Goal: Task Accomplishment & Management: Complete application form

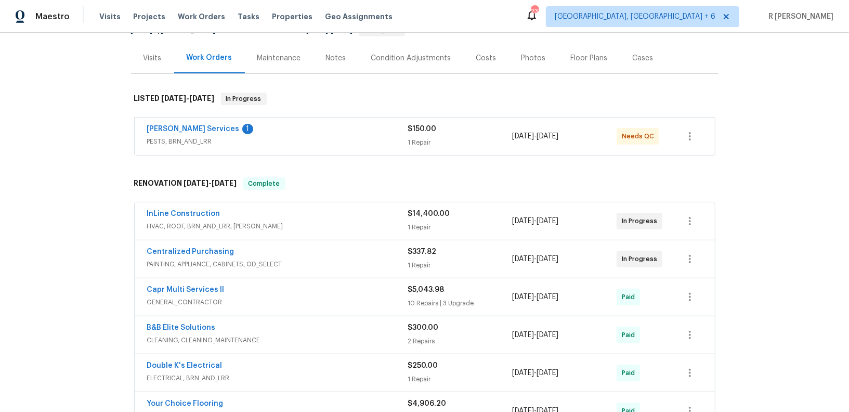
scroll to position [139, 0]
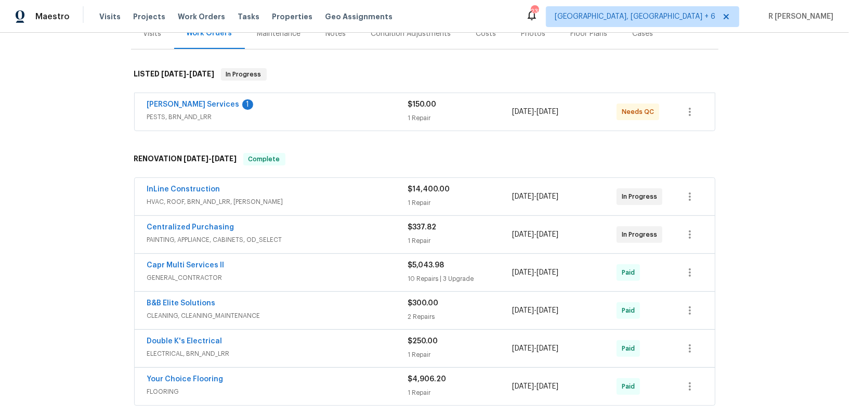
click at [249, 105] on div "Massey Services 1" at bounding box center [277, 105] width 261 height 12
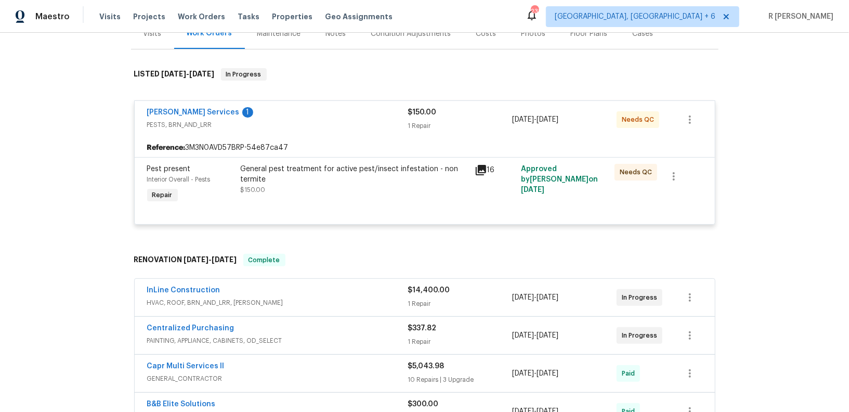
click at [249, 105] on div "Massey Services 1 PESTS, BRN_AND_LRR $150.00 1 Repair 8/4/2025 - 8/13/2025 Need…" at bounding box center [425, 119] width 580 height 37
click at [272, 120] on span "PESTS, BRN_AND_LRR" at bounding box center [277, 125] width 261 height 10
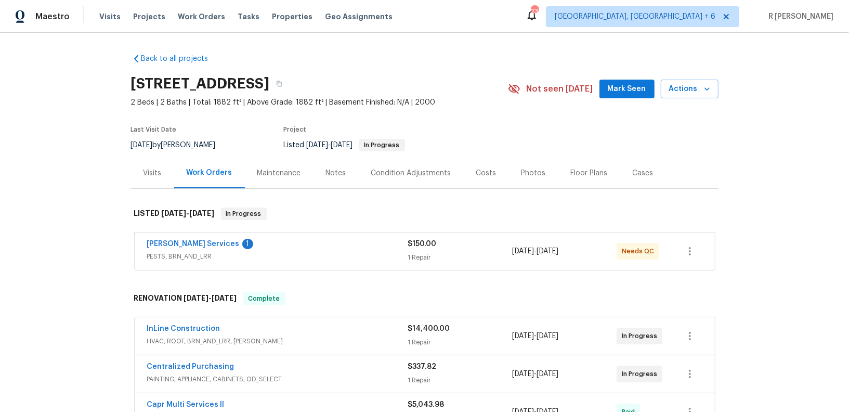
scroll to position [291, 0]
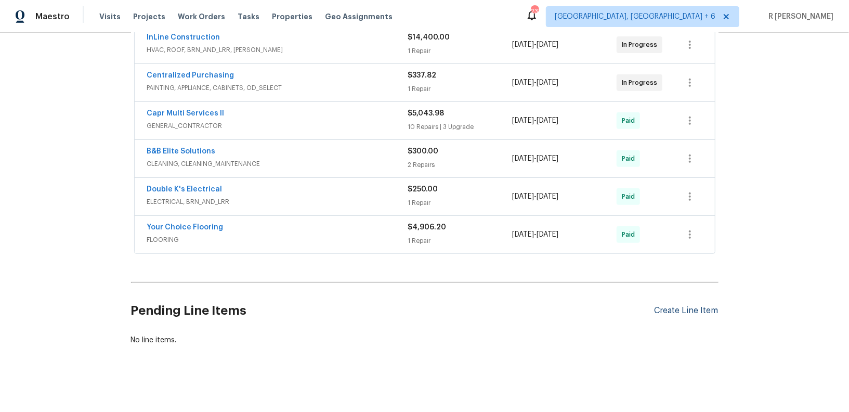
click at [668, 306] on div "Create Line Item" at bounding box center [687, 311] width 64 height 10
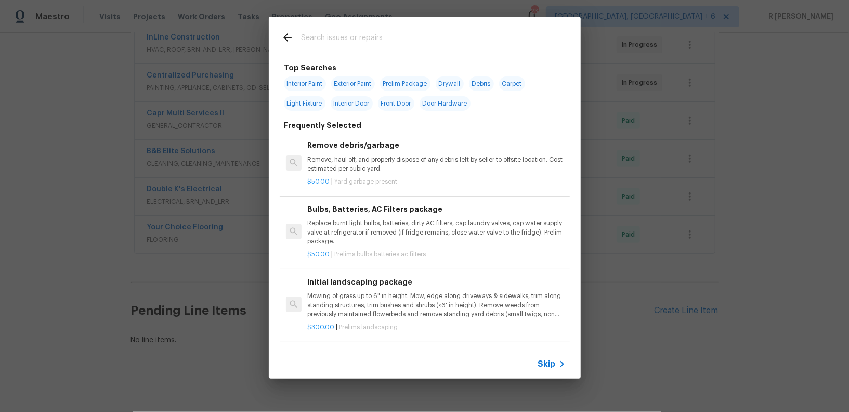
click at [414, 42] on input "text" at bounding box center [411, 39] width 220 height 16
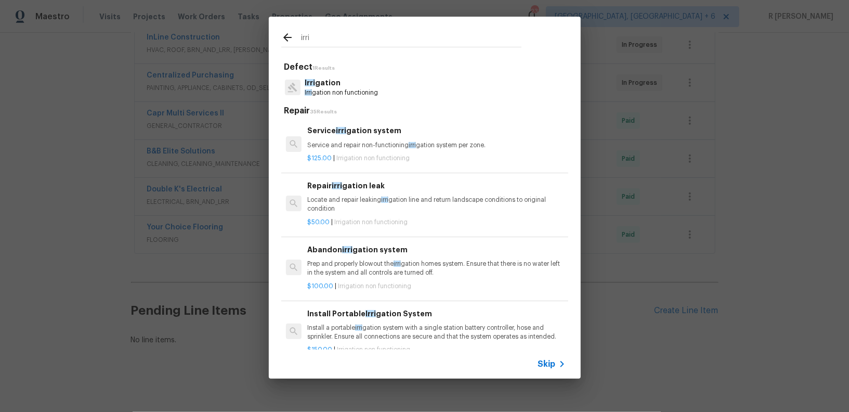
type input "irri"
click at [358, 94] on p "Irri gation non functioning" at bounding box center [341, 92] width 73 height 9
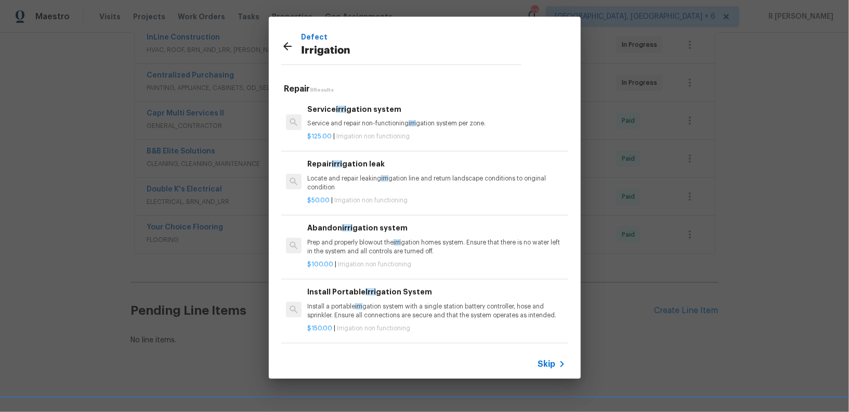
click at [350, 193] on div "$50.00 | Irrigation non functioning" at bounding box center [436, 198] width 258 height 13
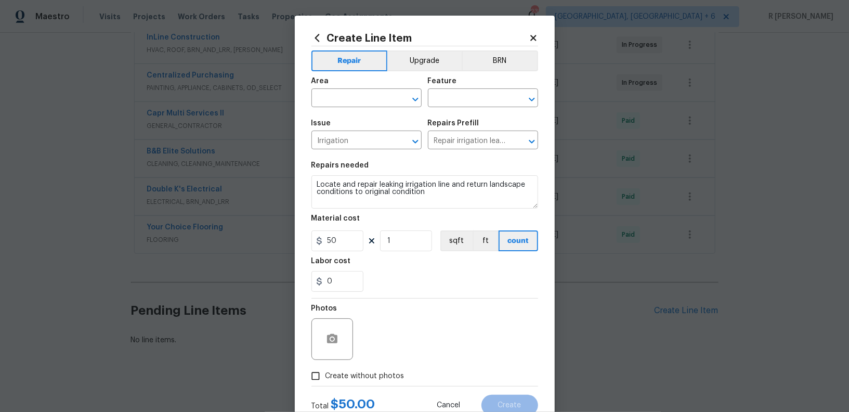
scroll to position [8, 0]
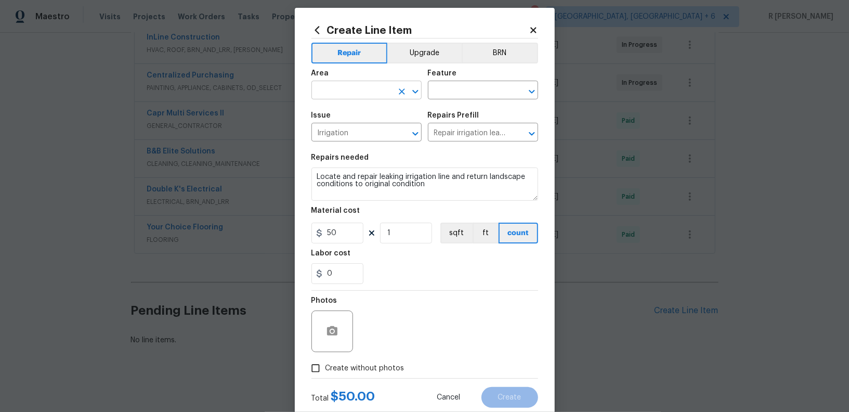
click at [352, 83] on input "text" at bounding box center [351, 91] width 81 height 16
click at [348, 136] on li "Exterior Overall" at bounding box center [366, 131] width 110 height 17
type input "Exterior Overall"
click at [478, 94] on input "text" at bounding box center [468, 91] width 81 height 16
click at [492, 137] on li "Irrigation" at bounding box center [483, 139] width 110 height 17
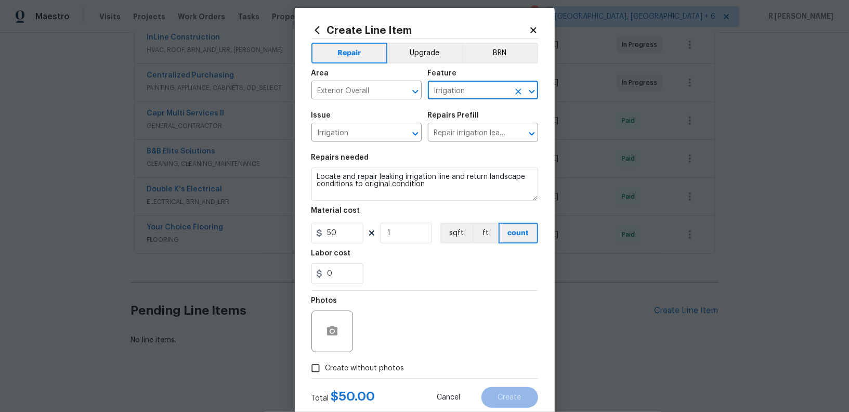
type input "Irrigation"
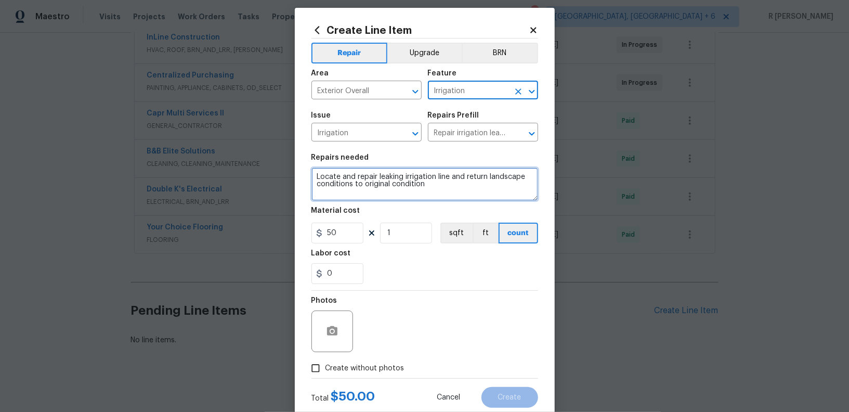
click at [379, 186] on textarea "Locate and repair leaking irrigation line and return landscape conditions to or…" at bounding box center [424, 183] width 227 height 33
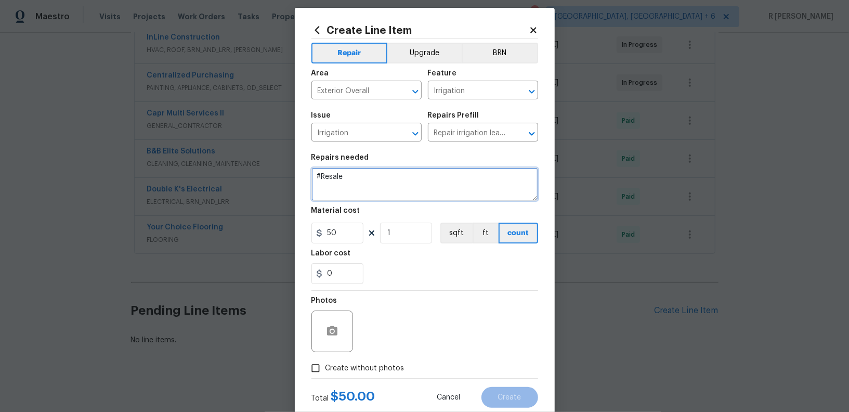
paste textarea "Irrigation leak on the right side of the driveway if your looking at the house …"
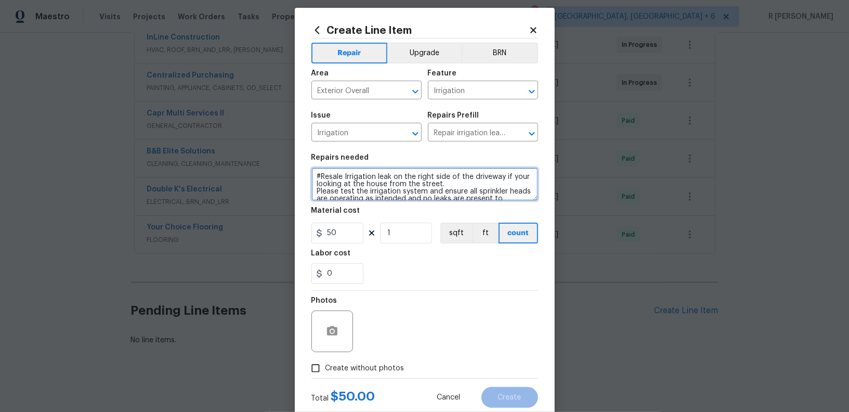
scroll to position [31, 0]
type textarea "#Resale Irrigation leak on the right side of the driveway if your looking at th…"
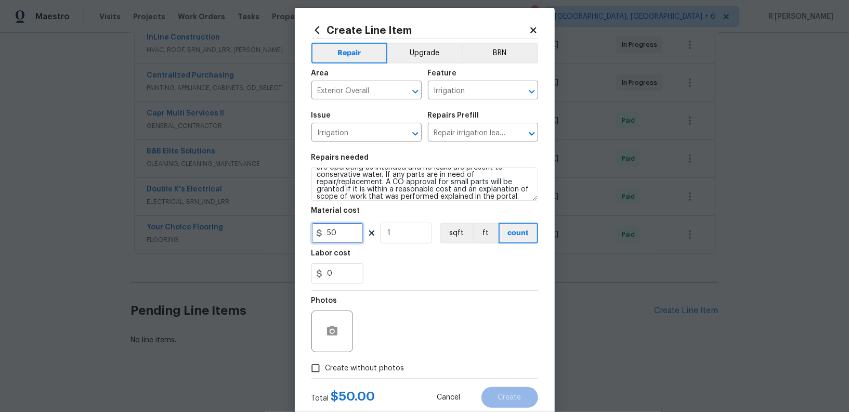
click at [359, 236] on input "50" at bounding box center [337, 233] width 52 height 21
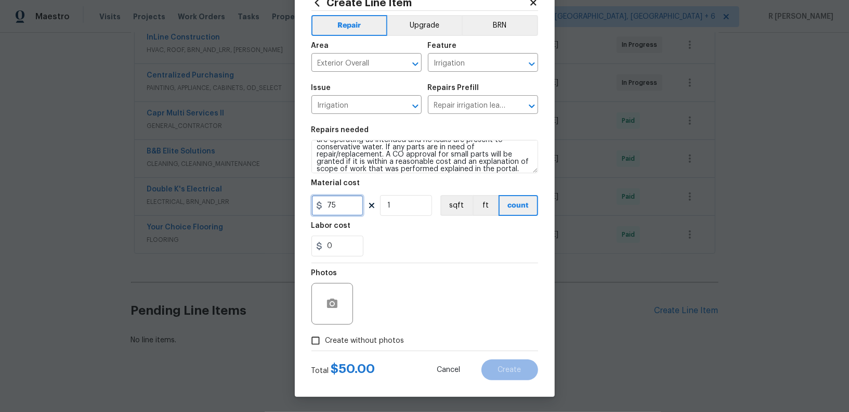
type input "75"
click at [357, 342] on span "Create without photos" at bounding box center [364, 340] width 79 height 11
click at [325, 342] on input "Create without photos" at bounding box center [316, 341] width 20 height 20
checkbox input "true"
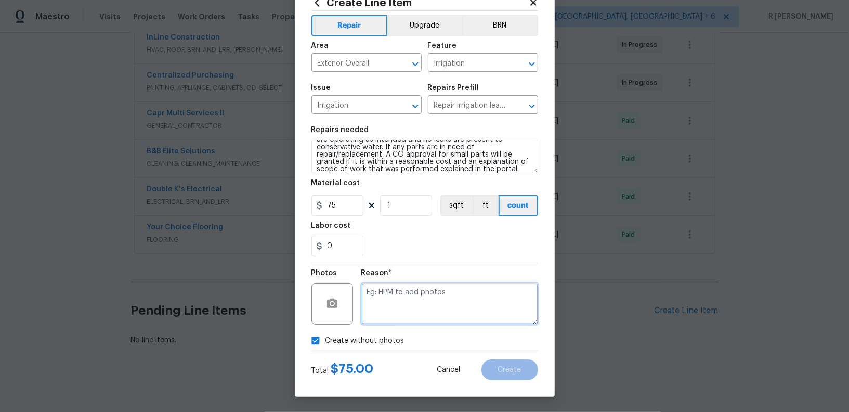
click at [412, 305] on textarea at bounding box center [449, 304] width 177 height 42
type textarea "v"
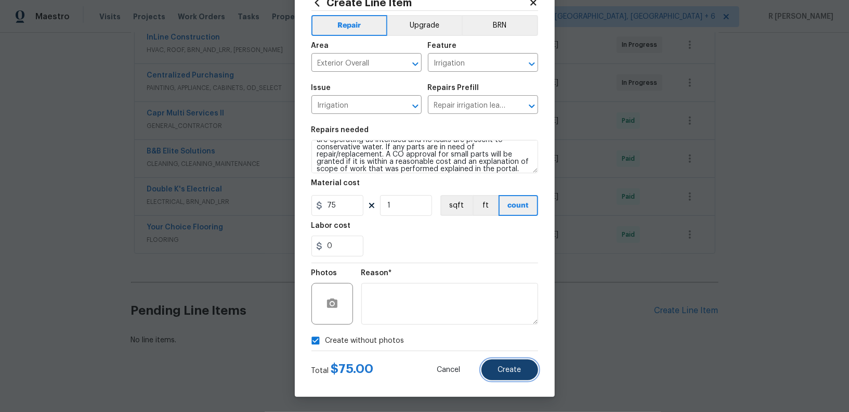
click at [512, 373] on span "Create" at bounding box center [509, 370] width 23 height 8
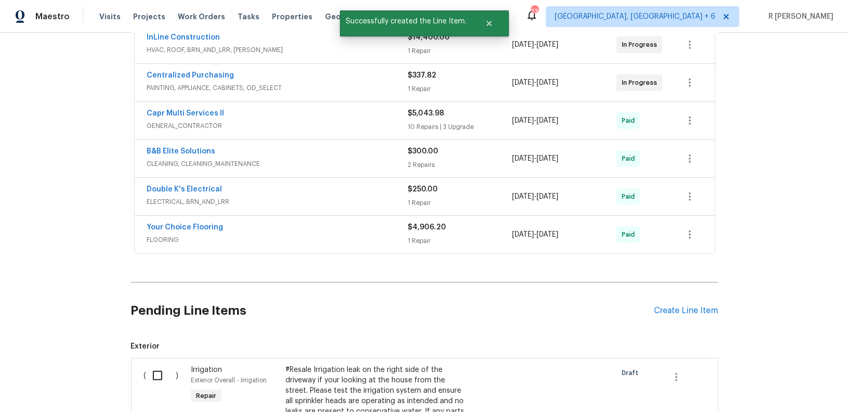
click at [156, 375] on input "checkbox" at bounding box center [162, 375] width 30 height 22
checkbox input "true"
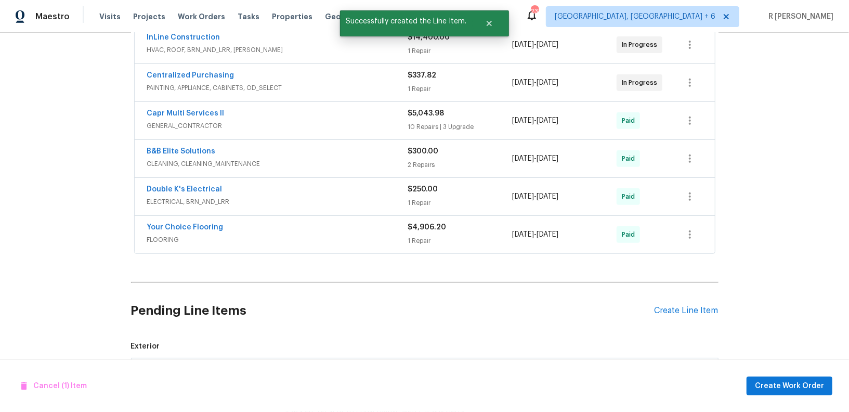
scroll to position [513, 0]
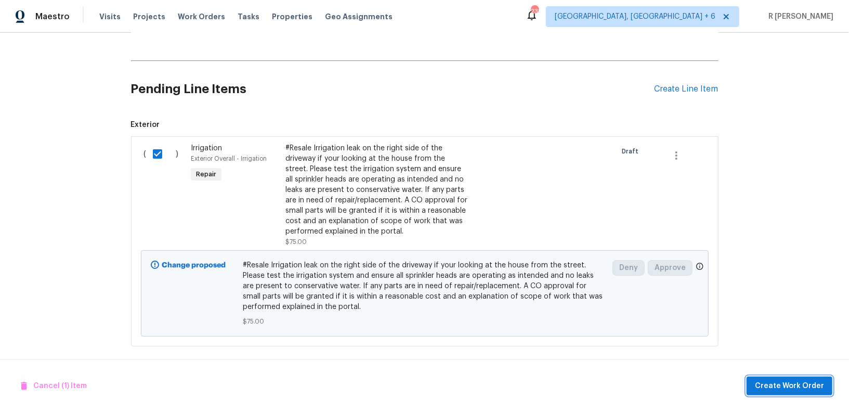
click at [787, 393] on button "Create Work Order" at bounding box center [790, 385] width 86 height 19
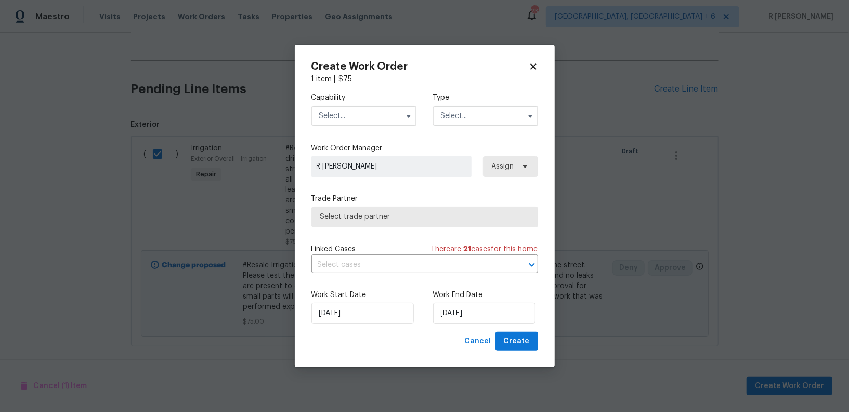
click at [354, 125] on input "text" at bounding box center [363, 116] width 105 height 21
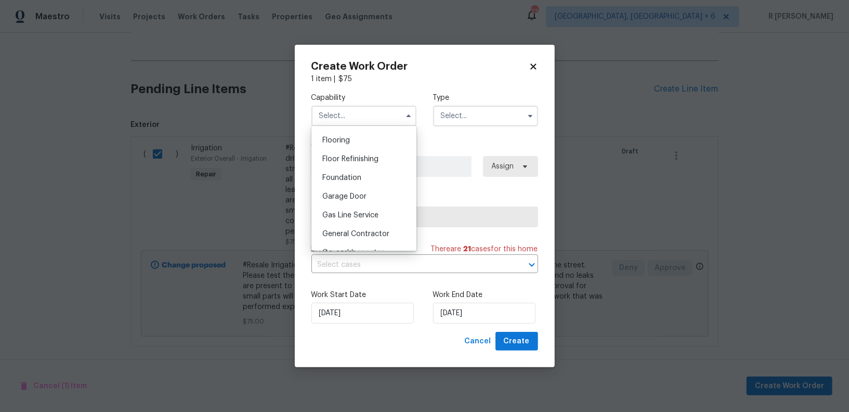
scroll to position [439, 0]
click at [379, 205] on div "General Inspector" at bounding box center [364, 214] width 100 height 19
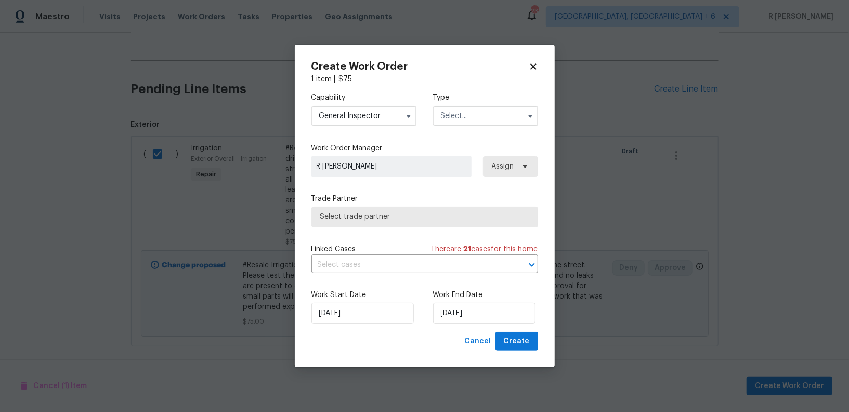
click at [379, 205] on div "Trade Partner Select trade partner" at bounding box center [424, 210] width 227 height 34
click at [386, 115] on input "General Inspector" at bounding box center [363, 116] width 105 height 21
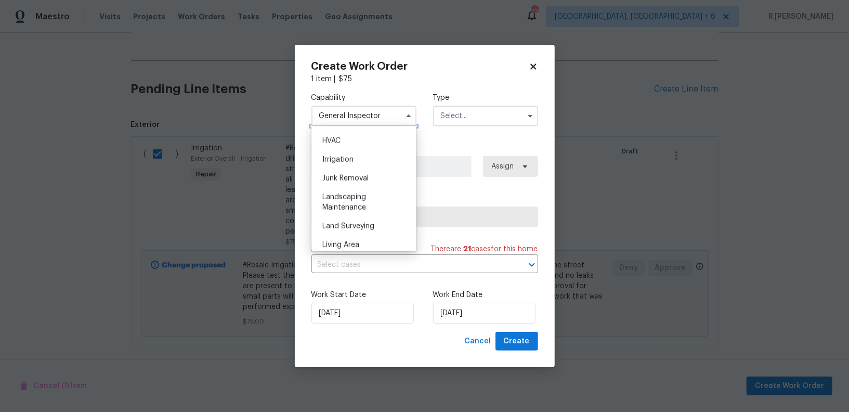
scroll to position [659, 0]
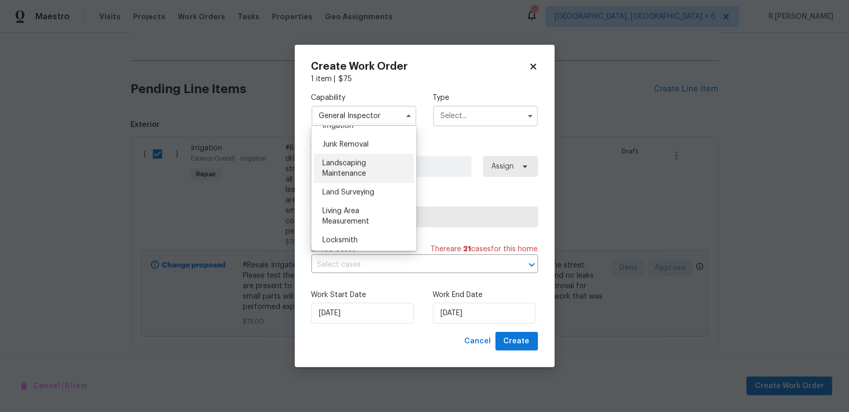
click at [365, 169] on span "Landscaping Maintenance" at bounding box center [344, 169] width 44 height 18
type input "Landscaping Maintenance"
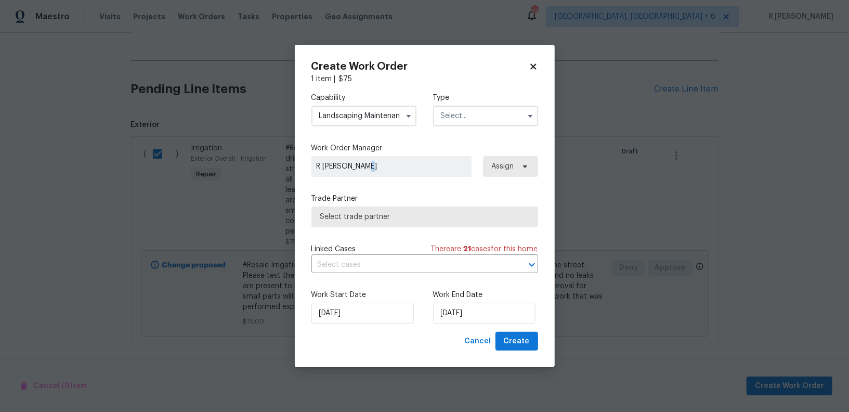
click at [369, 171] on span "R [PERSON_NAME]" at bounding box center [392, 166] width 150 height 10
click at [504, 117] on input "text" at bounding box center [485, 116] width 105 height 21
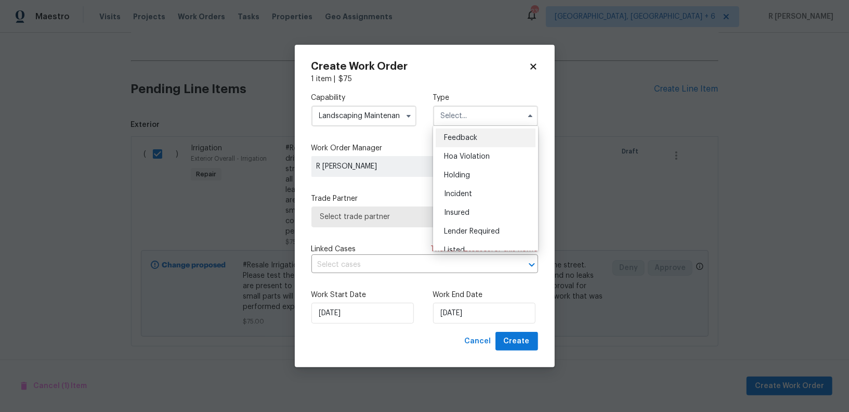
click at [469, 146] on div "Feedback" at bounding box center [486, 137] width 100 height 19
type input "Feedback"
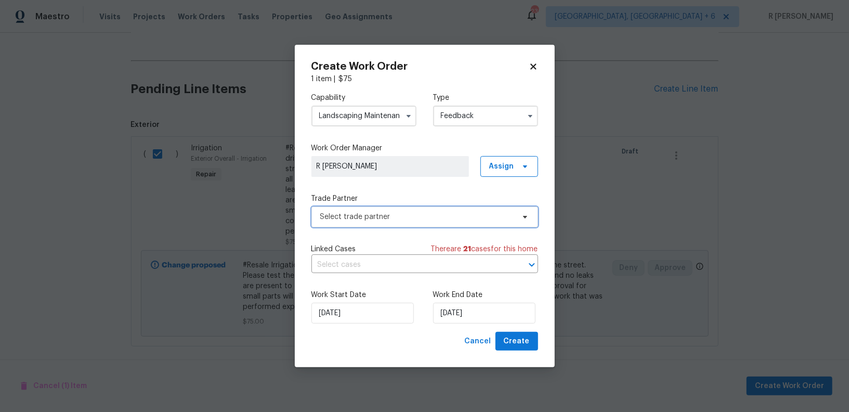
click at [370, 224] on span "Select trade partner" at bounding box center [424, 216] width 227 height 21
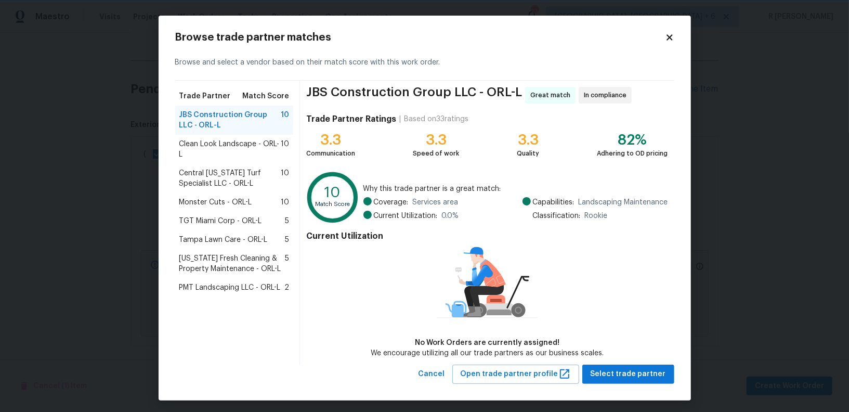
scroll to position [3, 0]
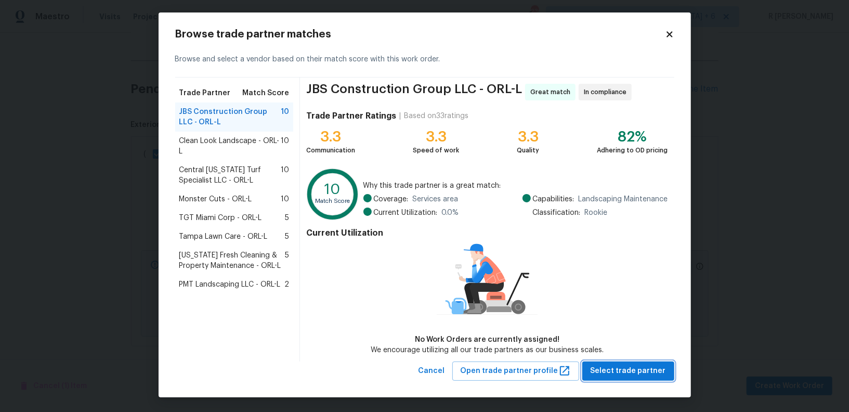
click at [637, 370] on span "Select trade partner" at bounding box center [628, 370] width 75 height 13
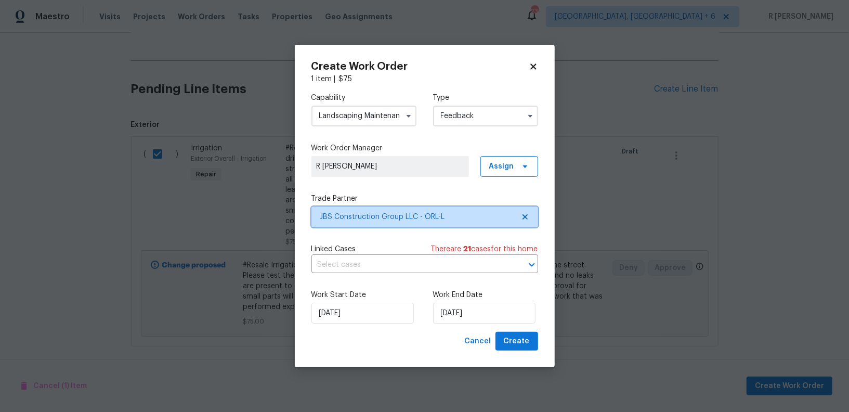
scroll to position [0, 0]
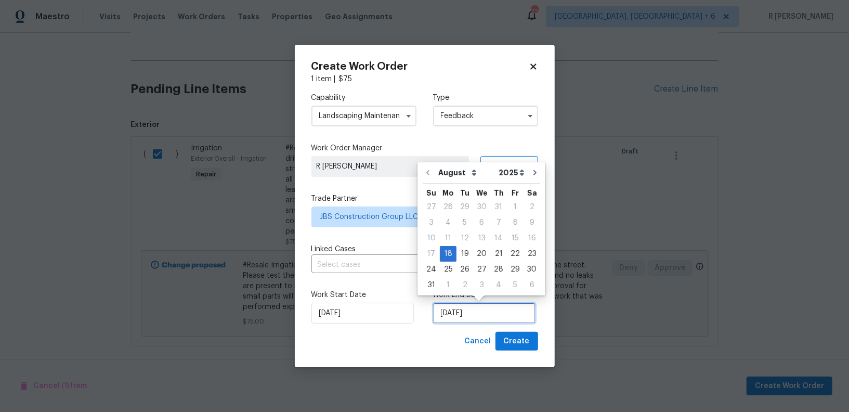
click at [462, 305] on input "[DATE]" at bounding box center [484, 313] width 102 height 21
click at [481, 254] on div "20" at bounding box center [481, 253] width 17 height 15
type input "[DATE]"
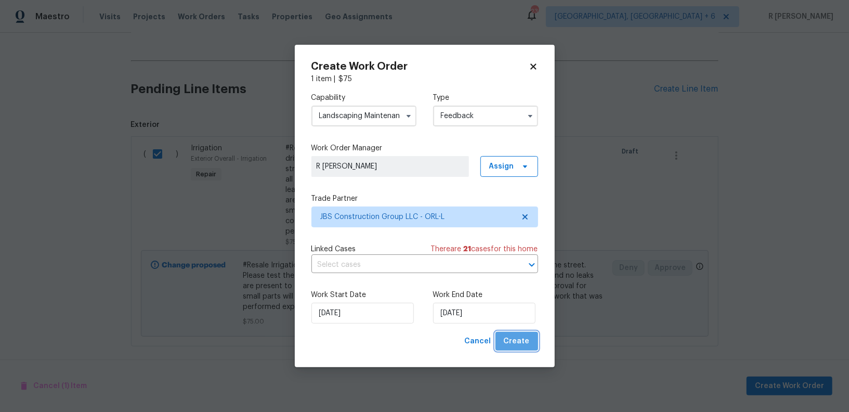
click at [523, 341] on span "Create" at bounding box center [517, 341] width 26 height 13
checkbox input "false"
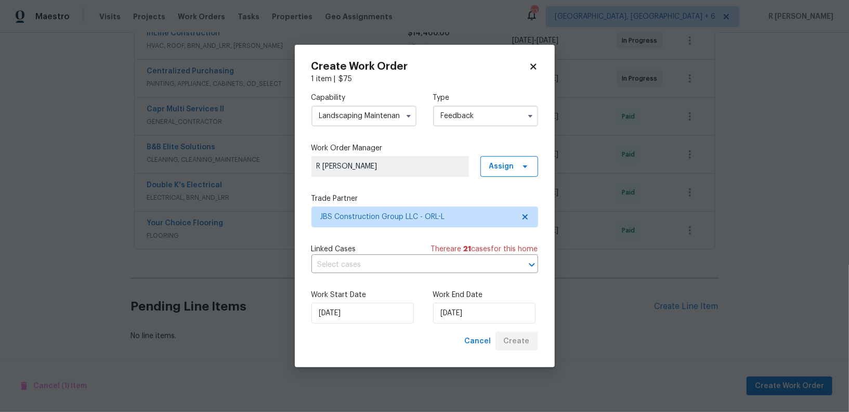
scroll to position [329, 0]
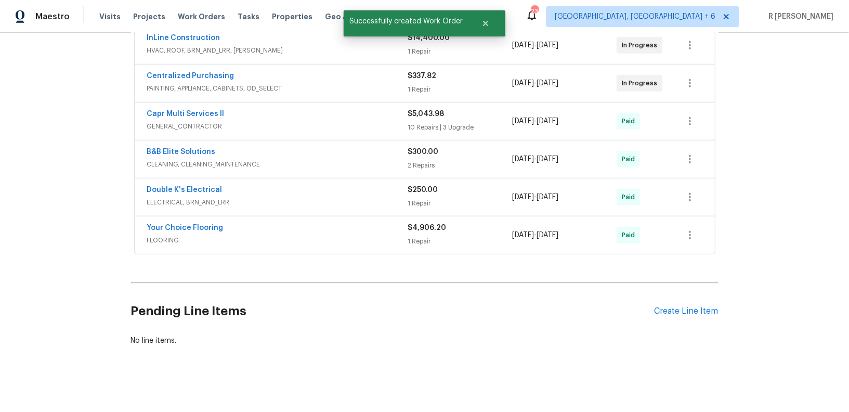
click at [523, 341] on div "No line items." at bounding box center [425, 340] width 588 height 10
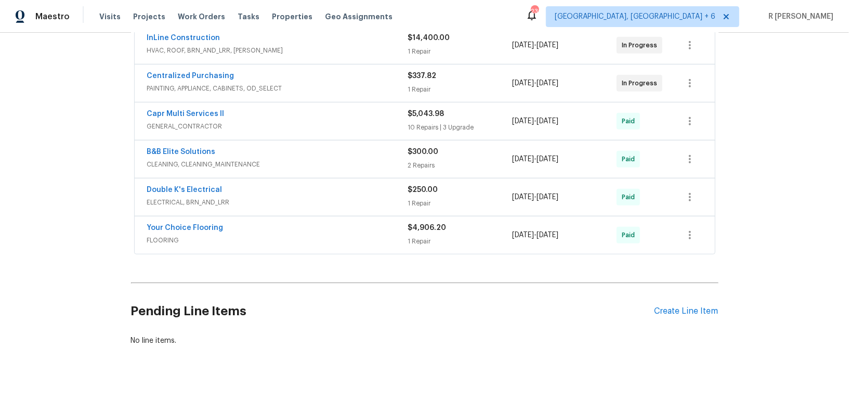
drag, startPoint x: 523, startPoint y: 341, endPoint x: 522, endPoint y: 350, distance: 9.9
click at [522, 350] on div "Back to all projects 3048 Burbank Ln, The Villages, FL 32162 2 Beds | 2 Baths |…" at bounding box center [424, 222] width 849 height 379
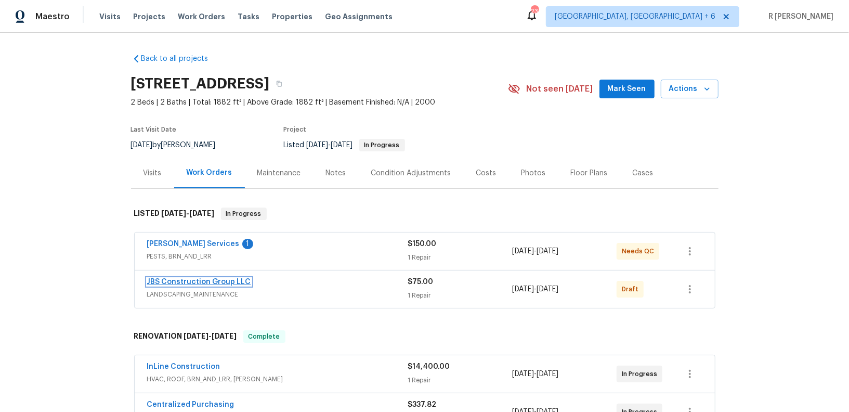
click at [207, 279] on link "JBS Construction Group LLC" at bounding box center [199, 281] width 104 height 7
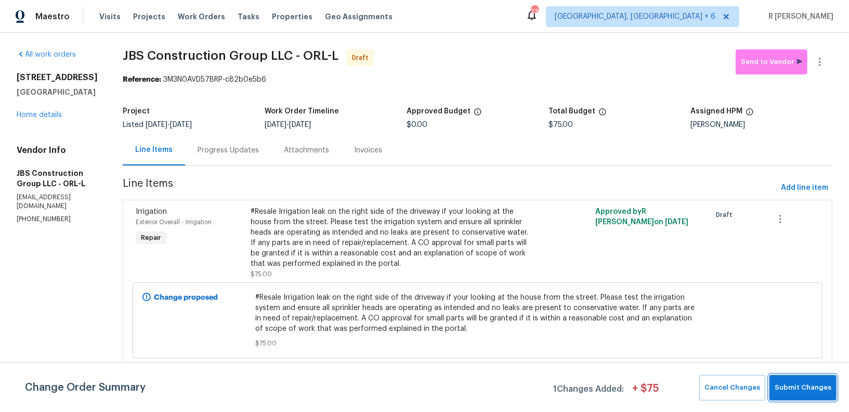
click at [804, 390] on span "Submit Changes" at bounding box center [803, 388] width 57 height 12
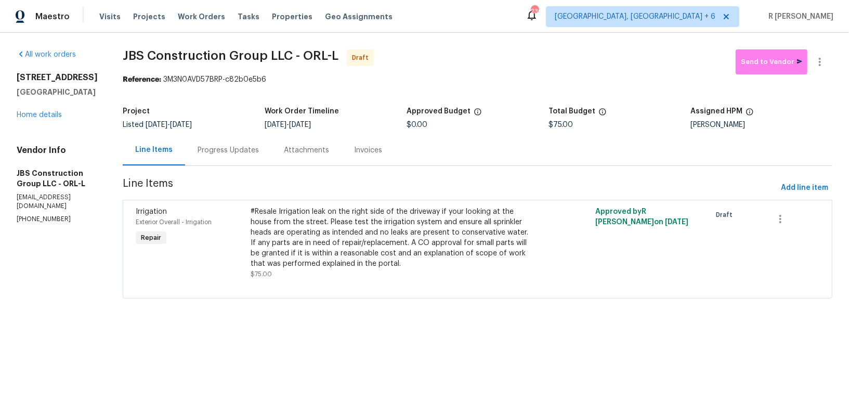
click at [237, 148] on div "Progress Updates" at bounding box center [228, 150] width 61 height 10
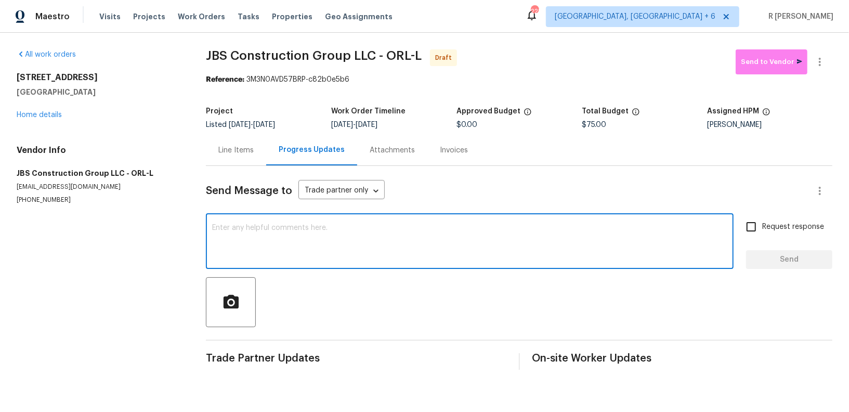
click at [379, 249] on textarea at bounding box center [469, 242] width 515 height 36
paste textarea "Hi this is (Yogesh) with Opendoor. I’m confirming you received the WO for the p…"
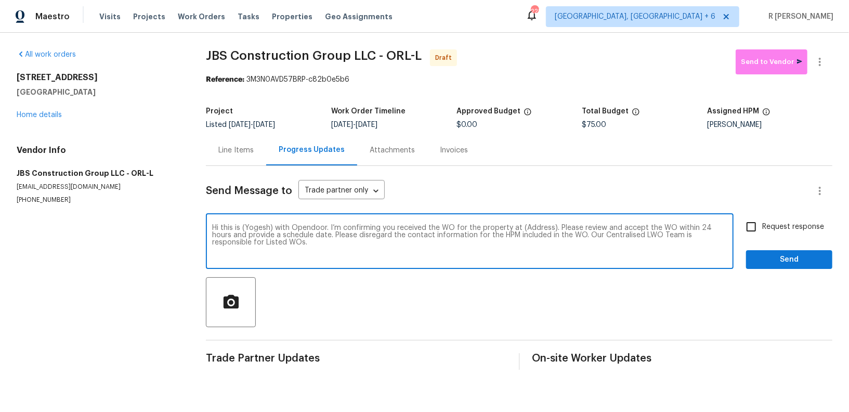
click at [539, 229] on textarea "Hi this is (Yogesh) with Opendoor. I’m confirming you received the WO for the p…" at bounding box center [469, 242] width 515 height 36
paste textarea "3048 Burbank Ln, The Villages, FL 32162"
type textarea "Hi this is (Yogesh) with Opendoor. I’m confirming you received the WO for the p…"
click at [756, 230] on input "Request response" at bounding box center [751, 227] width 22 height 22
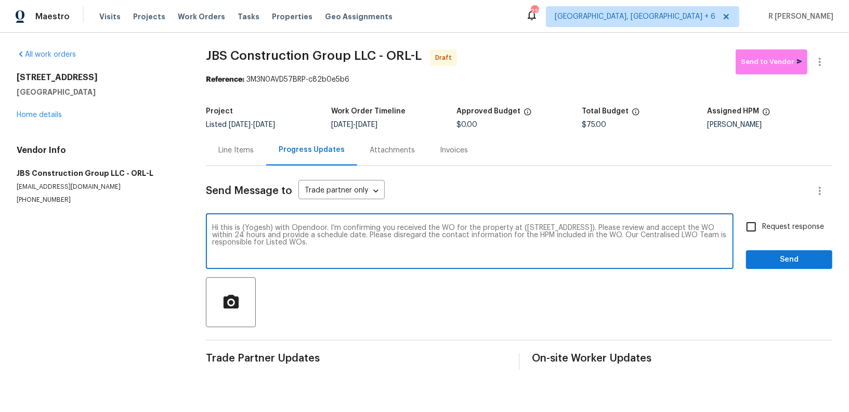
checkbox input "true"
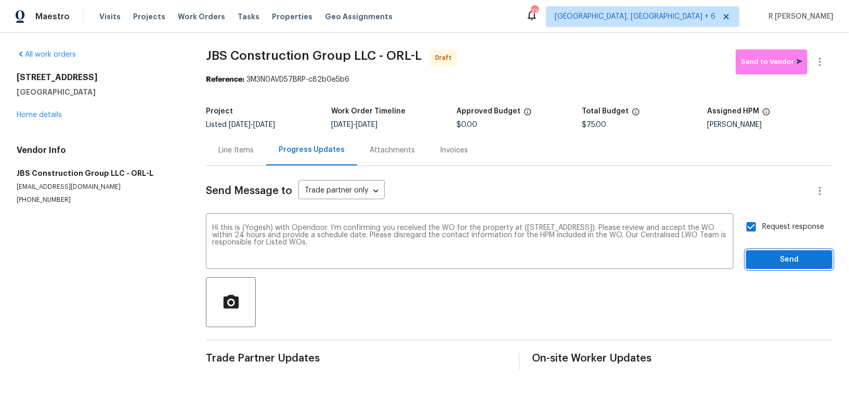
click at [785, 263] on span "Send" at bounding box center [789, 259] width 70 height 13
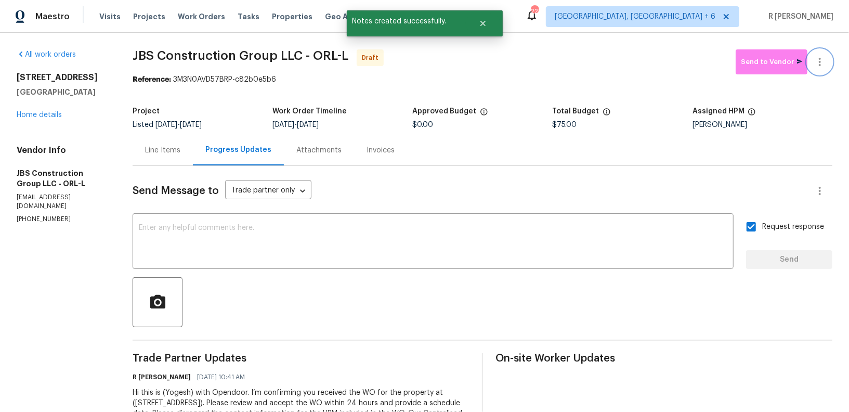
click at [826, 67] on button "button" at bounding box center [819, 61] width 25 height 25
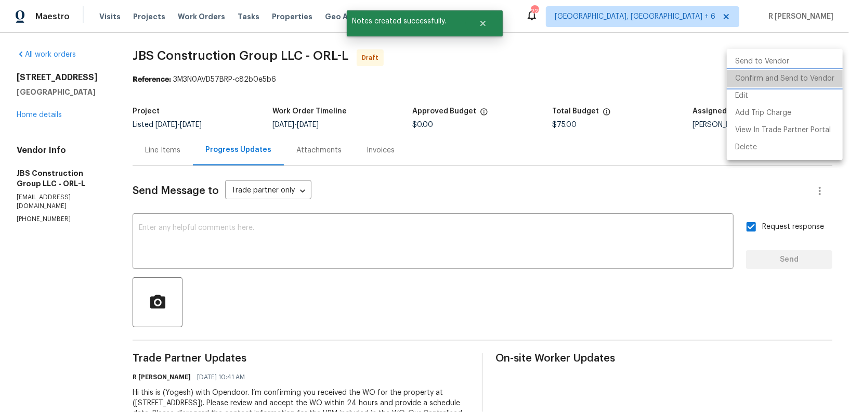
click at [792, 86] on li "Confirm and Send to Vendor" at bounding box center [785, 78] width 116 height 17
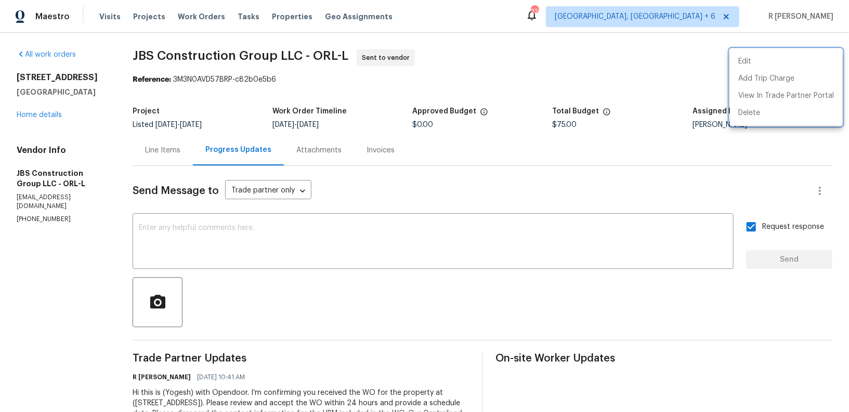
click at [562, 305] on div at bounding box center [424, 206] width 849 height 412
click at [562, 305] on div "Edit Add Trip Charge View In Trade Partner Portal Delete" at bounding box center [424, 206] width 849 height 412
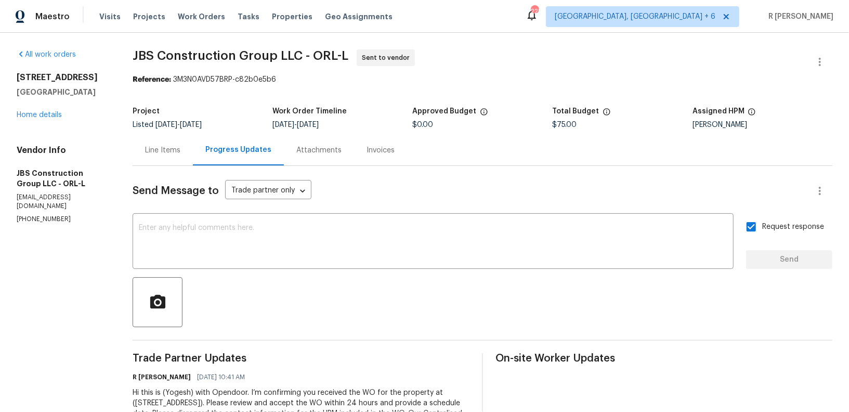
click at [562, 305] on div at bounding box center [483, 302] width 700 height 50
drag, startPoint x: 323, startPoint y: 54, endPoint x: 156, endPoint y: 54, distance: 166.9
click at [156, 54] on span "JBS Construction Group LLC - ORL-L" at bounding box center [241, 55] width 216 height 12
copy span "JBS Construction Group LLC"
drag, startPoint x: 338, startPoint y: 233, endPoint x: 498, endPoint y: 258, distance: 161.0
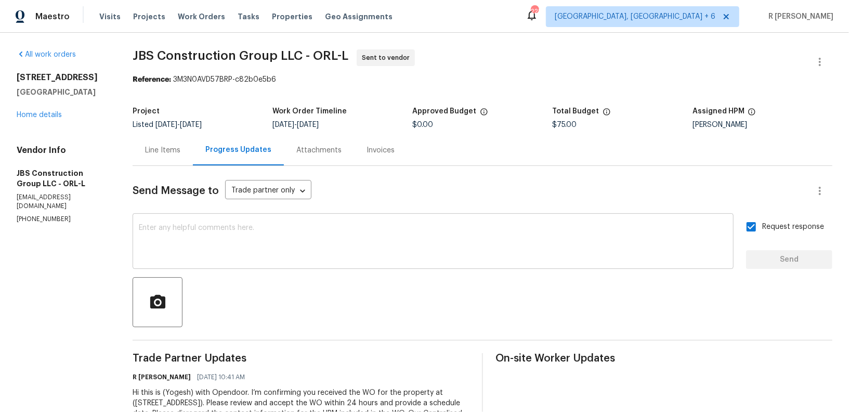
click at [356, 233] on textarea at bounding box center [433, 242] width 589 height 36
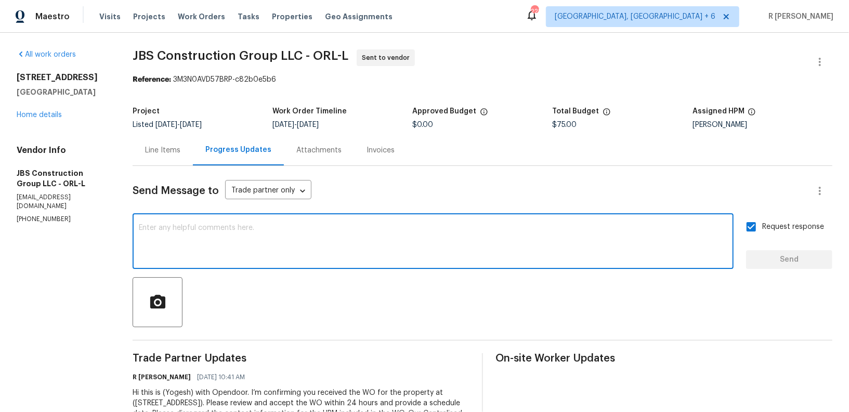
click at [43, 110] on div "3048 Burbank Ln The Villages, FL 32162 Home details" at bounding box center [62, 96] width 91 height 48
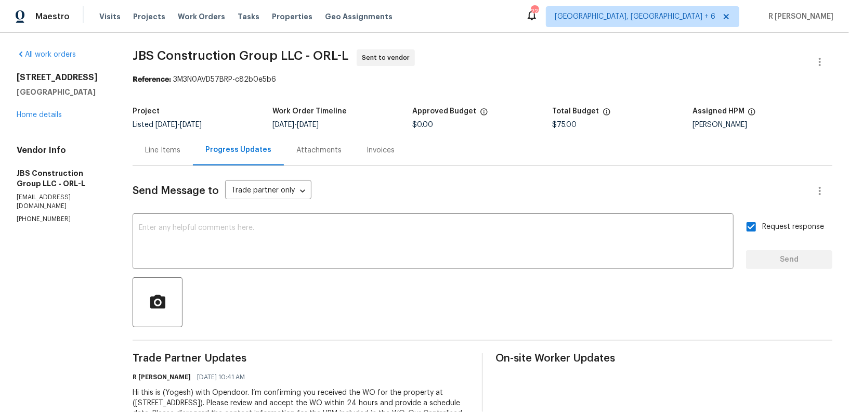
click at [40, 118] on div "3048 Burbank Ln The Villages, FL 32162 Home details" at bounding box center [62, 96] width 91 height 48
click at [31, 111] on link "Home details" at bounding box center [39, 114] width 45 height 7
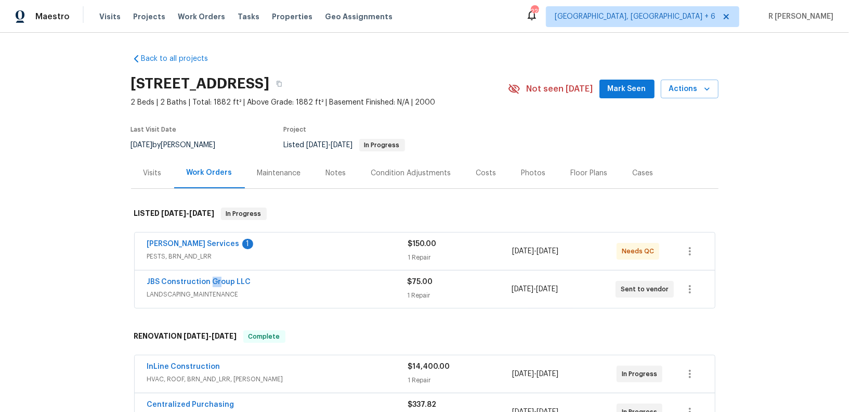
drag, startPoint x: 216, startPoint y: 285, endPoint x: 209, endPoint y: 286, distance: 7.4
click at [210, 286] on div "JBS Construction Group LLC" at bounding box center [277, 283] width 260 height 12
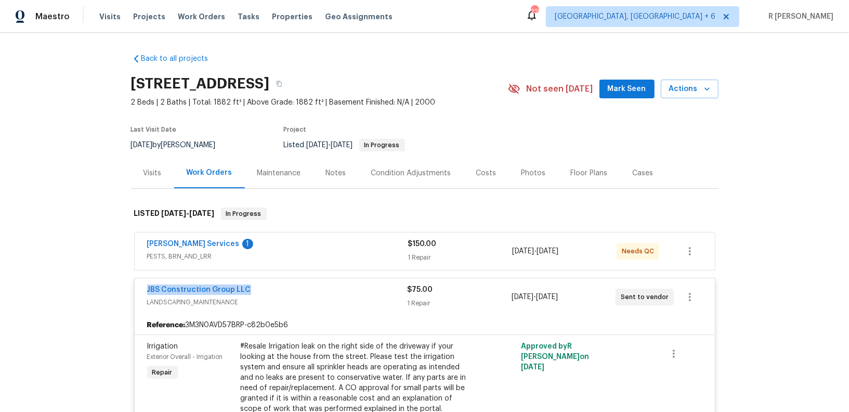
drag, startPoint x: 260, startPoint y: 285, endPoint x: 100, endPoint y: 284, distance: 159.6
click at [100, 284] on div "Back to all projects 3048 Burbank Ln, The Villages, FL 32162 2 Beds | 2 Baths |…" at bounding box center [424, 222] width 849 height 379
copy link "JBS Construction Group LLC"
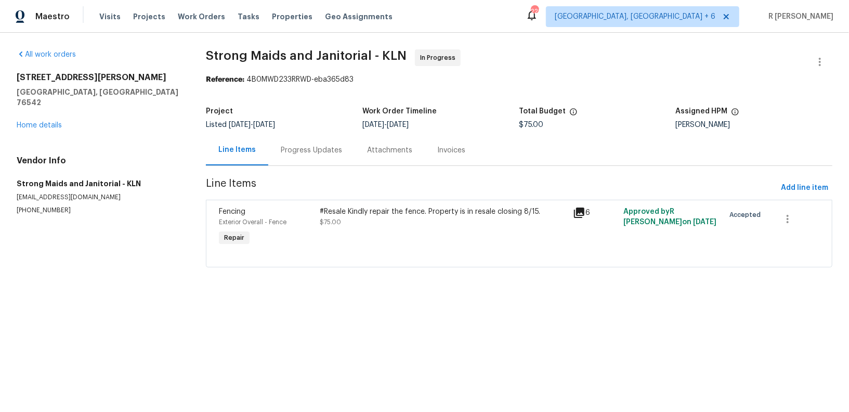
click at [30, 110] on div "407 Viola Dr Killeen, TX 76542 Home details" at bounding box center [99, 101] width 164 height 58
drag, startPoint x: 30, startPoint y: 110, endPoint x: 23, endPoint y: 112, distance: 7.4
click at [34, 110] on div "407 Viola Dr Killeen, TX 76542 Home details" at bounding box center [99, 101] width 164 height 58
click at [23, 122] on link "Home details" at bounding box center [39, 125] width 45 height 7
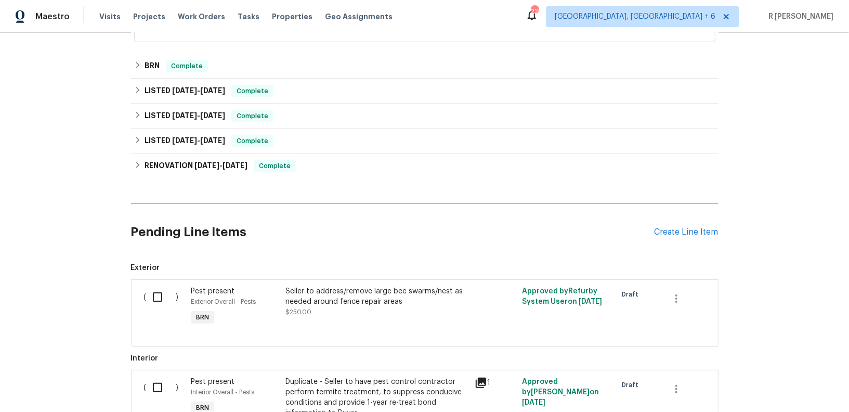
scroll to position [454, 0]
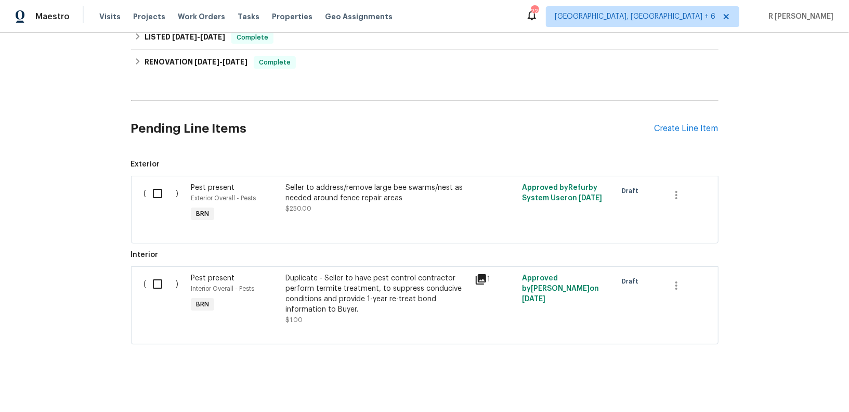
click at [679, 132] on div "Pending Line Items Create Line Item" at bounding box center [425, 129] width 588 height 48
click at [662, 125] on div "Create Line Item" at bounding box center [687, 129] width 64 height 10
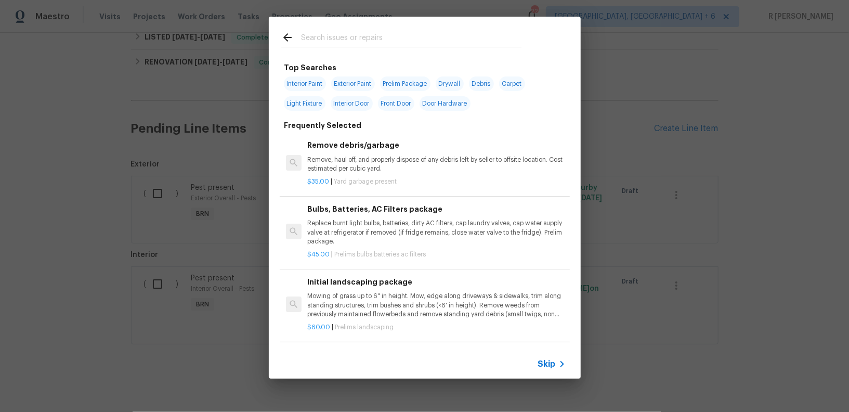
click at [397, 37] on input "text" at bounding box center [411, 39] width 220 height 16
type input "hvac"
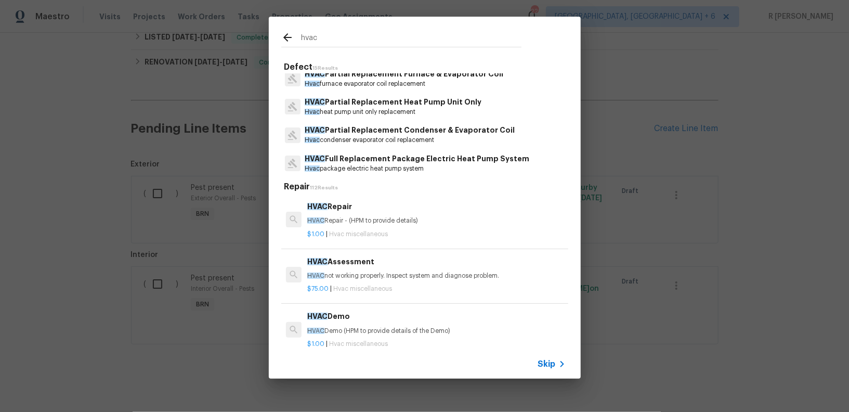
scroll to position [266, 0]
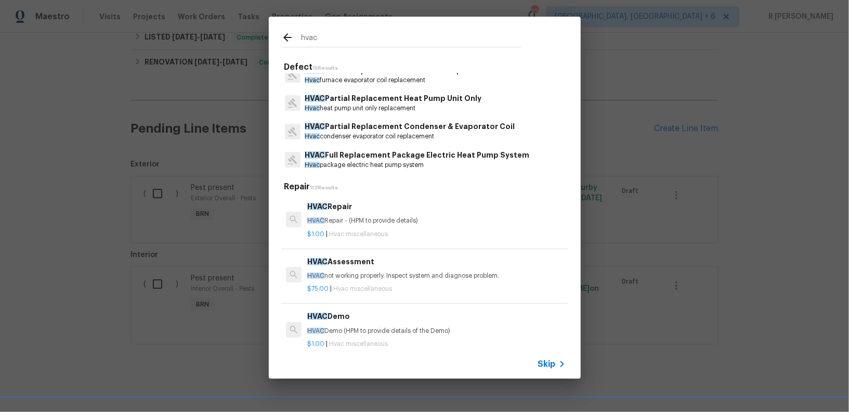
click at [377, 207] on h6 "HVAC Repair" at bounding box center [436, 206] width 258 height 11
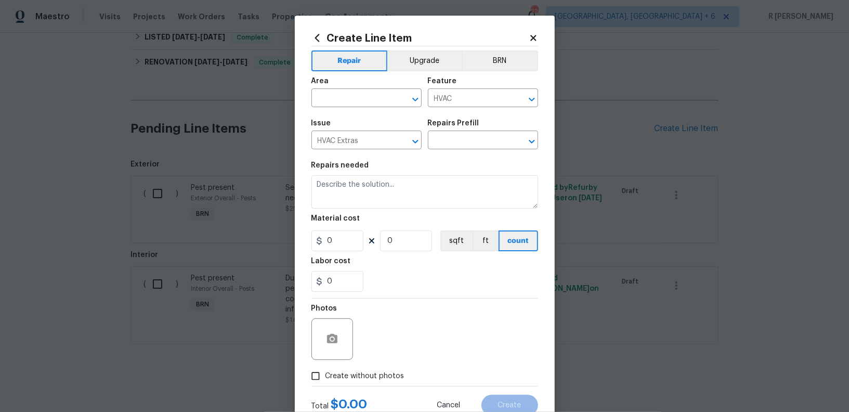
type input "HVAC Repair $1.00"
type textarea "HVAC Repair - (HPM to provide details)"
type input "1"
click at [374, 94] on input "text" at bounding box center [351, 99] width 81 height 16
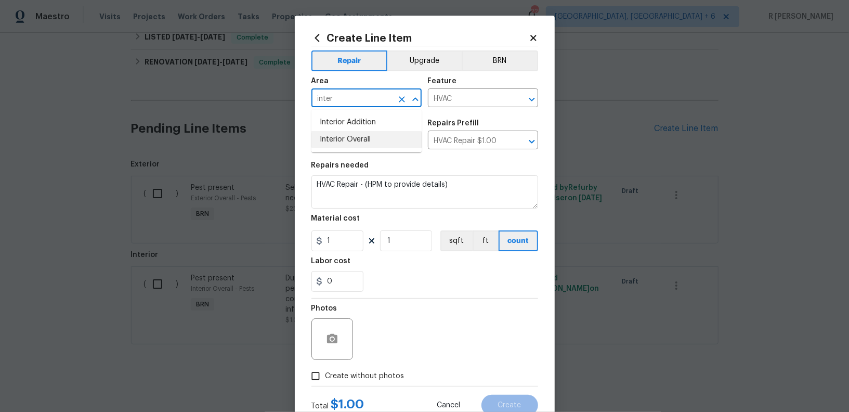
click at [367, 134] on li "Interior Overall" at bounding box center [366, 139] width 110 height 17
type input "Interior Overall"
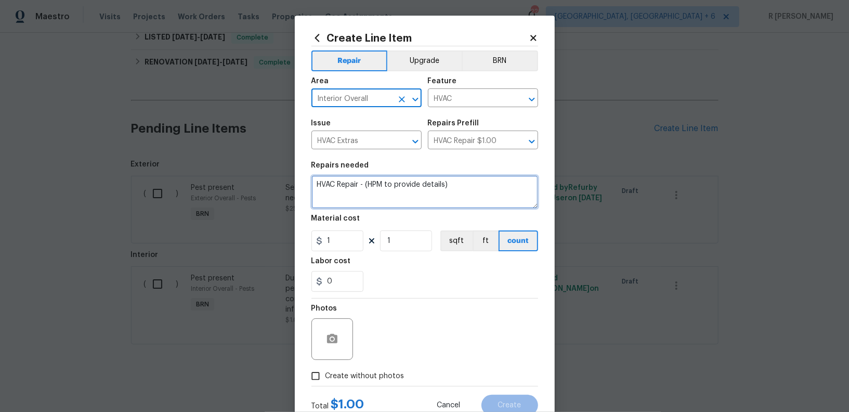
click at [409, 186] on textarea "HVAC Repair - (HPM to provide details)" at bounding box center [424, 191] width 227 height 33
paste textarea "Rework: Received feedback the HVAC unit isn't working as intended. Please repai…"
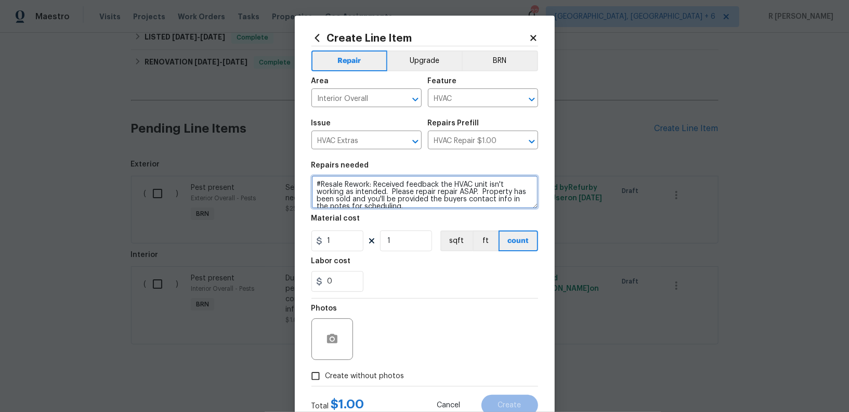
scroll to position [2, 0]
type textarea "#Resale Rework: Received feedback the HVAC unit isn't working as intended. Plea…"
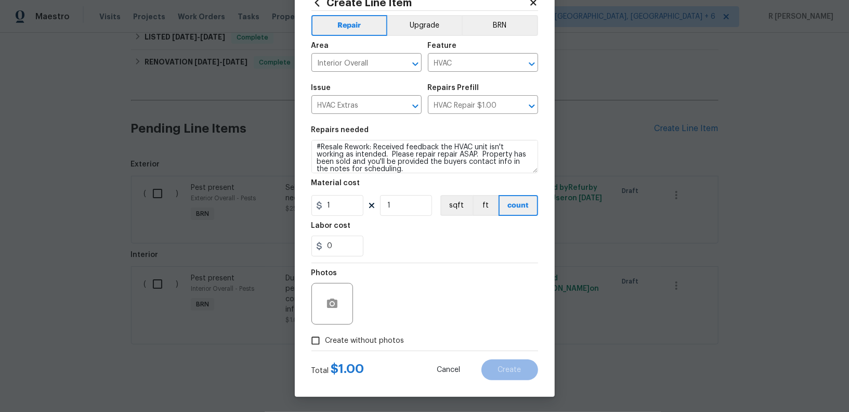
click at [330, 343] on span "Create without photos" at bounding box center [364, 340] width 79 height 11
click at [325, 343] on input "Create without photos" at bounding box center [316, 341] width 20 height 20
checkbox input "true"
click at [468, 324] on div "Reason*" at bounding box center [449, 297] width 177 height 68
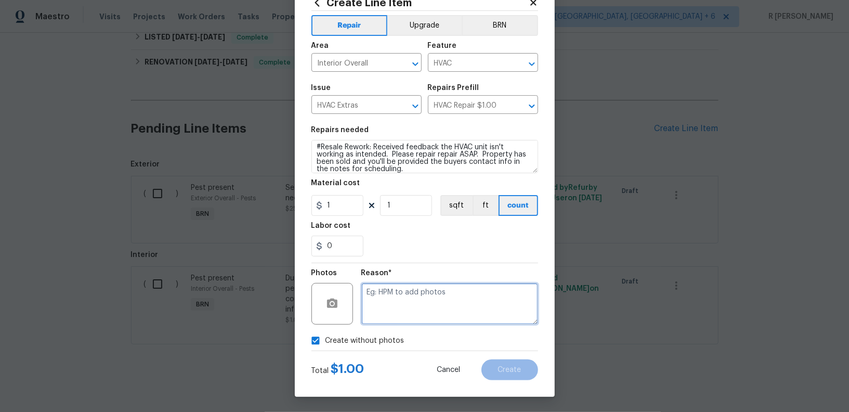
click at [452, 311] on textarea at bounding box center [449, 304] width 177 height 42
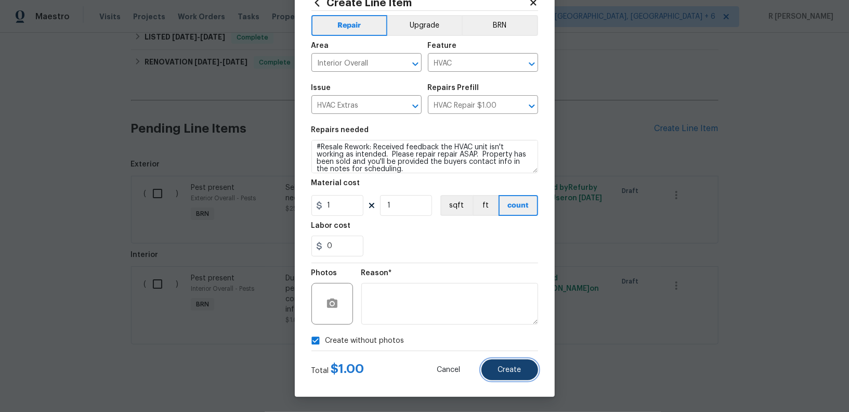
click at [512, 372] on span "Create" at bounding box center [509, 370] width 23 height 8
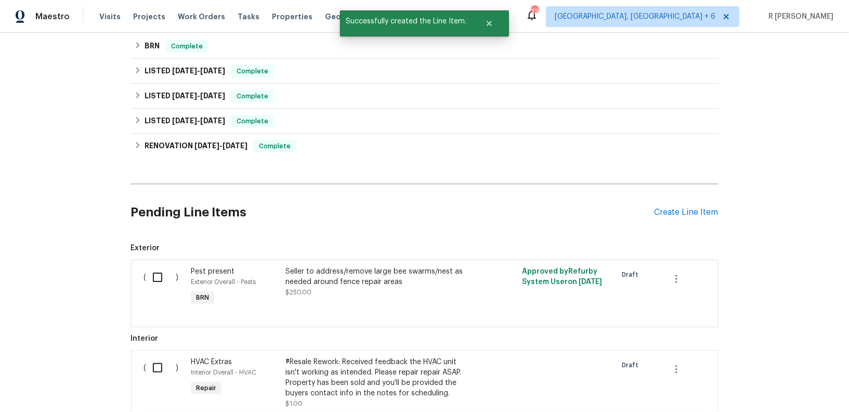
scroll to position [454, 0]
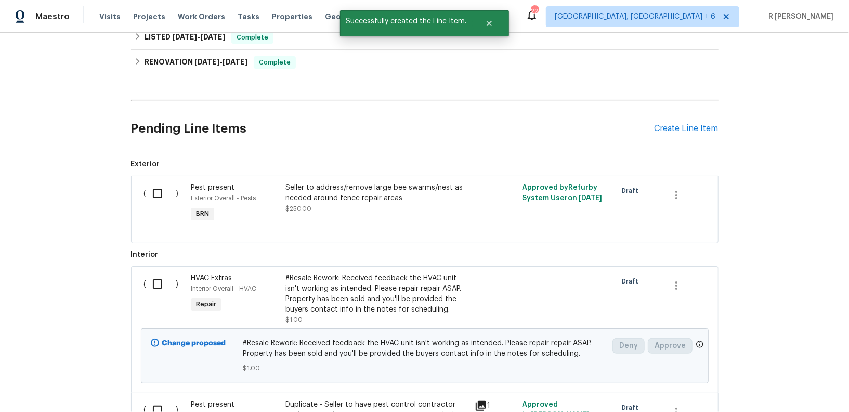
click at [163, 283] on input "checkbox" at bounding box center [162, 284] width 30 height 22
checkbox input "true"
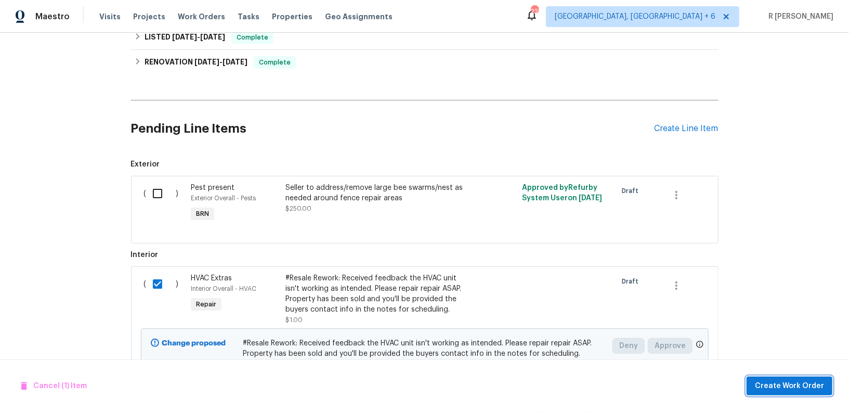
click at [808, 383] on span "Create Work Order" at bounding box center [789, 386] width 69 height 13
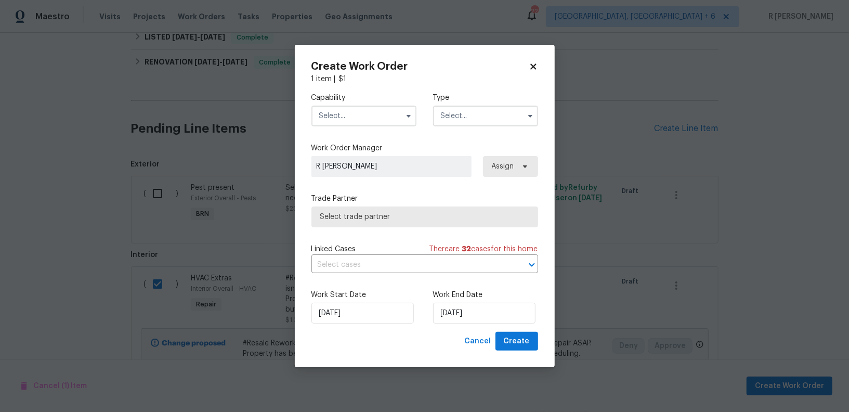
drag, startPoint x: 346, startPoint y: 98, endPoint x: 337, endPoint y: 98, distance: 8.8
click at [343, 98] on label "Capability" at bounding box center [363, 98] width 105 height 10
click at [339, 121] on input "text" at bounding box center [363, 116] width 105 height 21
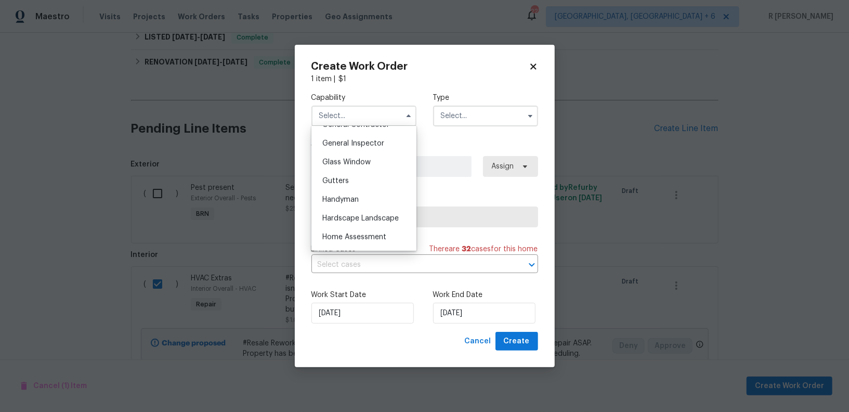
scroll to position [559, 0]
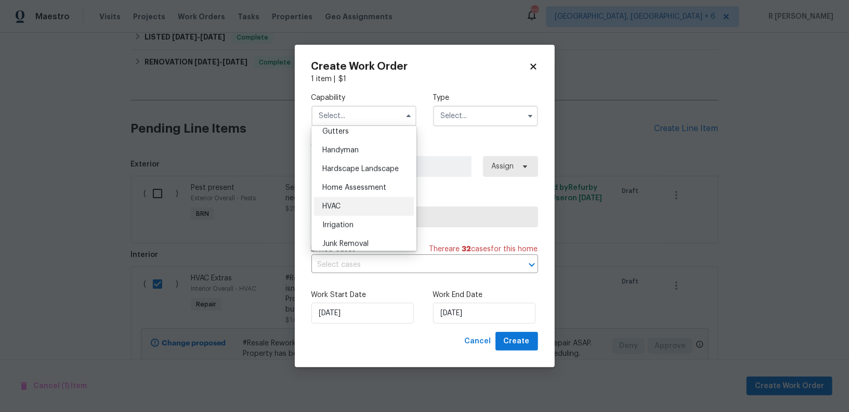
click at [342, 204] on div "HVAC" at bounding box center [364, 206] width 100 height 19
type input "HVAC"
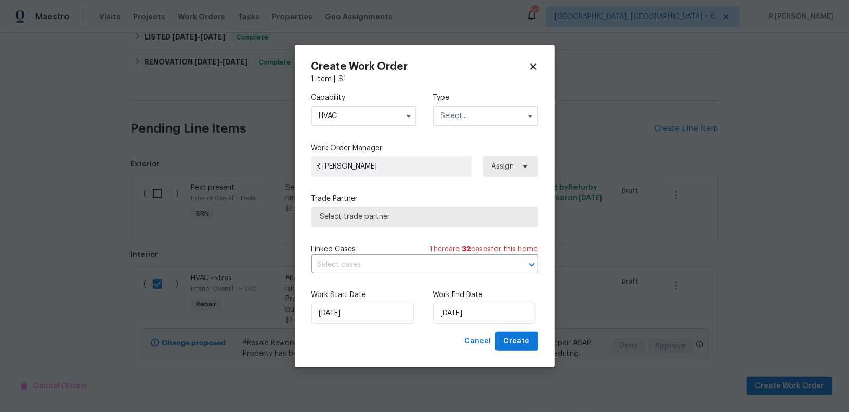
click at [471, 128] on div "Capability HVAC Type" at bounding box center [424, 109] width 227 height 50
click at [468, 116] on input "text" at bounding box center [485, 116] width 105 height 21
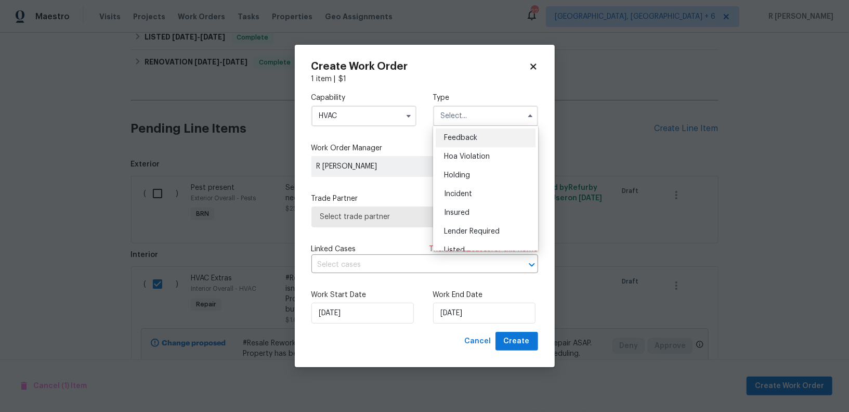
click at [468, 138] on span "Feedback" at bounding box center [460, 137] width 33 height 7
type input "Feedback"
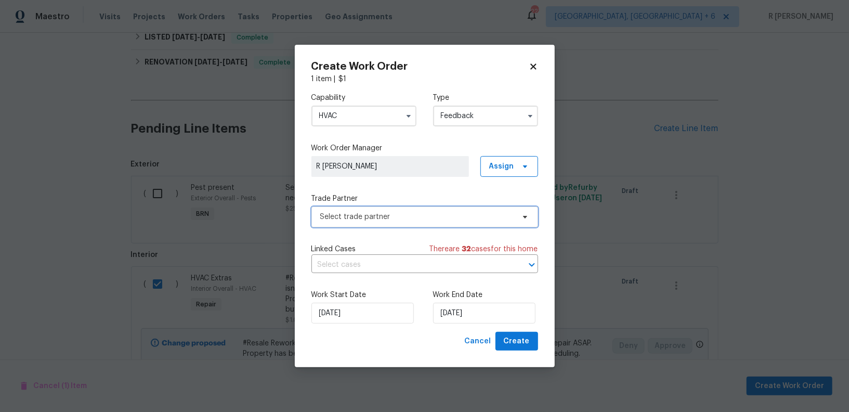
click at [388, 212] on span "Select trade partner" at bounding box center [417, 217] width 194 height 10
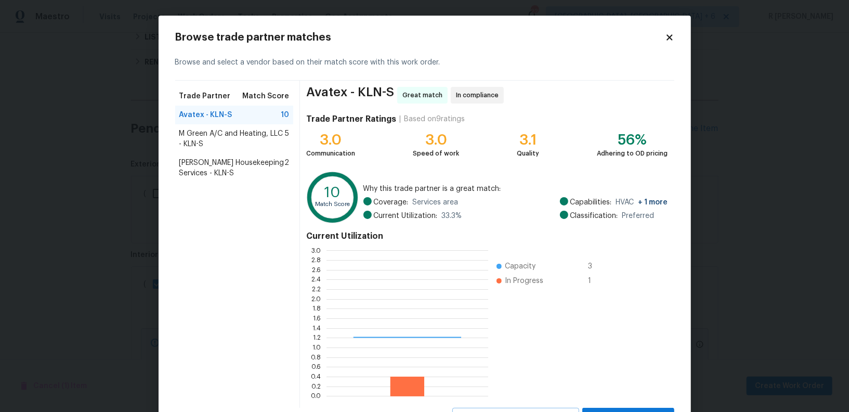
scroll to position [146, 162]
click at [670, 36] on icon at bounding box center [670, 37] width 6 height 6
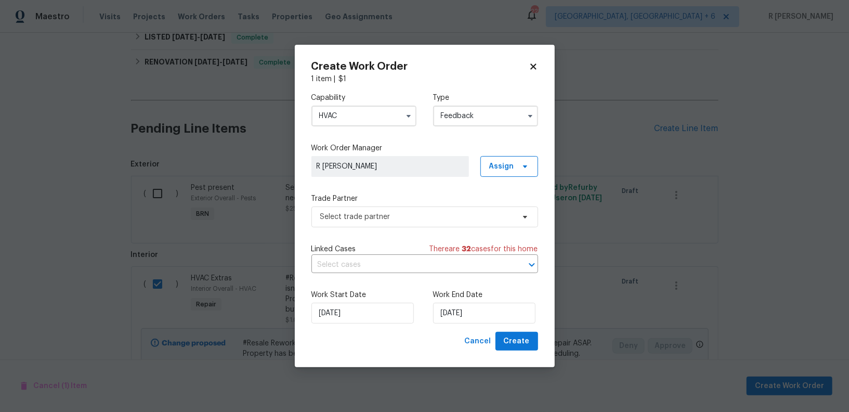
click at [382, 120] on input "HVAC" at bounding box center [363, 116] width 105 height 21
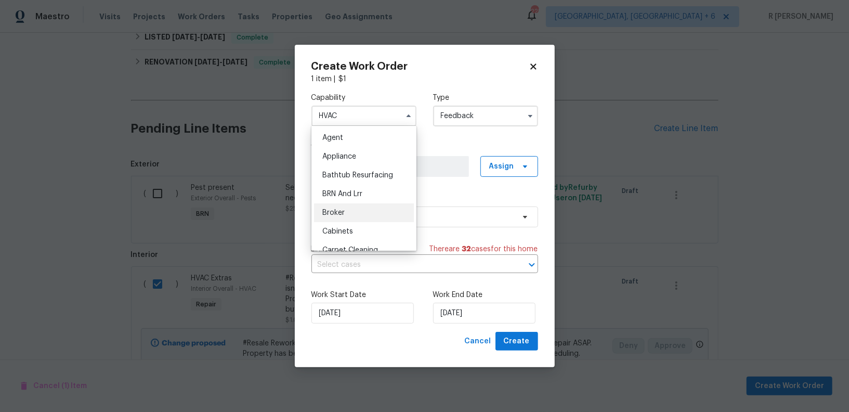
scroll to position [12, 0]
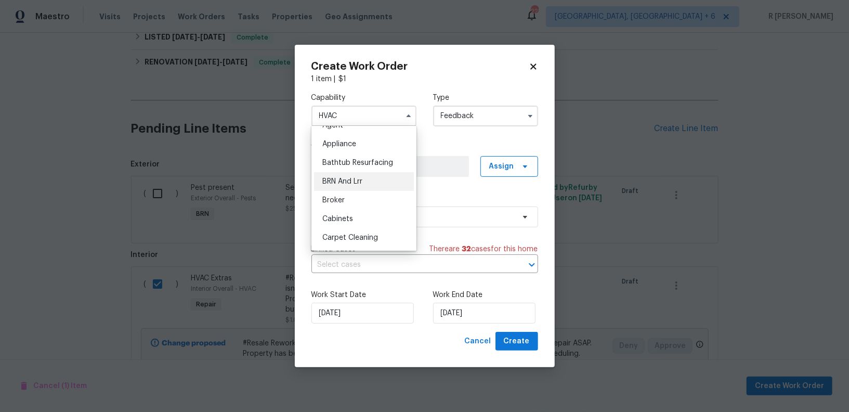
click at [361, 184] on span "BRN And Lrr" at bounding box center [342, 181] width 40 height 7
type input "BRN And Lrr"
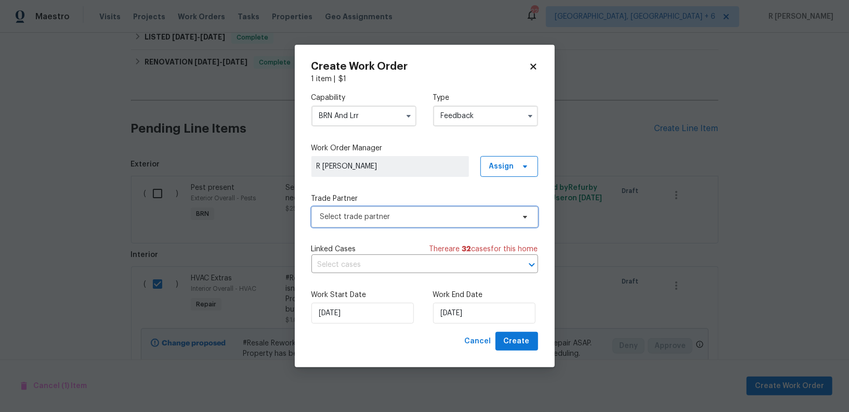
click at [383, 222] on span "Select trade partner" at bounding box center [424, 216] width 227 height 21
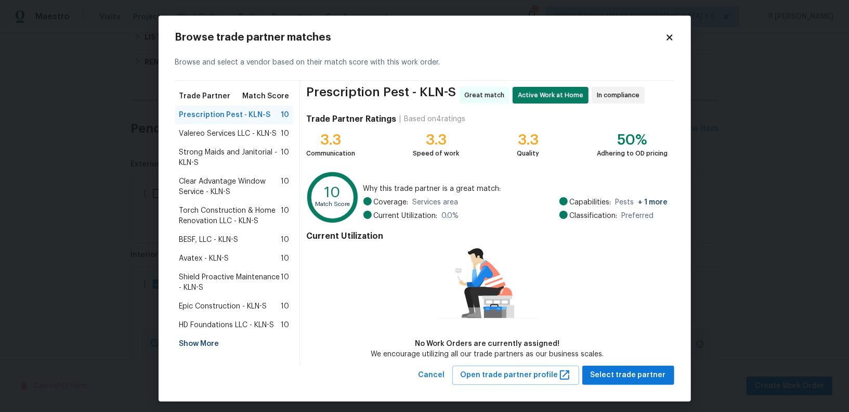
scroll to position [4, 0]
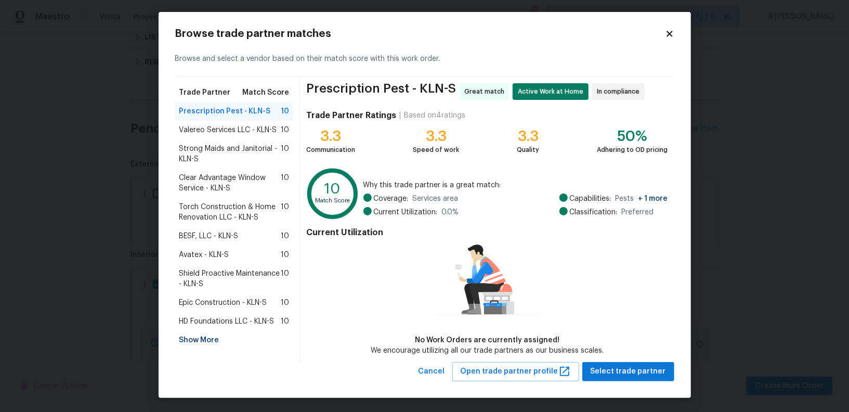
click at [675, 35] on div "Browse trade partner matches Browse and select a vendor based on their match sc…" at bounding box center [425, 205] width 532 height 386
click at [670, 35] on icon at bounding box center [669, 33] width 9 height 9
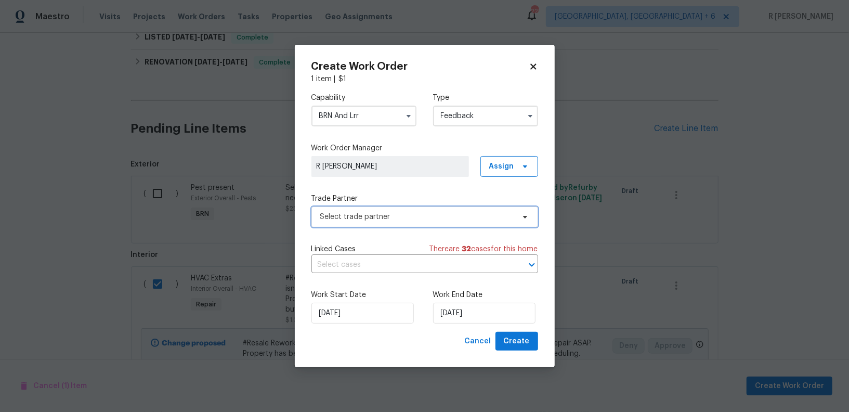
scroll to position [0, 0]
click at [535, 63] on icon at bounding box center [533, 66] width 6 height 6
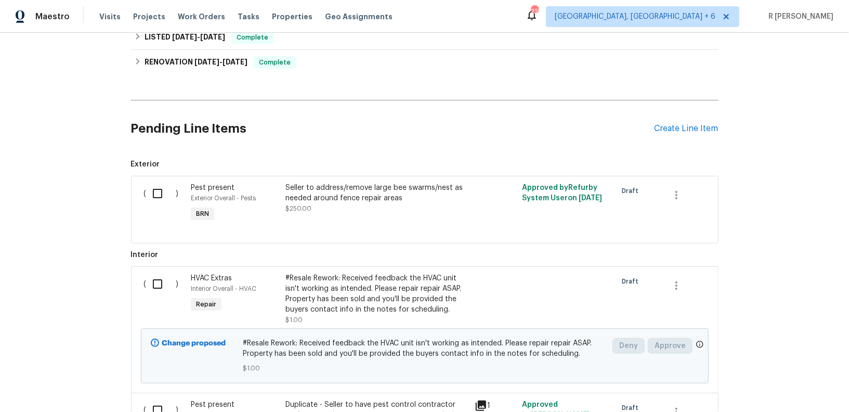
scroll to position [95, 0]
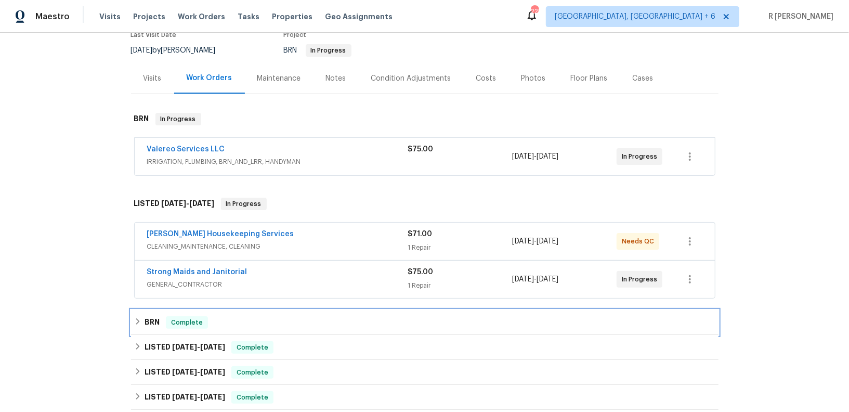
click at [263, 313] on div "BRN Complete" at bounding box center [425, 322] width 588 height 25
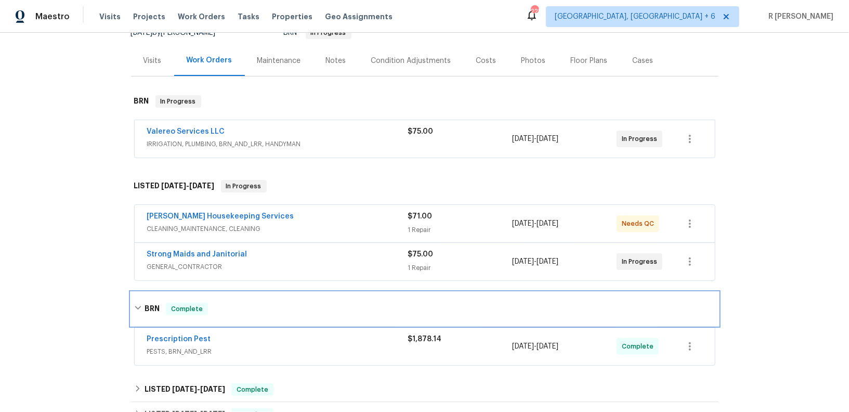
scroll to position [187, 0]
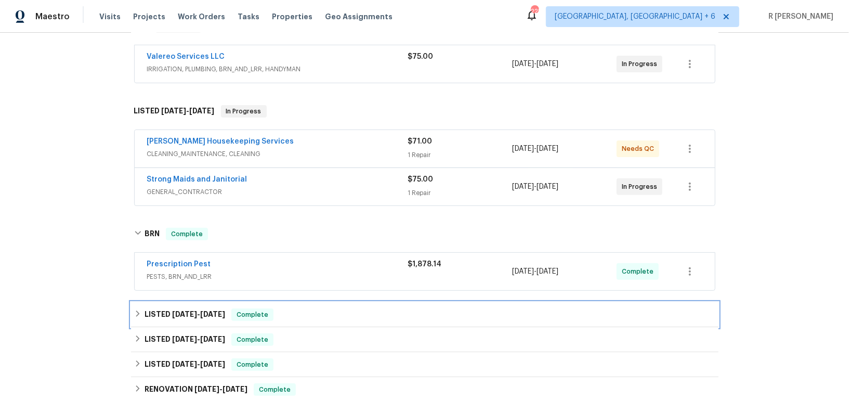
click at [293, 314] on div "LISTED 5/16/25 - 6/9/25 Complete" at bounding box center [424, 314] width 581 height 12
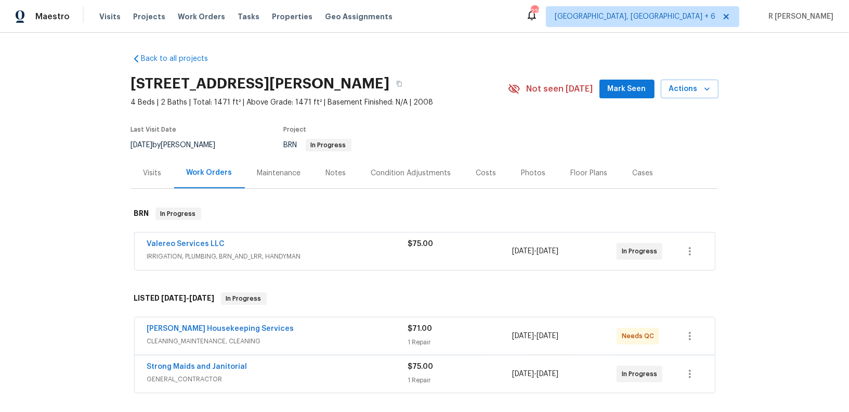
scroll to position [737, 0]
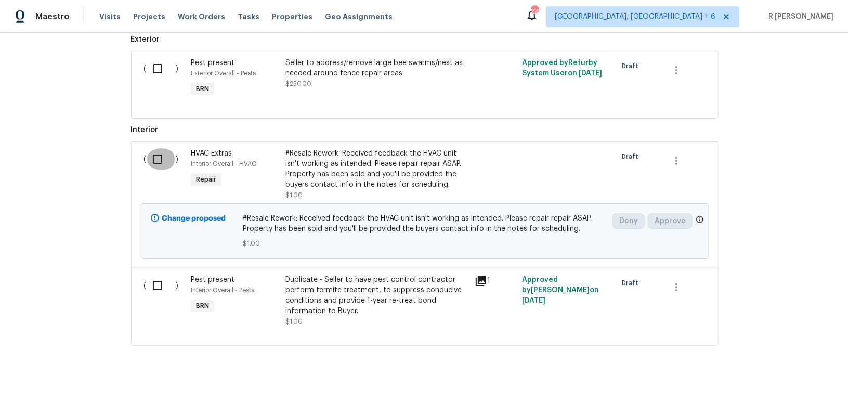
click at [154, 158] on input "checkbox" at bounding box center [162, 159] width 30 height 22
checkbox input "true"
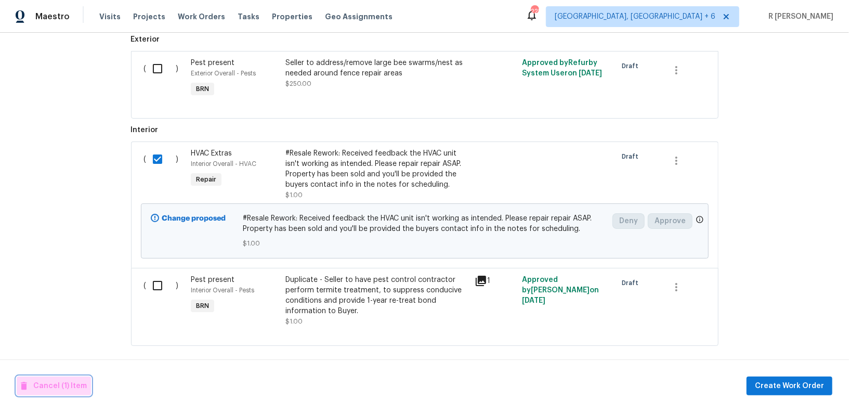
click at [55, 389] on span "Cancel (1) Item" at bounding box center [54, 386] width 66 height 13
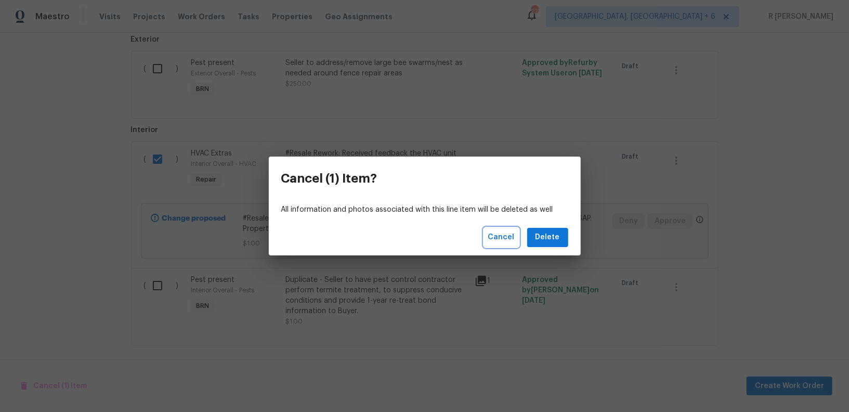
click at [501, 235] on span "Cancel" at bounding box center [501, 237] width 27 height 13
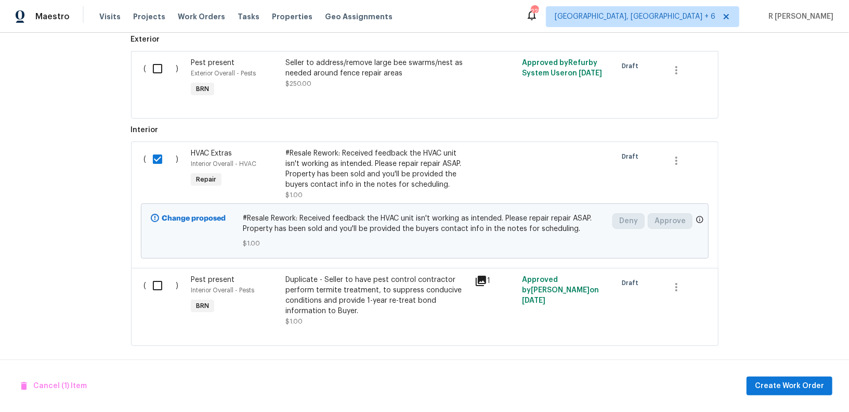
click at [419, 190] on div "#Resale Rework: Received feedback the HVAC unit isn't working as intended. Plea…" at bounding box center [376, 174] width 183 height 52
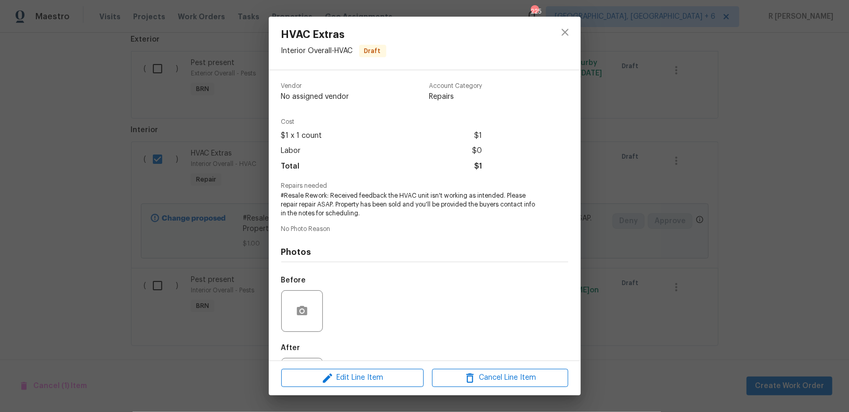
click at [341, 193] on span "#Resale Rework: Received feedback the HVAC unit isn't working as intended. Plea…" at bounding box center [410, 204] width 258 height 26
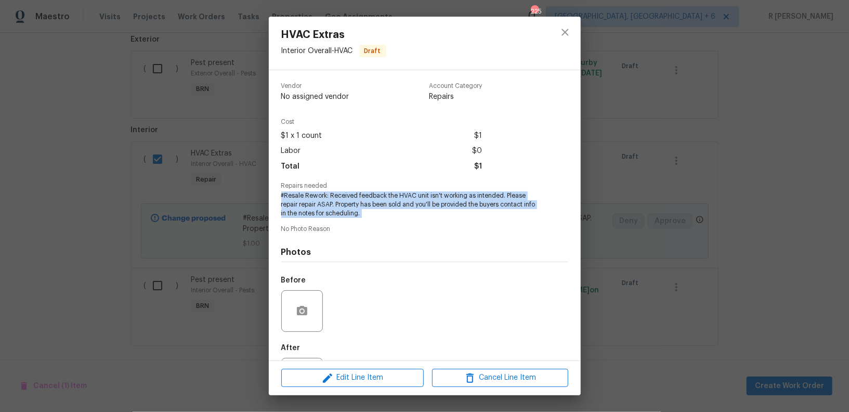
click at [341, 193] on span "#Resale Rework: Received feedback the HVAC unit isn't working as intended. Plea…" at bounding box center [410, 204] width 258 height 26
copy span "#Resale Rework: Received feedback the HVAC unit isn't working as intended. Plea…"
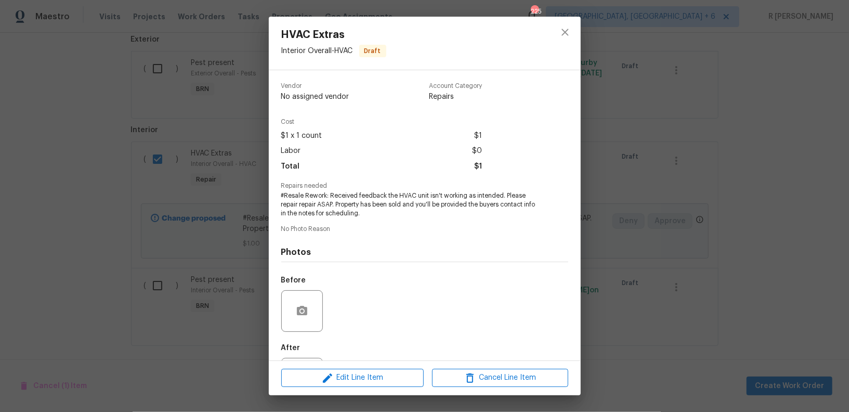
click at [190, 318] on div "HVAC Extras Interior Overall - HVAC Draft Vendor No assigned vendor Account Cat…" at bounding box center [424, 206] width 849 height 412
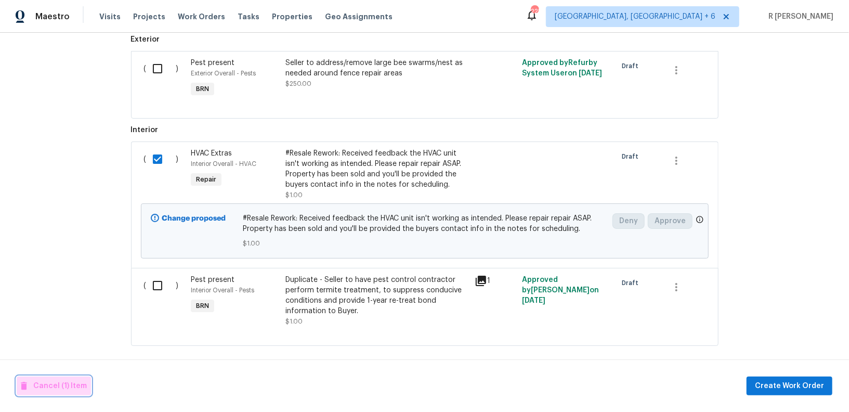
click at [56, 391] on span "Cancel (1) Item" at bounding box center [54, 386] width 66 height 13
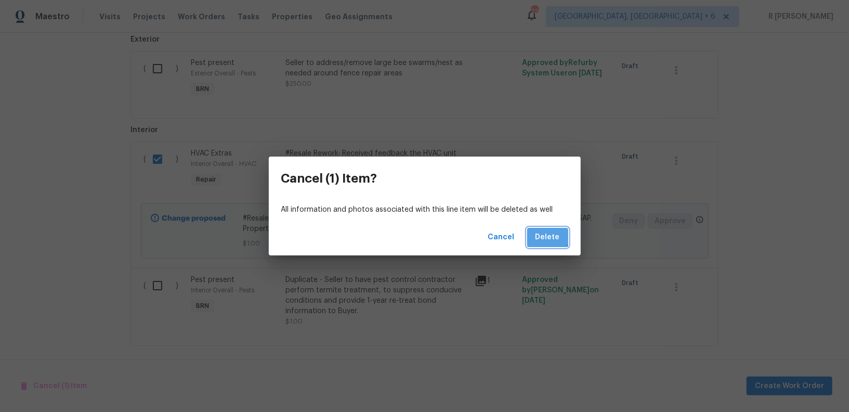
click at [538, 230] on button "Delete" at bounding box center [547, 237] width 41 height 19
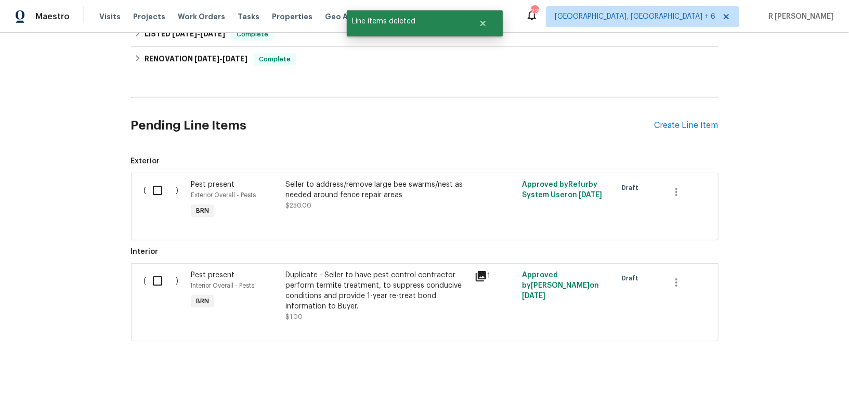
scroll to position [611, 0]
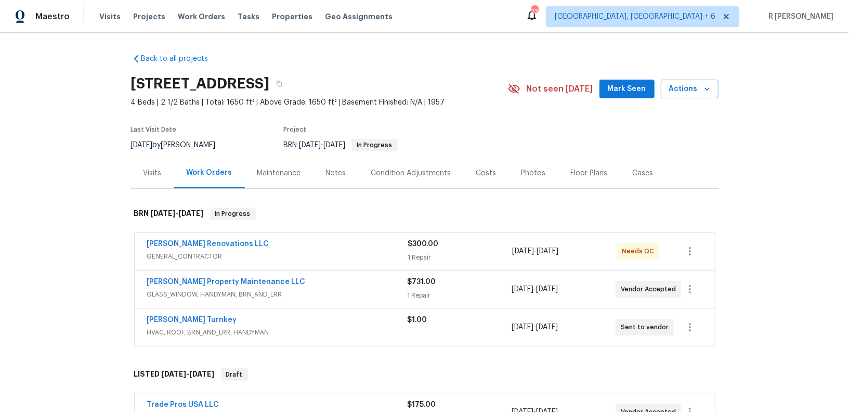
scroll to position [194, 0]
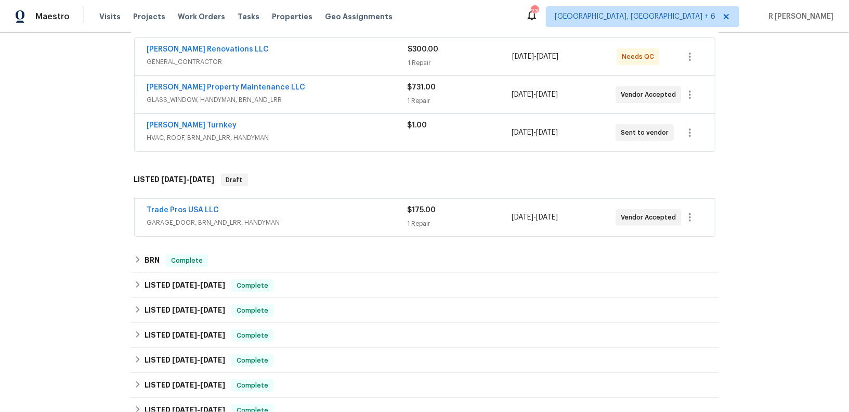
click at [325, 136] on span "HVAC, ROOF, BRN_AND_LRR, HANDYMAN" at bounding box center [277, 138] width 260 height 10
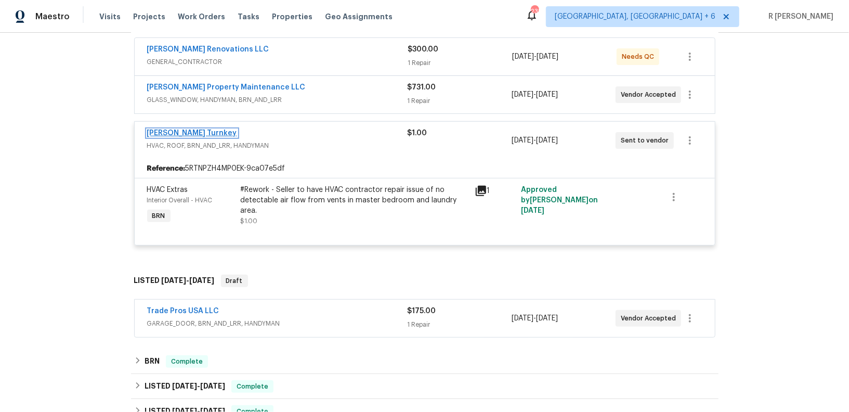
click at [183, 129] on link "Davis Turnkey" at bounding box center [192, 132] width 90 height 7
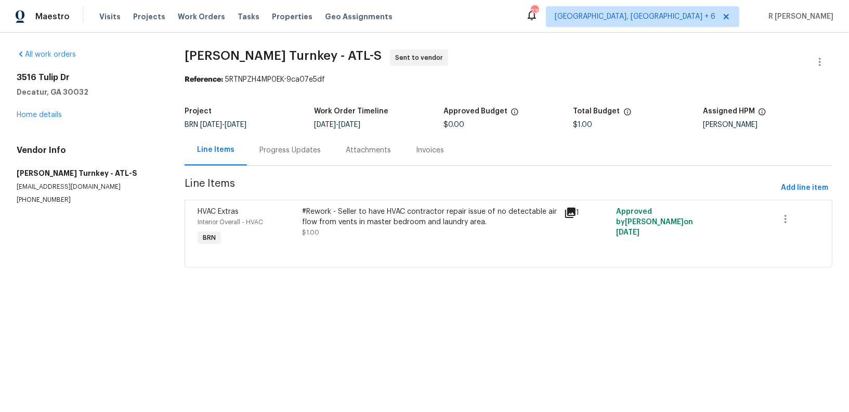
click at [289, 155] on div "Progress Updates" at bounding box center [290, 150] width 86 height 31
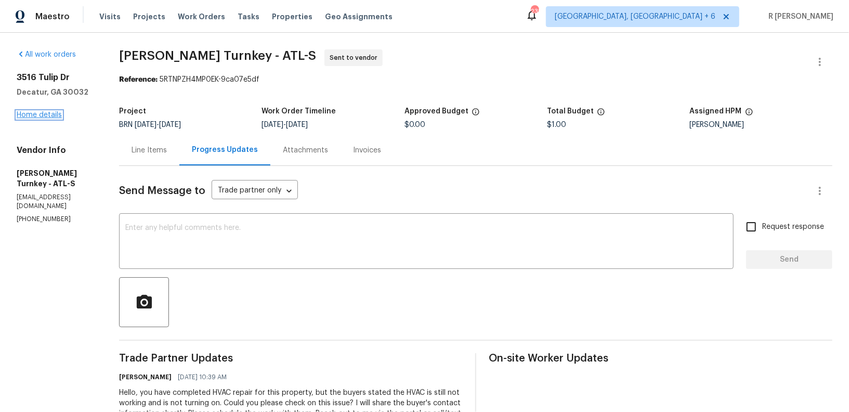
click at [40, 117] on link "Home details" at bounding box center [39, 114] width 45 height 7
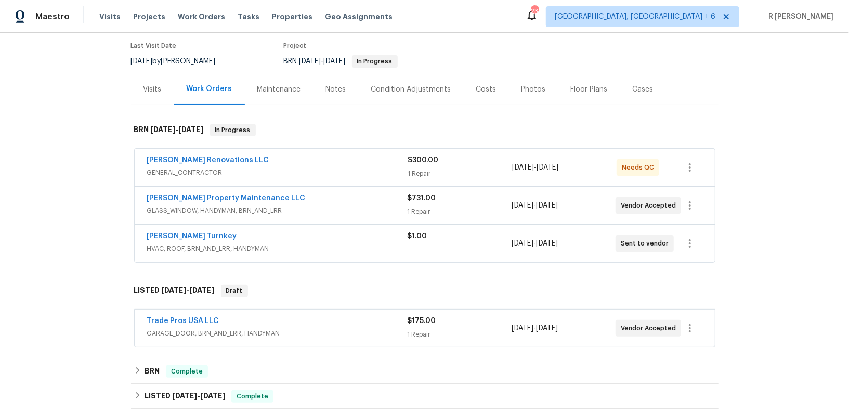
scroll to position [74, 0]
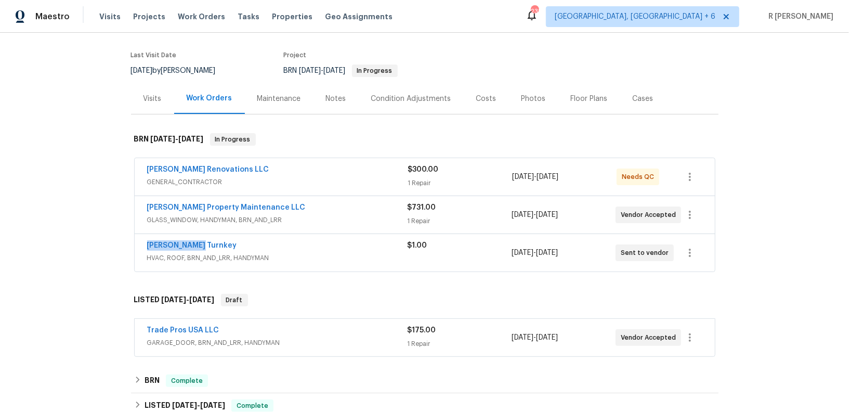
drag, startPoint x: 210, startPoint y: 242, endPoint x: 54, endPoint y: 230, distance: 156.4
click at [54, 230] on div "Back to all projects 3516 Tulip Dr, Decatur, GA 30032 4 Beds | 2 1/2 Baths | To…" at bounding box center [424, 222] width 849 height 379
click at [55, 231] on div "Back to all projects 3516 Tulip Dr, Decatur, GA 30032 4 Beds | 2 1/2 Baths | To…" at bounding box center [424, 222] width 849 height 379
drag, startPoint x: 207, startPoint y: 244, endPoint x: 141, endPoint y: 238, distance: 66.3
click at [141, 238] on div "Davis Turnkey HVAC, ROOF, BRN_AND_LRR, HANDYMAN $1.00 8/18/2025 - 8/19/2025 Sen…" at bounding box center [425, 252] width 580 height 37
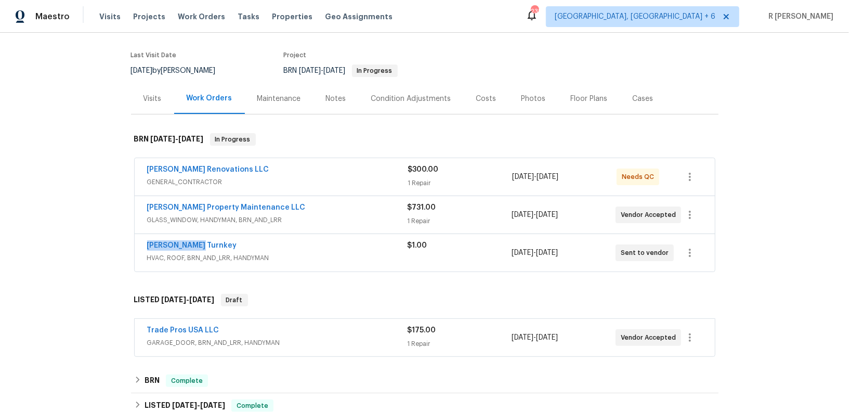
copy link "Davis Turnkey"
click at [194, 325] on div "Trade Pros USA LLC GARAGE_DOOR, BRN_AND_LRR, HANDYMAN $175.00 1 Repair 8/15/202…" at bounding box center [425, 337] width 580 height 37
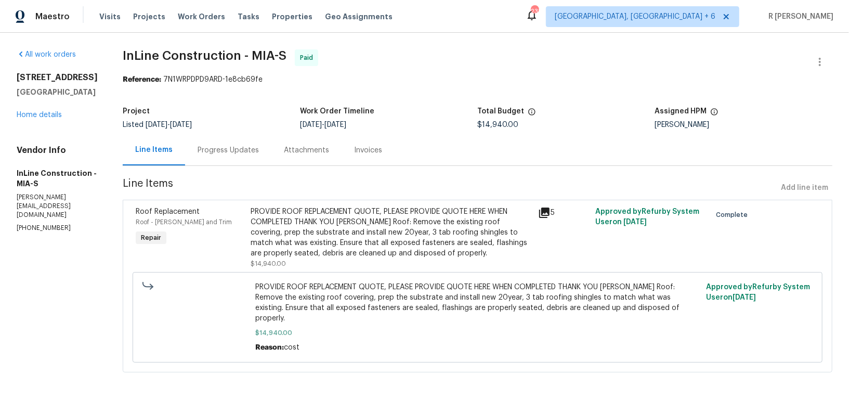
click at [227, 165] on div "Progress Updates" at bounding box center [228, 150] width 86 height 31
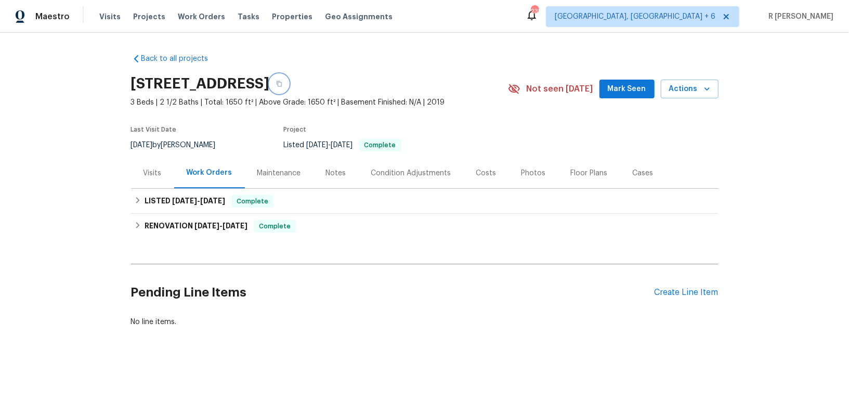
click at [289, 79] on button "button" at bounding box center [279, 83] width 19 height 19
click at [686, 289] on div "Create Line Item" at bounding box center [687, 293] width 64 height 10
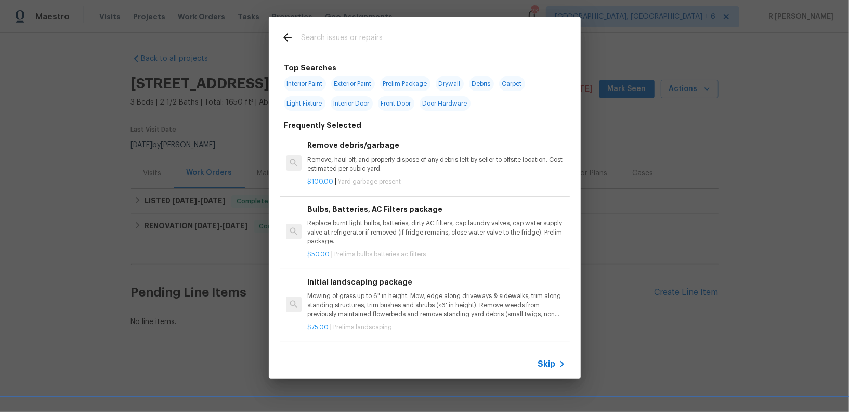
click at [551, 367] on span "Skip" at bounding box center [547, 364] width 18 height 10
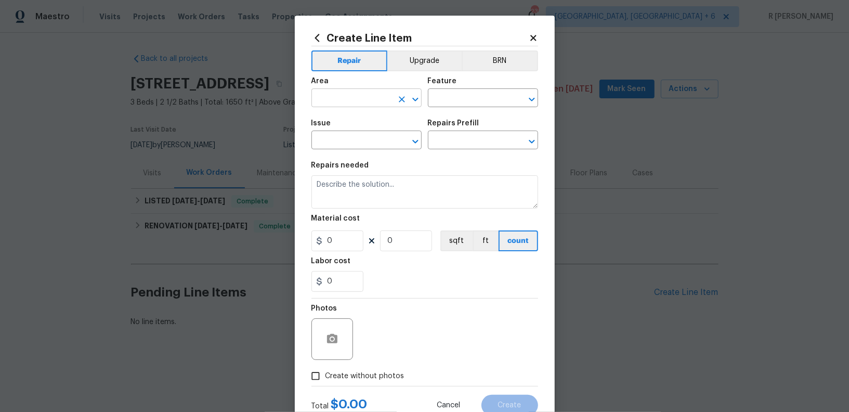
click at [370, 98] on input "text" at bounding box center [351, 99] width 81 height 16
click at [366, 141] on li "Interior Overall" at bounding box center [366, 139] width 110 height 17
type input "Interior Overall"
click at [493, 101] on input "text" at bounding box center [468, 99] width 81 height 16
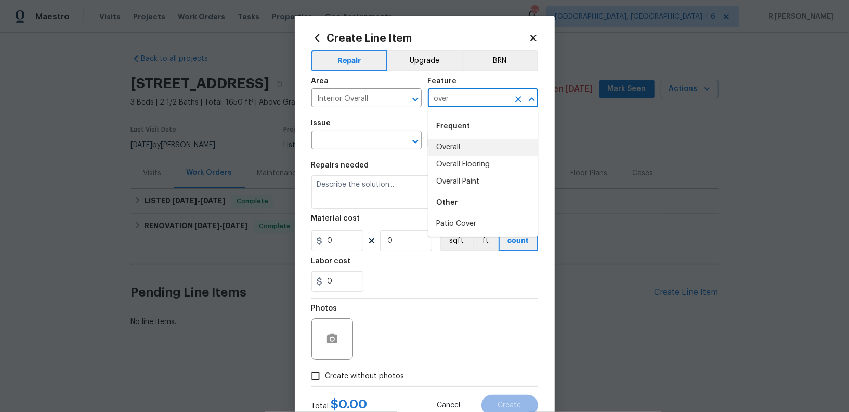
click at [459, 150] on li "Overall" at bounding box center [483, 147] width 110 height 17
type input "Overall"
click at [346, 132] on div "Issue" at bounding box center [366, 127] width 110 height 14
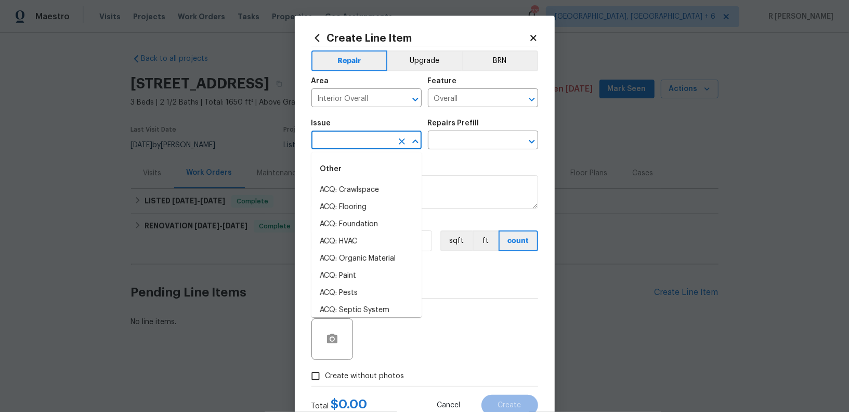
click at [347, 142] on input "text" at bounding box center [351, 141] width 81 height 16
type input "e"
click at [368, 149] on input "ut" at bounding box center [351, 141] width 81 height 16
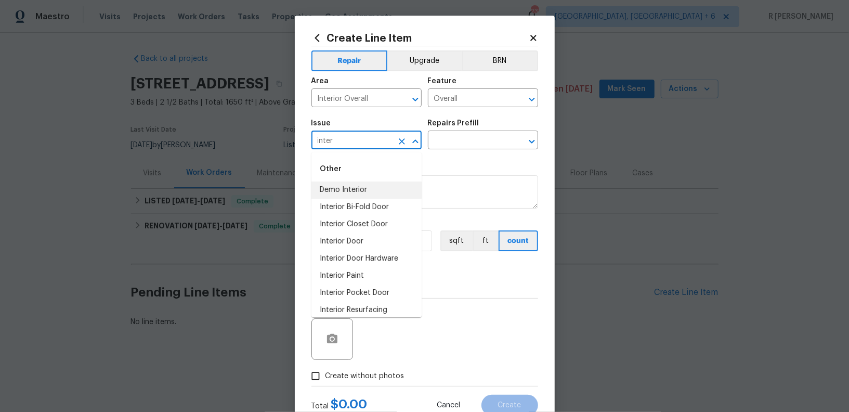
click at [360, 152] on ul "Other Demo Interior Interior Bi-Fold Door Interior Closet Door Interior Door In…" at bounding box center [366, 234] width 110 height 165
click at [340, 138] on input "inter" at bounding box center [351, 141] width 81 height 16
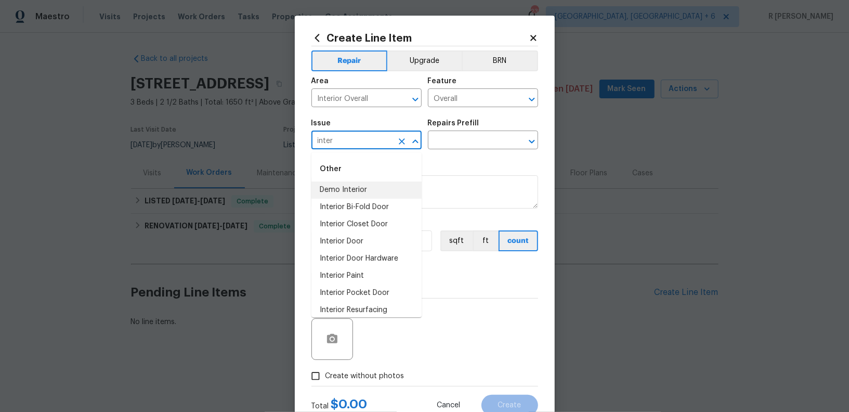
click at [340, 138] on input "inter" at bounding box center [351, 141] width 81 height 16
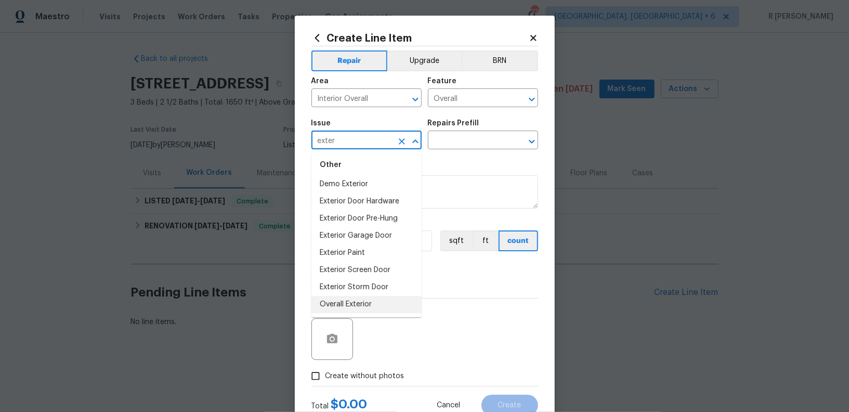
click at [351, 296] on li "Overall Exterior" at bounding box center [366, 304] width 110 height 17
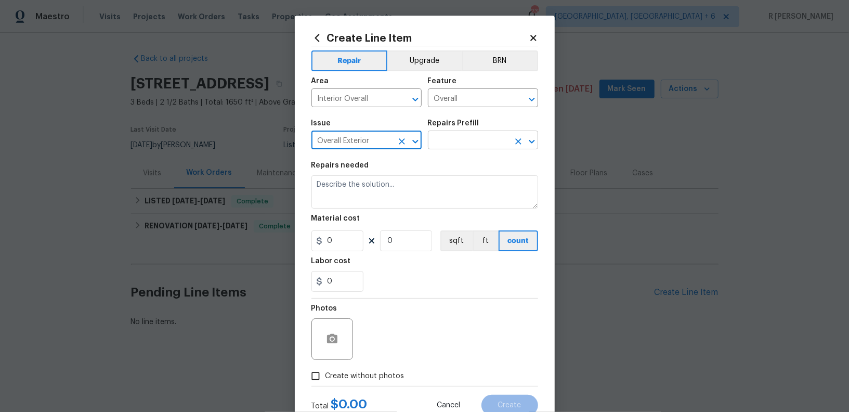
type input "Overall Exterior"
click at [471, 136] on input "text" at bounding box center [468, 141] width 81 height 16
click at [460, 167] on div "Repairs needed" at bounding box center [424, 169] width 227 height 14
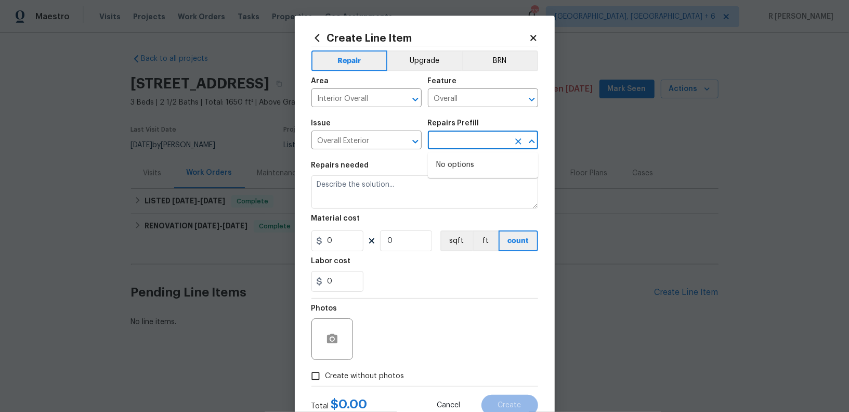
click at [494, 141] on input "text" at bounding box center [468, 141] width 81 height 16
click at [486, 148] on input "text" at bounding box center [468, 141] width 81 height 16
click at [482, 190] on textarea at bounding box center [424, 191] width 227 height 33
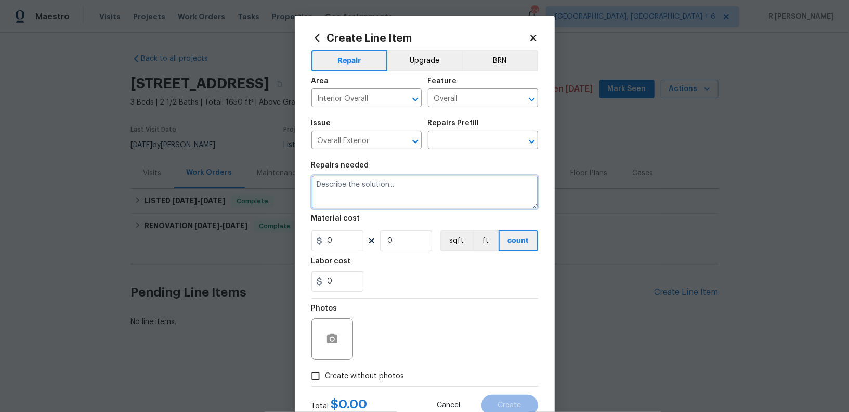
click at [434, 196] on textarea at bounding box center [424, 191] width 227 height 33
paste textarea "[STREET_ADDRESS]"
drag, startPoint x: 497, startPoint y: 190, endPoint x: 346, endPoint y: 184, distance: 150.9
click at [346, 184] on textarea "#Resale 838 Tallaran Rd, Lexington, SC 29073" at bounding box center [424, 191] width 227 height 33
paste textarea "the water is not active in the upstairs of the home"
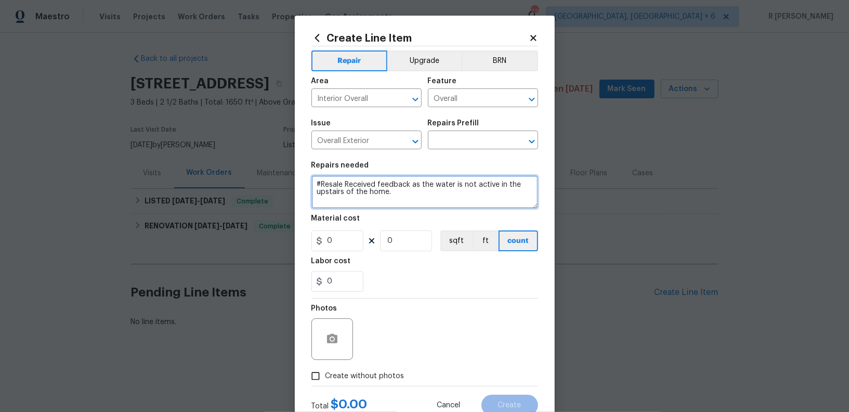
paste textarea "Water Service is active to this property from the city end."
type textarea "#Resale Received feedback as the water is not active in the upstairs of the hom…"
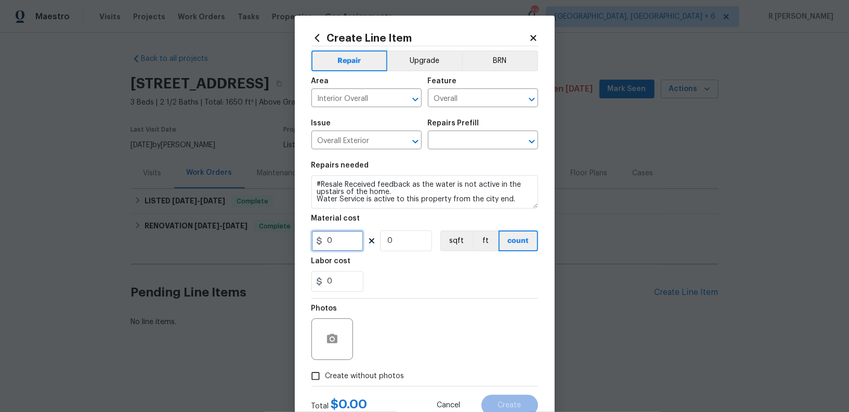
click at [344, 241] on input "0" at bounding box center [337, 240] width 52 height 21
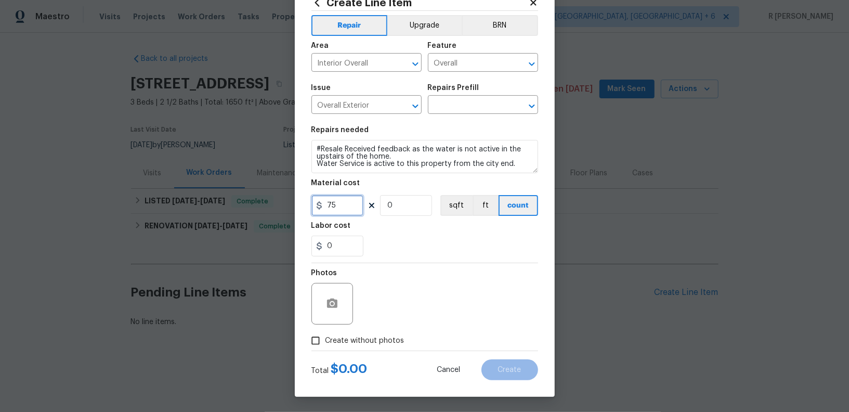
type input "75"
click at [372, 341] on span "Create without photos" at bounding box center [364, 340] width 79 height 11
click at [325, 341] on input "Create without photos" at bounding box center [316, 341] width 20 height 20
checkbox input "true"
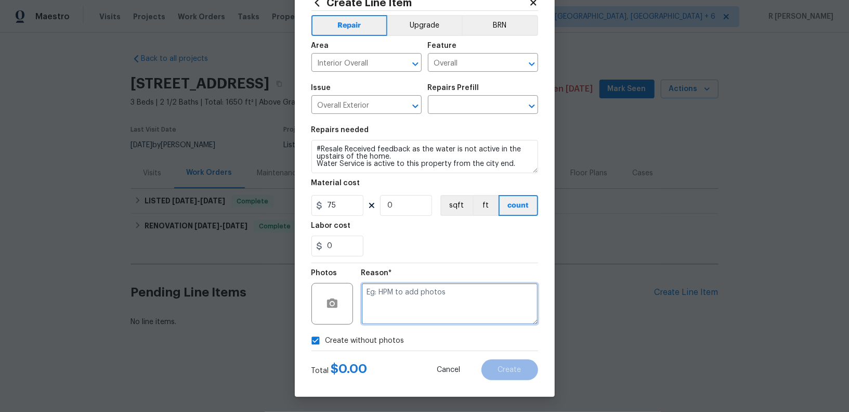
click at [407, 316] on textarea at bounding box center [449, 304] width 177 height 42
click at [411, 320] on textarea at bounding box center [449, 304] width 177 height 42
click at [485, 108] on input "text" at bounding box center [468, 106] width 81 height 16
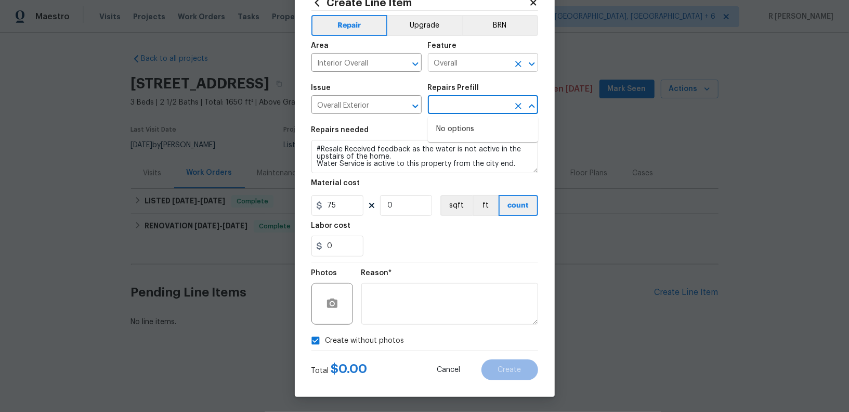
click at [488, 67] on input "Overall" at bounding box center [468, 64] width 81 height 16
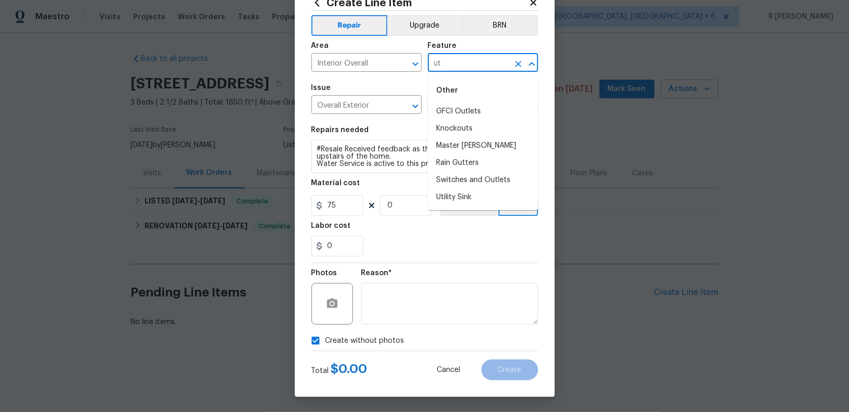
type input "u"
click at [477, 59] on input "water" at bounding box center [468, 64] width 81 height 16
click at [472, 122] on li "Interior" at bounding box center [483, 128] width 110 height 17
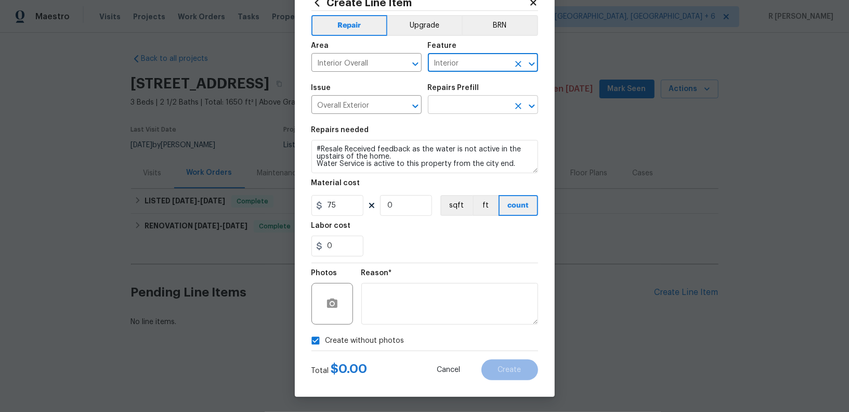
type input "Interior"
click at [472, 108] on input "text" at bounding box center [468, 106] width 81 height 16
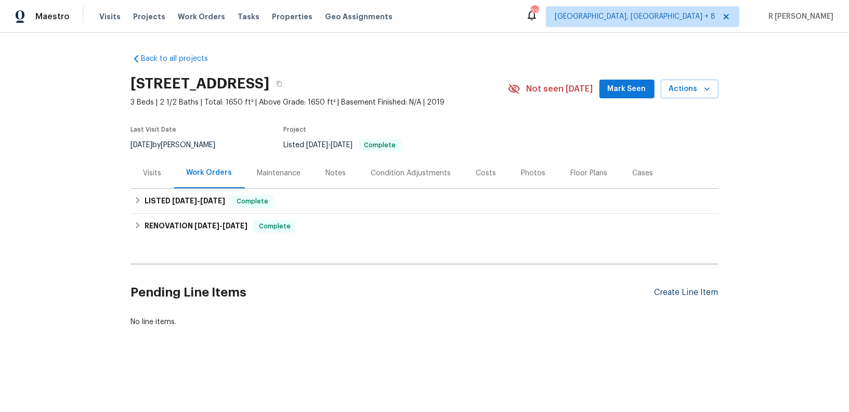
click at [687, 290] on div "Create Line Item" at bounding box center [687, 293] width 64 height 10
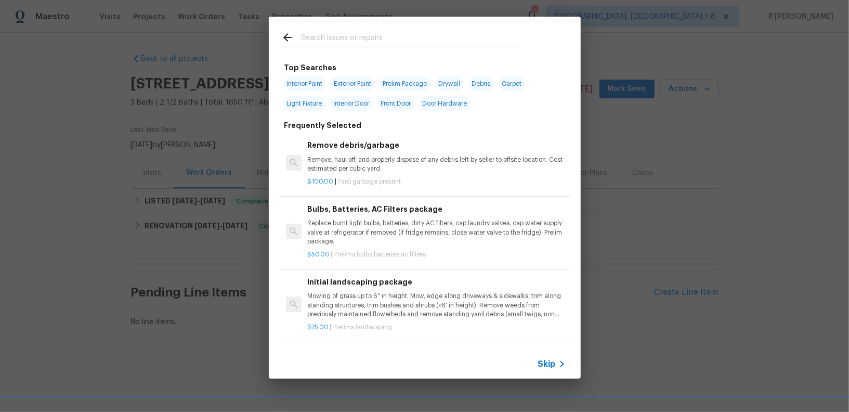
click at [366, 27] on div at bounding box center [401, 37] width 265 height 41
click at [360, 42] on input "text" at bounding box center [411, 39] width 220 height 16
click at [543, 354] on div "Skip" at bounding box center [425, 363] width 312 height 29
click at [552, 366] on span "Skip" at bounding box center [547, 364] width 18 height 10
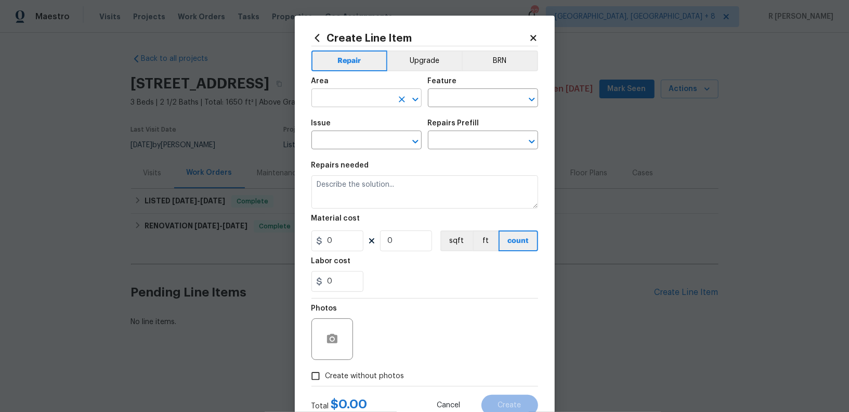
click at [340, 102] on input "text" at bounding box center [351, 99] width 81 height 16
click at [348, 143] on li "Interior Overall" at bounding box center [366, 139] width 110 height 17
type input "Interior Overall"
click at [486, 96] on input "text" at bounding box center [468, 99] width 81 height 16
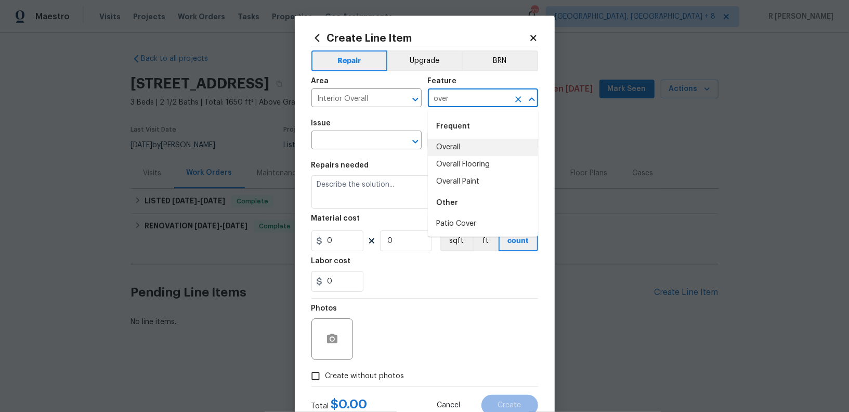
click at [462, 146] on li "Overall" at bounding box center [483, 147] width 110 height 17
type input "Overall"
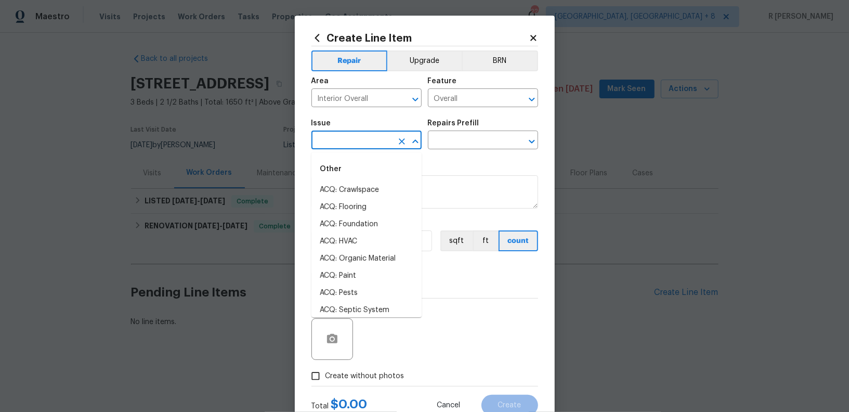
click at [351, 134] on input "text" at bounding box center [351, 141] width 81 height 16
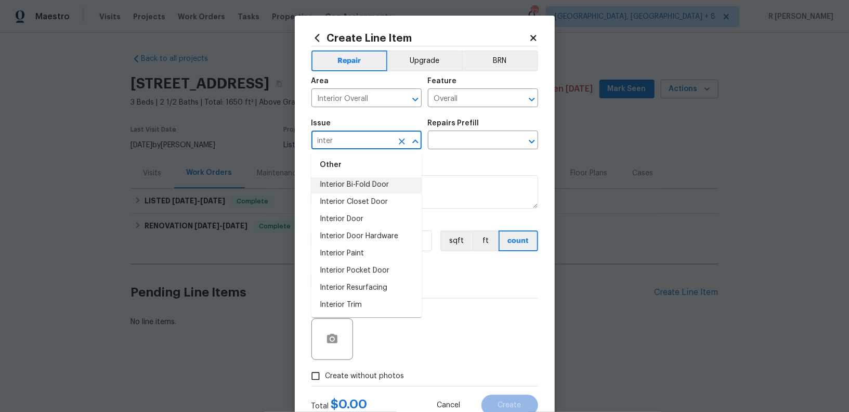
click at [336, 145] on input "inter" at bounding box center [351, 141] width 81 height 16
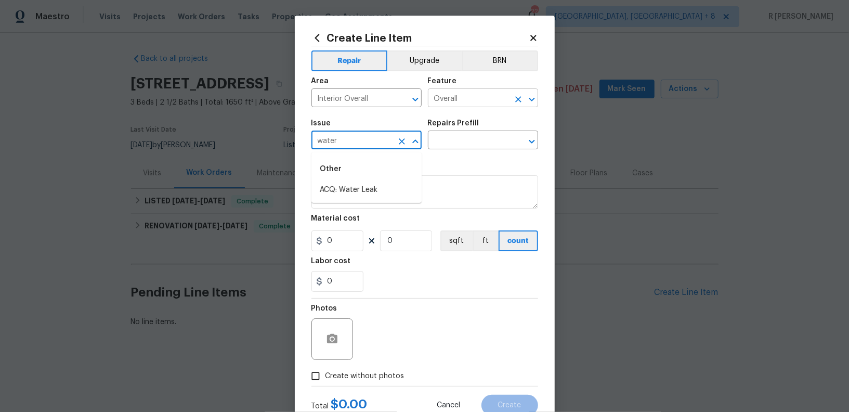
type input "water"
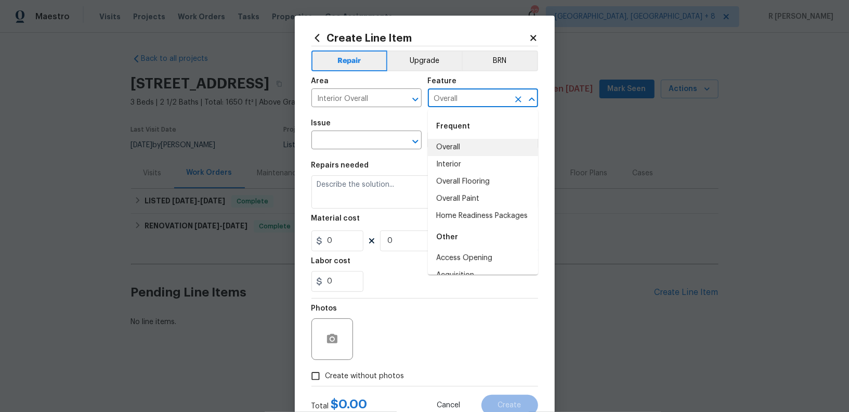
click at [490, 96] on input "Overall" at bounding box center [468, 99] width 81 height 16
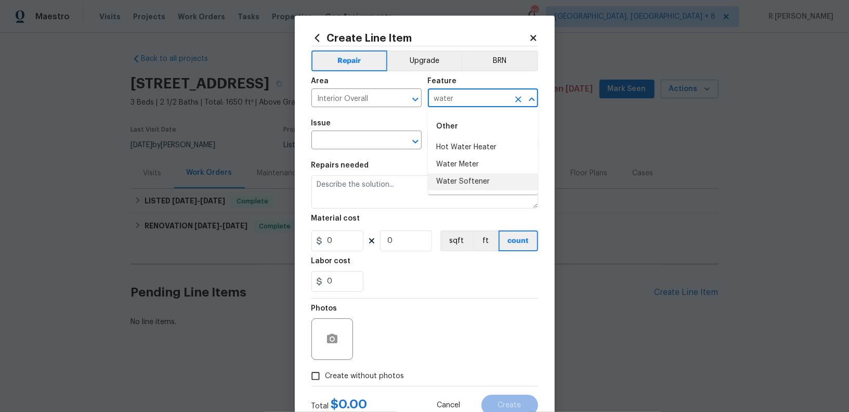
click at [468, 174] on li "Water Softener" at bounding box center [483, 181] width 110 height 17
click at [500, 113] on div "Area Interior Overall ​ Feature Water Softener ​" at bounding box center [424, 92] width 227 height 42
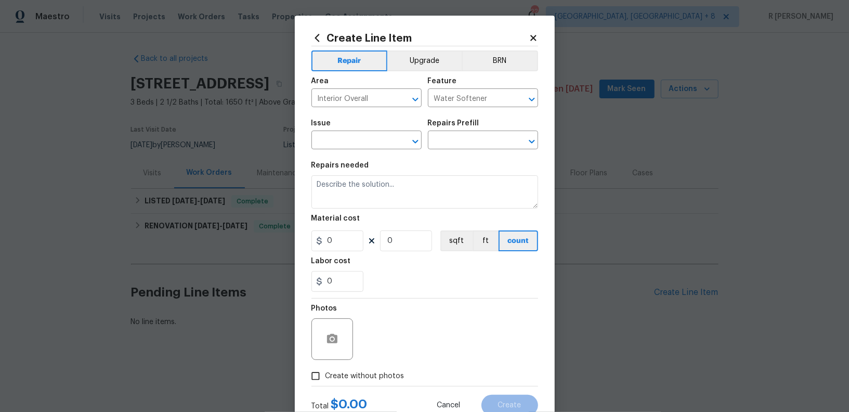
click at [500, 113] on div "Area Interior Overall ​ Feature Water Softener ​" at bounding box center [424, 92] width 227 height 42
click at [473, 106] on input "Water Softener" at bounding box center [468, 99] width 81 height 16
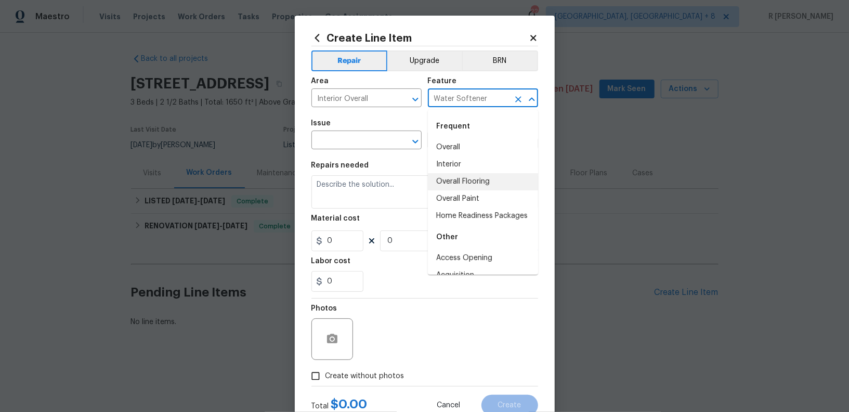
click at [473, 106] on input "Water Softener" at bounding box center [468, 99] width 81 height 16
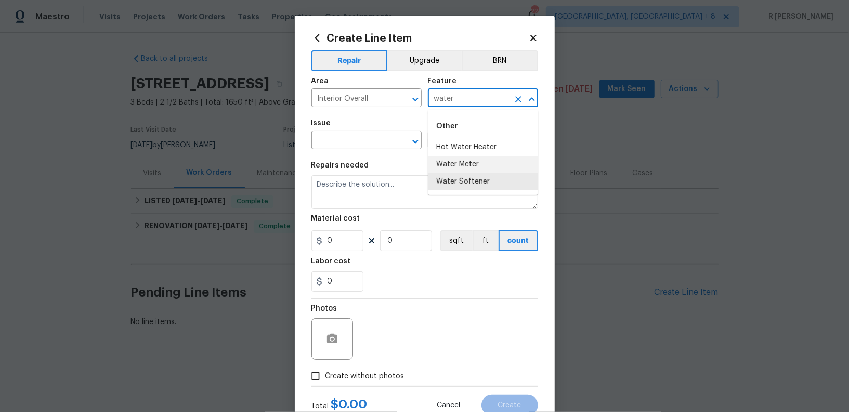
click at [459, 168] on li "Water Meter" at bounding box center [483, 164] width 110 height 17
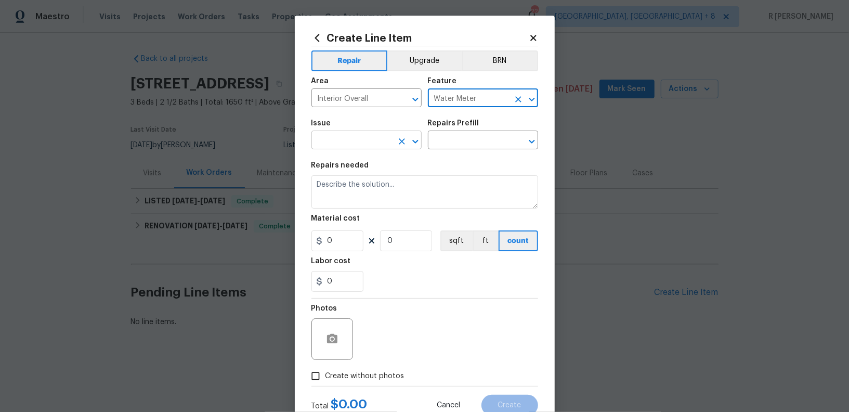
type input "Water Meter"
click at [342, 143] on input "text" at bounding box center [351, 141] width 81 height 16
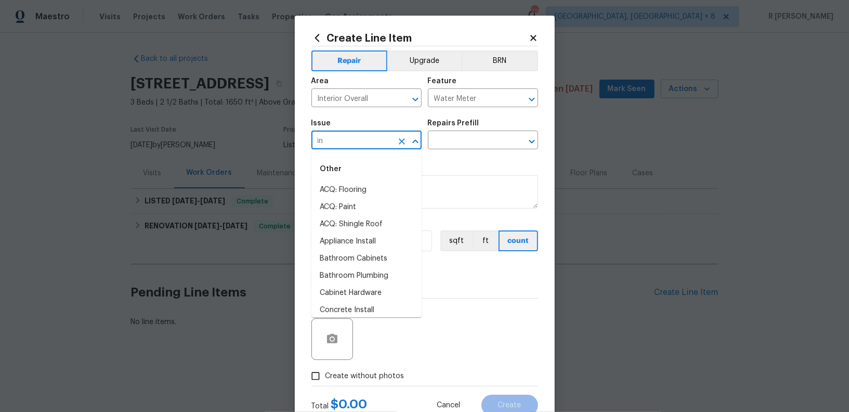
type input "i"
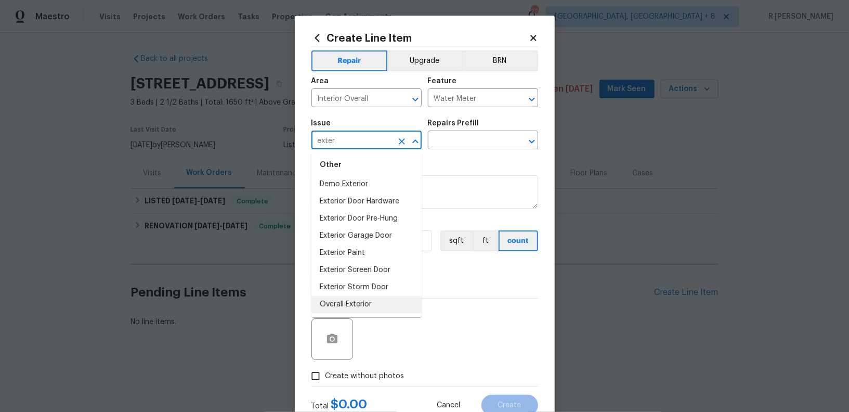
click at [355, 304] on li "Overall Exterior" at bounding box center [366, 304] width 110 height 17
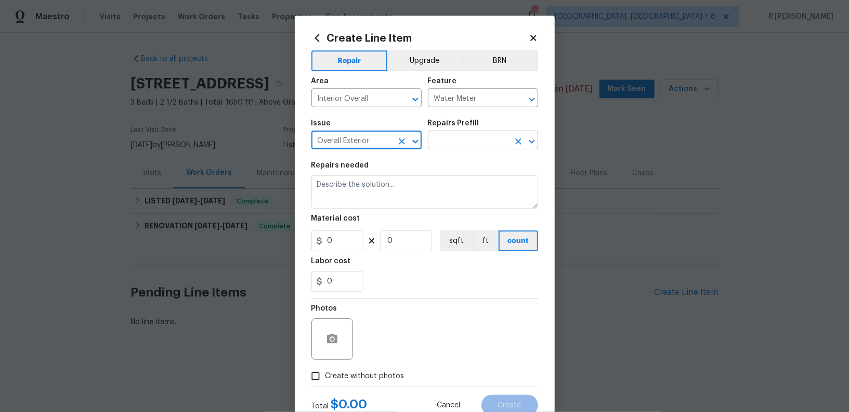
type input "Overall Exterior"
click at [456, 134] on input "text" at bounding box center [468, 141] width 81 height 16
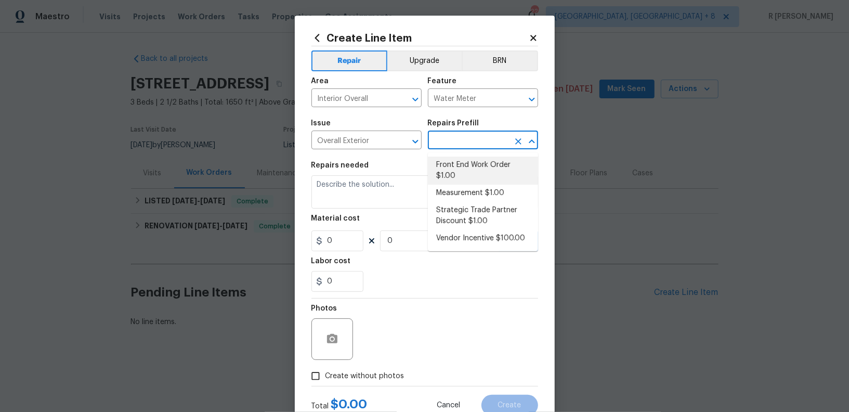
click at [453, 169] on li "Front End Work Order $1.00" at bounding box center [483, 170] width 110 height 28
type input "Front End Work Order $1.00"
type textarea "Placeholder line item for the creation of front end work orders."
type input "1"
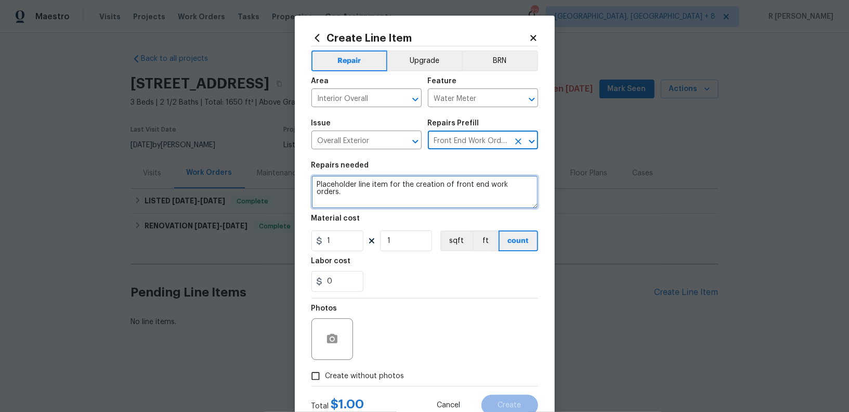
click at [359, 200] on textarea "Placeholder line item for the creation of front end work orders." at bounding box center [424, 191] width 227 height 33
click at [348, 196] on textarea "Placeholder line item for the creation of front end work orders." at bounding box center [424, 191] width 227 height 33
drag, startPoint x: 348, startPoint y: 196, endPoint x: 335, endPoint y: 193, distance: 13.4
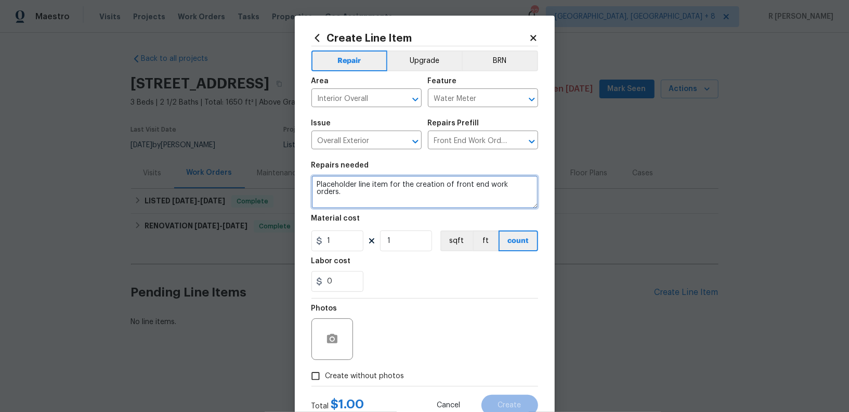
click at [348, 196] on textarea "Placeholder line item for the creation of front end work orders." at bounding box center [424, 191] width 227 height 33
click at [335, 193] on textarea "Placeholder line item for the creation of front end work orders." at bounding box center [424, 191] width 227 height 33
paste textarea "water is not active in the upstairs of the home"
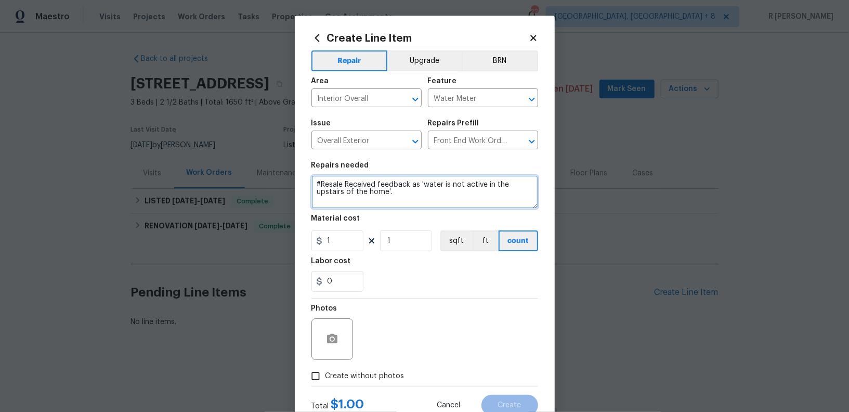
paste textarea "Water Service is active to this property from the city end."
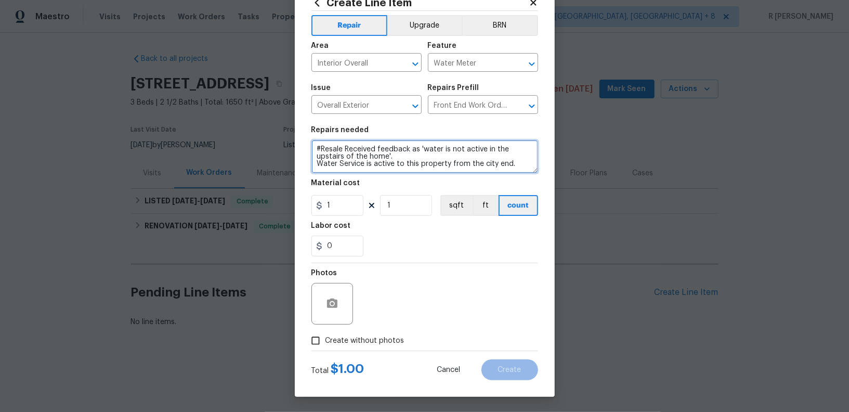
type textarea "#Resale Received feedback as 'water is not active in the upstairs of the home'.…"
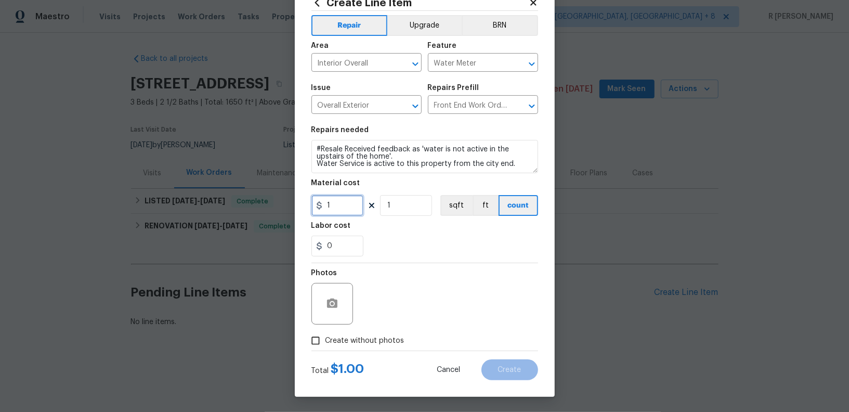
click at [347, 207] on input "1" at bounding box center [337, 205] width 52 height 21
type input "75"
click at [349, 345] on span "Create without photos" at bounding box center [364, 340] width 79 height 11
click at [325, 345] on input "Create without photos" at bounding box center [316, 341] width 20 height 20
checkbox input "true"
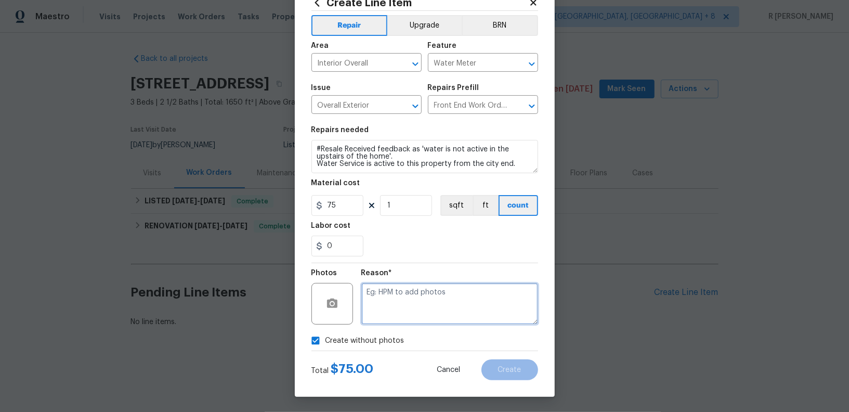
click at [456, 309] on textarea at bounding box center [449, 304] width 177 height 42
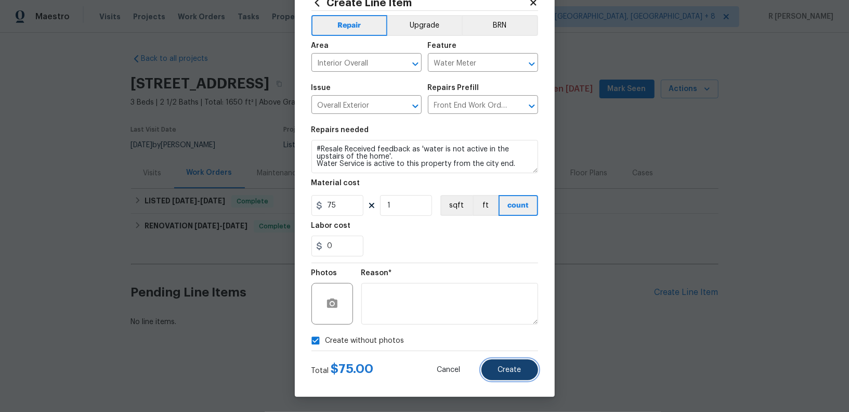
click at [524, 371] on button "Create" at bounding box center [509, 369] width 57 height 21
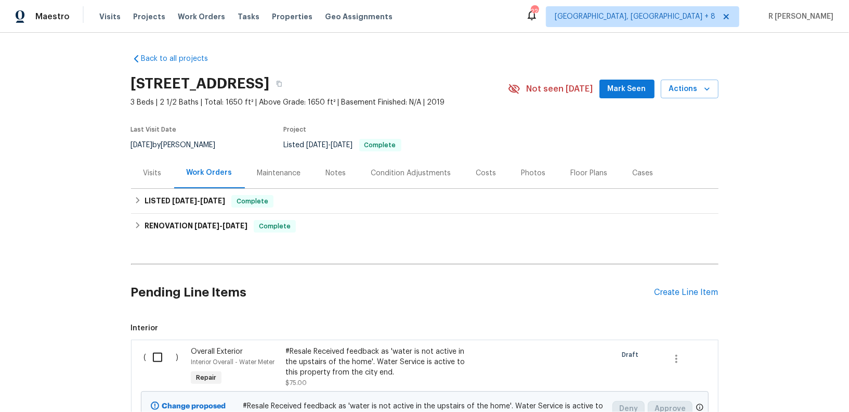
click at [161, 359] on input "checkbox" at bounding box center [162, 357] width 30 height 22
checkbox input "true"
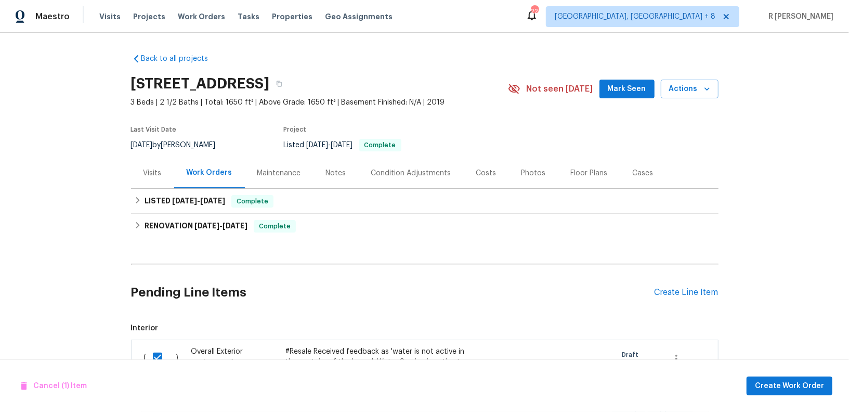
scroll to position [113, 0]
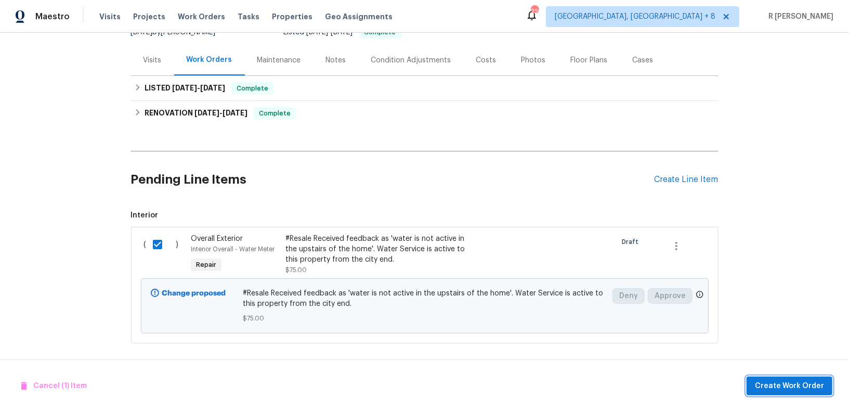
click at [772, 394] on button "Create Work Order" at bounding box center [790, 385] width 86 height 19
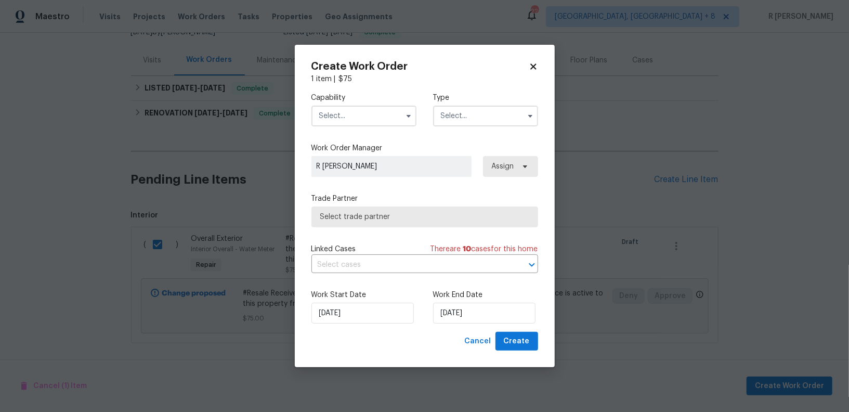
click at [382, 121] on input "text" at bounding box center [363, 116] width 105 height 21
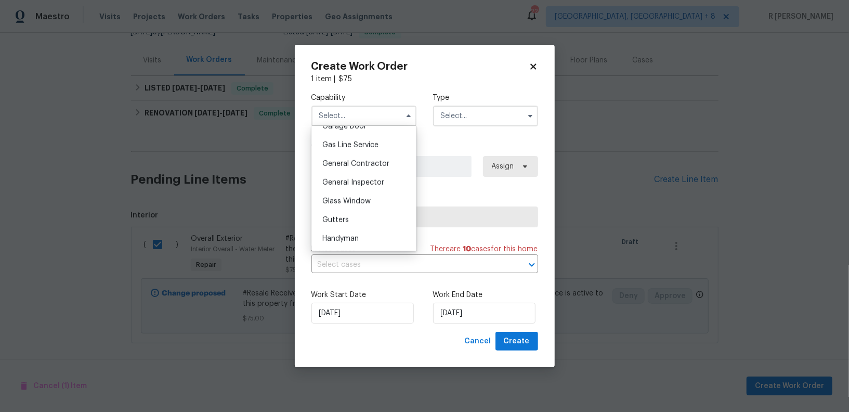
scroll to position [477, 0]
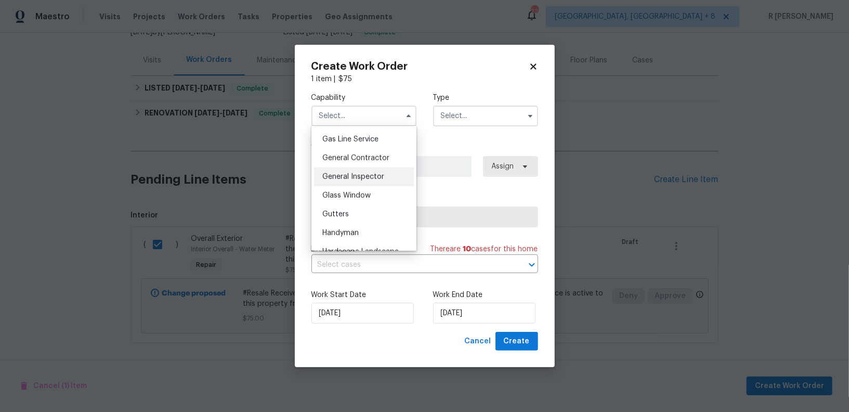
drag, startPoint x: 382, startPoint y: 185, endPoint x: 377, endPoint y: 185, distance: 5.2
click at [377, 185] on div "General Inspector" at bounding box center [364, 176] width 100 height 19
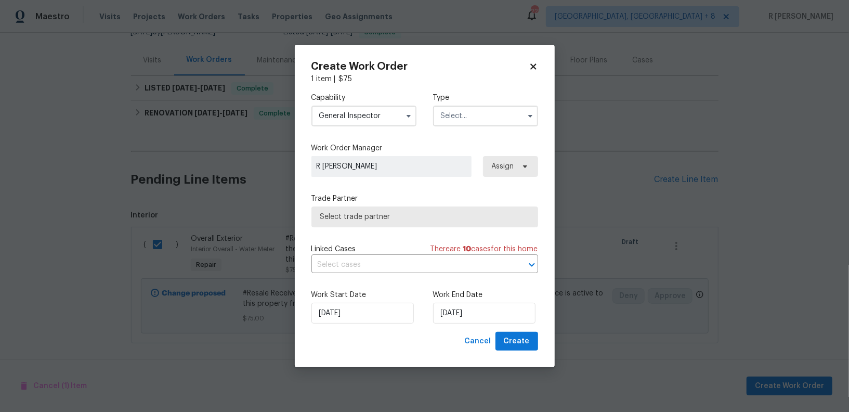
click at [358, 122] on input "General Inspector" at bounding box center [363, 116] width 105 height 21
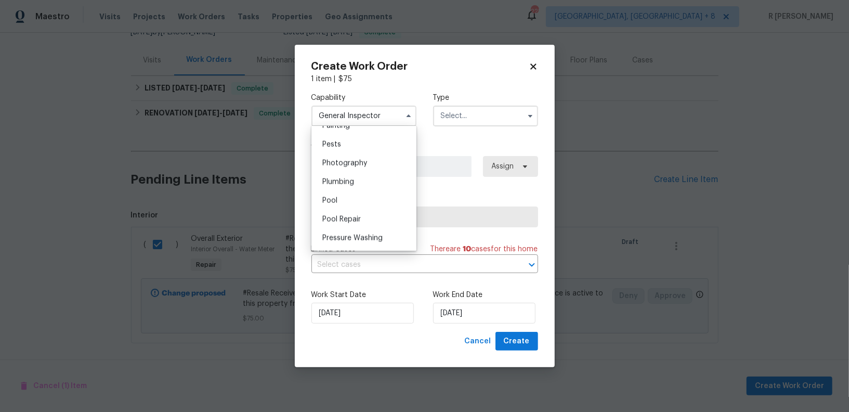
scroll to position [890, 0]
click at [360, 178] on div "Plumbing" at bounding box center [364, 177] width 100 height 19
type input "Plumbing"
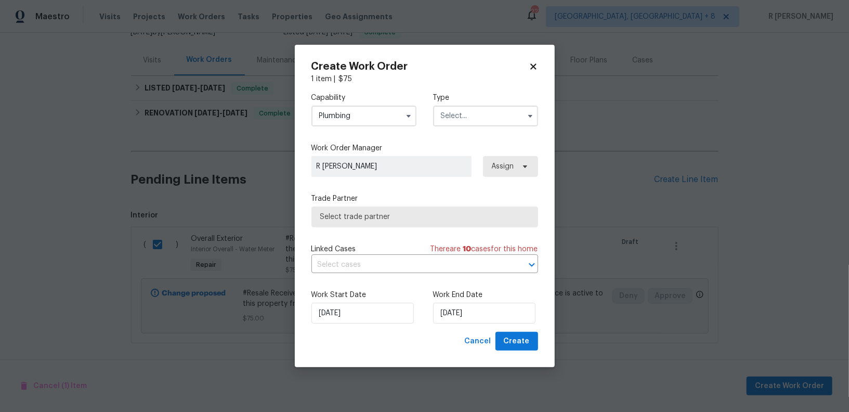
click at [466, 106] on input "text" at bounding box center [485, 116] width 105 height 21
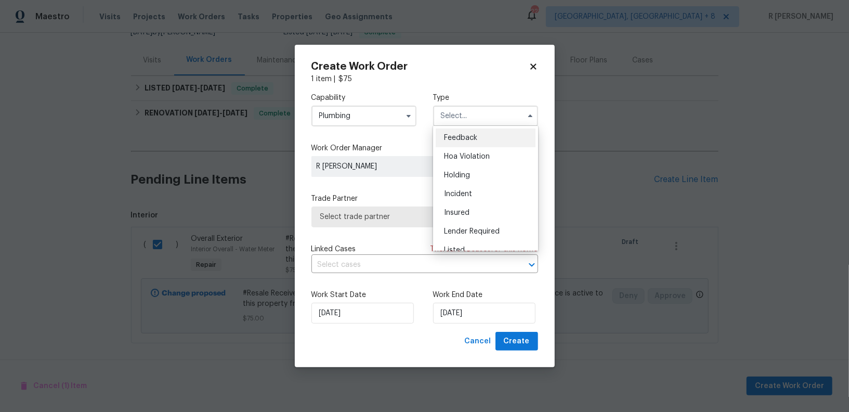
click at [452, 141] on span "Feedback" at bounding box center [460, 137] width 33 height 7
type input "Feedback"
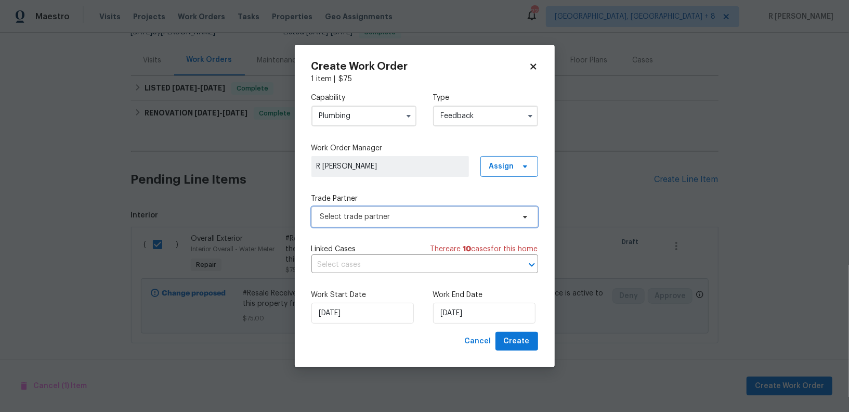
click at [353, 208] on span "Select trade partner" at bounding box center [424, 216] width 227 height 21
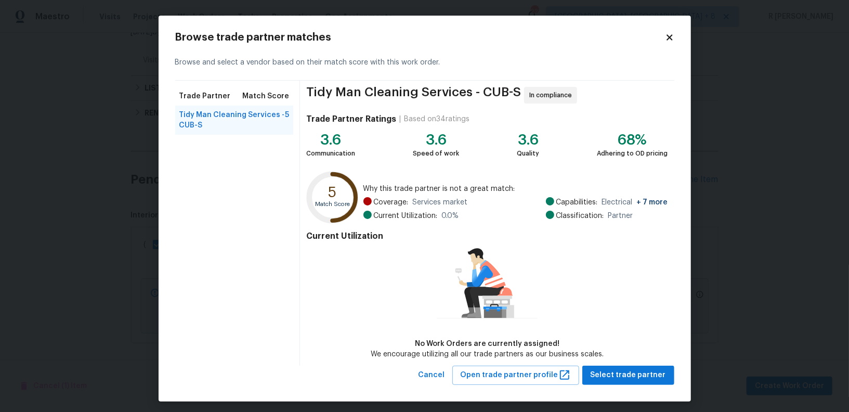
click at [673, 45] on div "Browse and select a vendor based on their match score with this work order." at bounding box center [424, 63] width 499 height 36
click at [661, 30] on div "Browse trade partner matches Browse and select a vendor based on their match sc…" at bounding box center [425, 209] width 532 height 386
click at [670, 37] on icon at bounding box center [670, 37] width 6 height 6
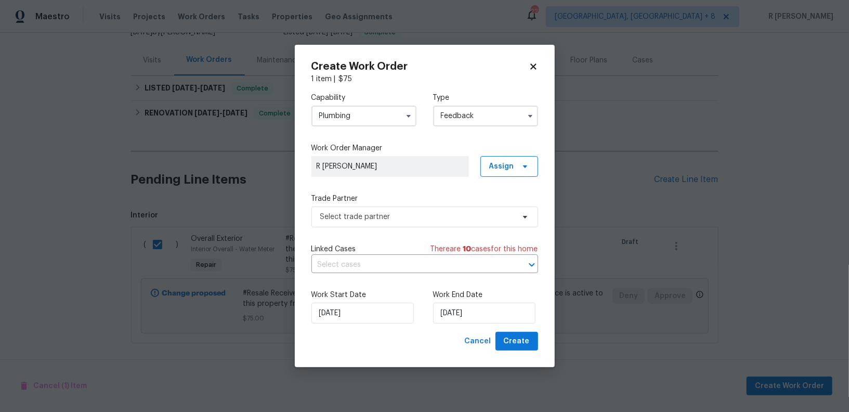
click at [402, 234] on div "Capability Plumbing Type Feedback Work Order Manager R Yogesh Kannan Assign Tra…" at bounding box center [424, 207] width 227 height 247
click at [387, 230] on div "Capability Plumbing Type Feedback Work Order Manager R Yogesh Kannan Assign Tra…" at bounding box center [424, 207] width 227 height 247
click at [375, 228] on div "Capability Plumbing Type Feedback Work Order Manager R Yogesh Kannan Assign Tra…" at bounding box center [424, 207] width 227 height 247
click at [381, 228] on div "Capability Plumbing Type Feedback Work Order Manager R Yogesh Kannan Assign Tra…" at bounding box center [424, 207] width 227 height 247
click at [364, 210] on span "Select trade partner" at bounding box center [424, 216] width 227 height 21
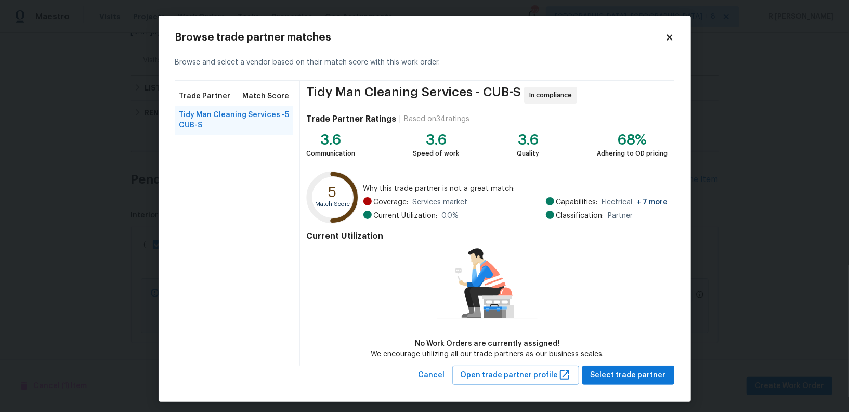
click at [679, 37] on div "Browse trade partner matches Browse and select a vendor based on their match sc…" at bounding box center [425, 209] width 532 height 386
click at [672, 33] on icon at bounding box center [669, 37] width 9 height 9
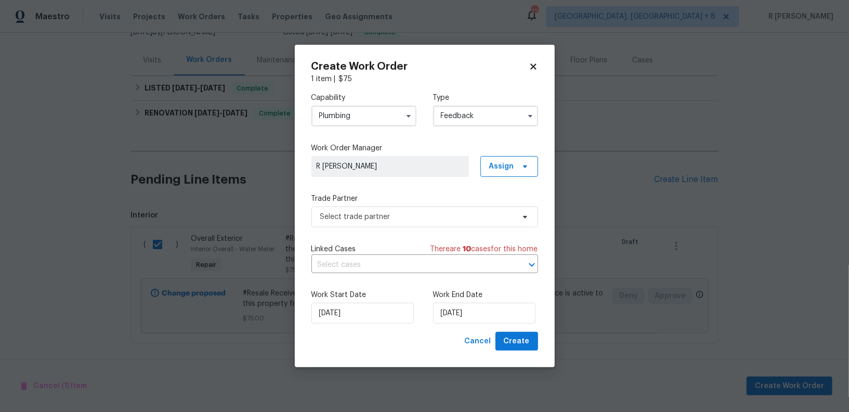
click at [472, 118] on input "Feedback" at bounding box center [485, 116] width 105 height 21
click at [338, 114] on input "Plumbing" at bounding box center [363, 116] width 105 height 21
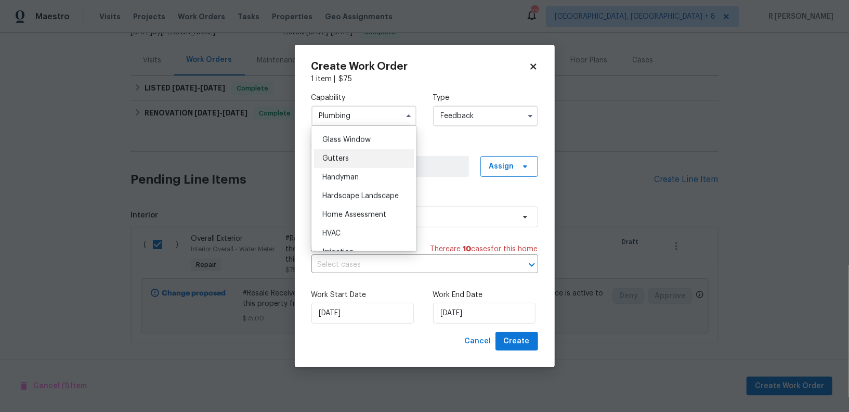
scroll to position [533, 0]
click at [349, 174] on span "Handyman" at bounding box center [340, 176] width 36 height 7
type input "Handyman"
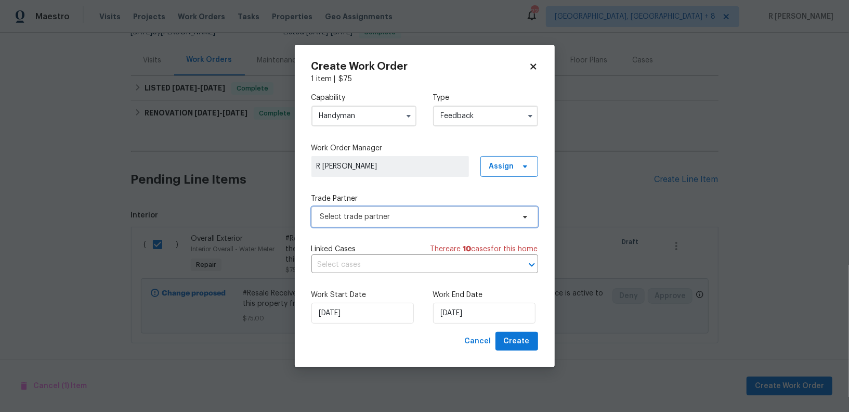
click at [368, 218] on span "Select trade partner" at bounding box center [417, 217] width 194 height 10
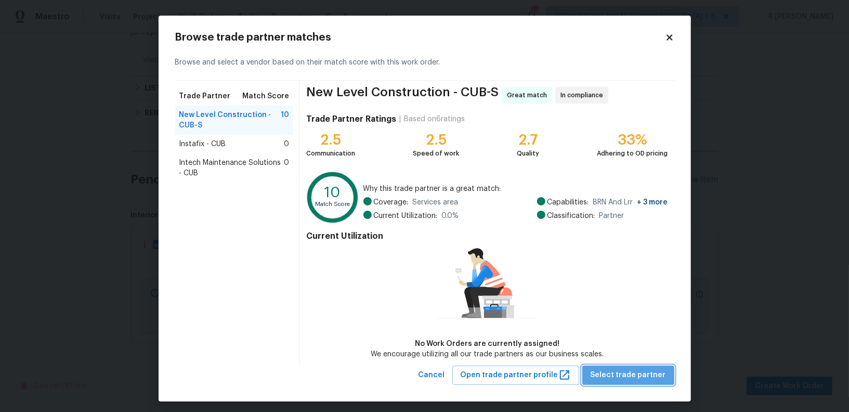
click at [647, 378] on span "Select trade partner" at bounding box center [628, 375] width 75 height 13
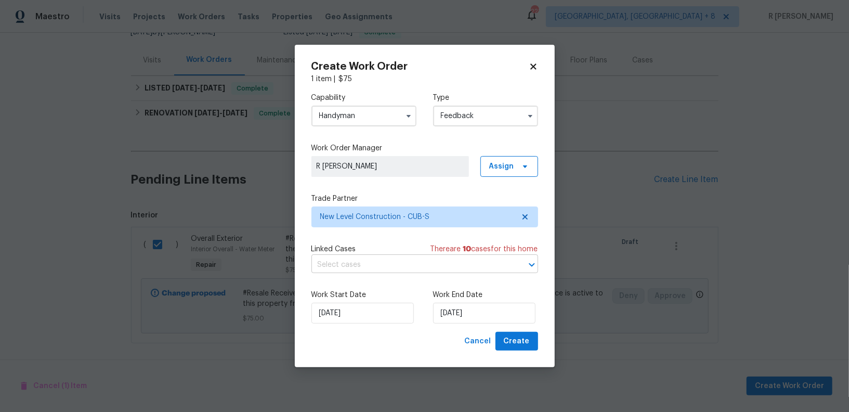
click at [349, 258] on input "text" at bounding box center [410, 265] width 198 height 16
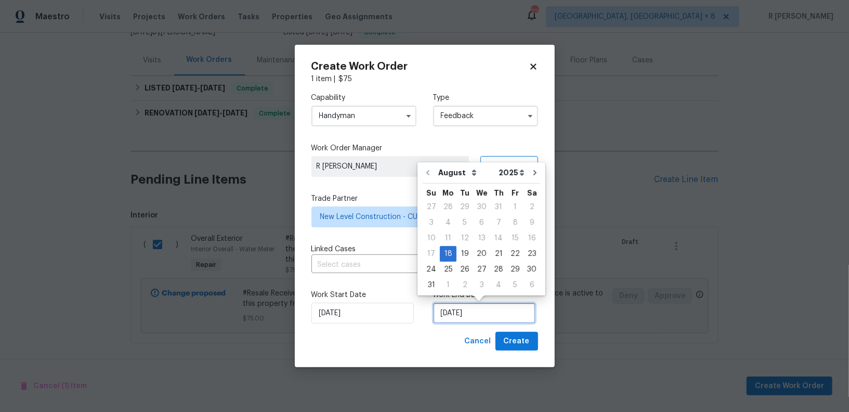
click at [463, 310] on input "18/08/2025" at bounding box center [484, 313] width 102 height 21
click at [477, 253] on div "20" at bounding box center [481, 253] width 17 height 15
type input "20/08/2025"
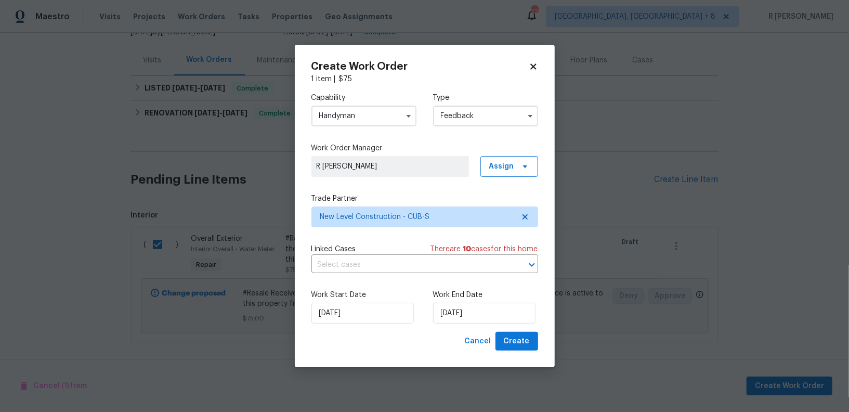
click at [529, 363] on div "Create Work Order 1 item | $ 75 Capability Handyman Type Feedback Work Order Ma…" at bounding box center [425, 206] width 260 height 323
click at [521, 351] on div "Create Work Order 1 item | $ 75 Capability Handyman Type Feedback Work Order Ma…" at bounding box center [425, 206] width 260 height 323
click at [515, 336] on span "Create" at bounding box center [517, 341] width 26 height 13
checkbox input "false"
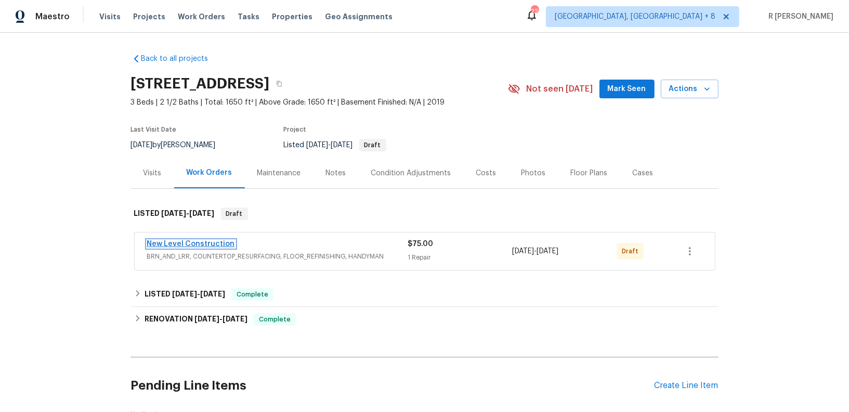
click at [176, 240] on link "New Level Construction" at bounding box center [191, 243] width 88 height 7
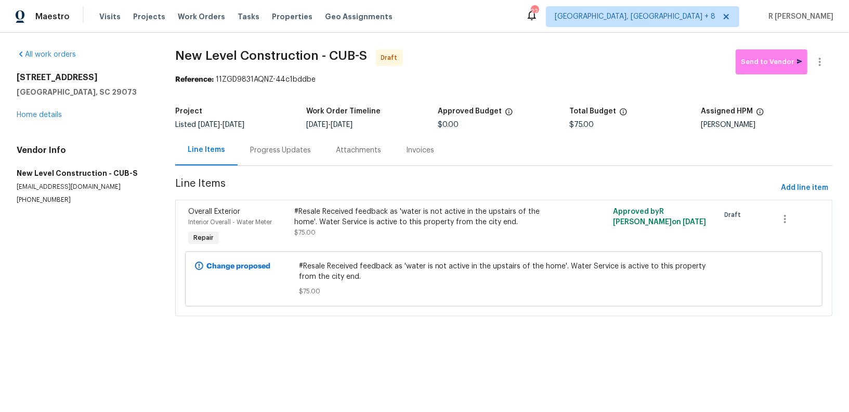
click at [286, 154] on div "Progress Updates" at bounding box center [280, 150] width 61 height 10
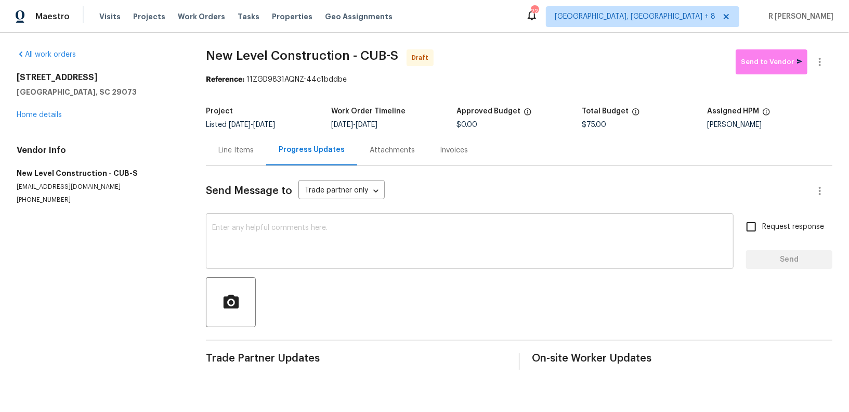
click at [371, 240] on textarea at bounding box center [469, 242] width 515 height 36
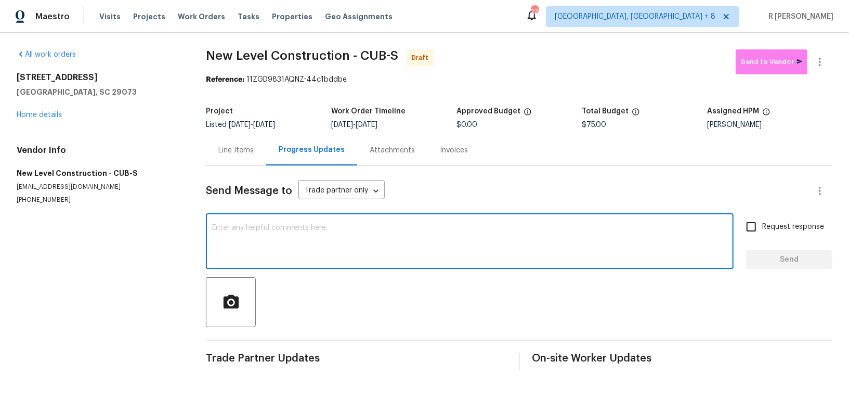
paste textarea "Hi this is (Yogesh) with Opendoor. I’m confirming you received the WO for the p…"
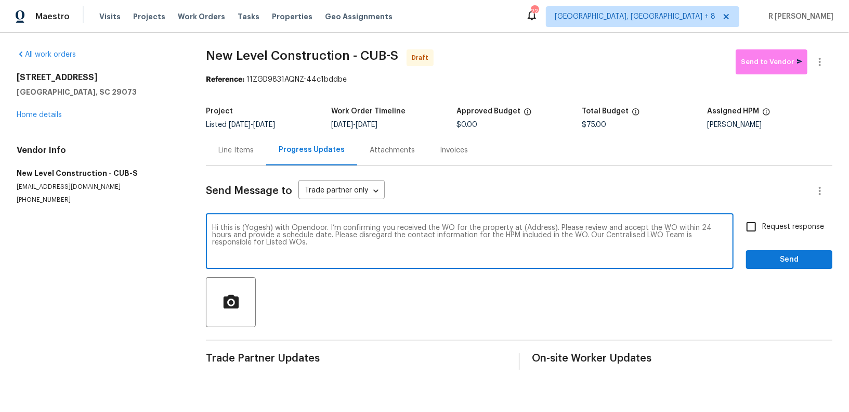
click at [534, 225] on textarea "Hi this is (Yogesh) with Opendoor. I’m confirming you received the WO for the p…" at bounding box center [469, 242] width 515 height 36
paste textarea "[STREET_ADDRESS]"
type textarea "Hi this is (Yogesh) with Opendoor. I’m confirming you received the WO for the p…"
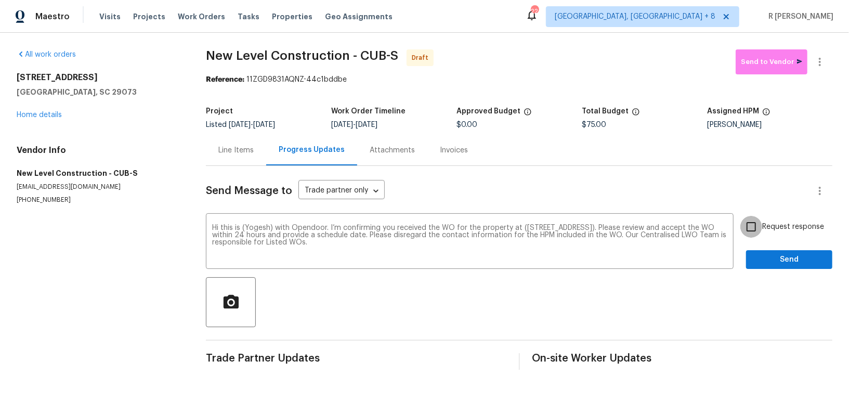
click at [762, 226] on input "Request response" at bounding box center [751, 227] width 22 height 22
checkbox input "true"
click at [761, 255] on span "Send" at bounding box center [789, 259] width 70 height 13
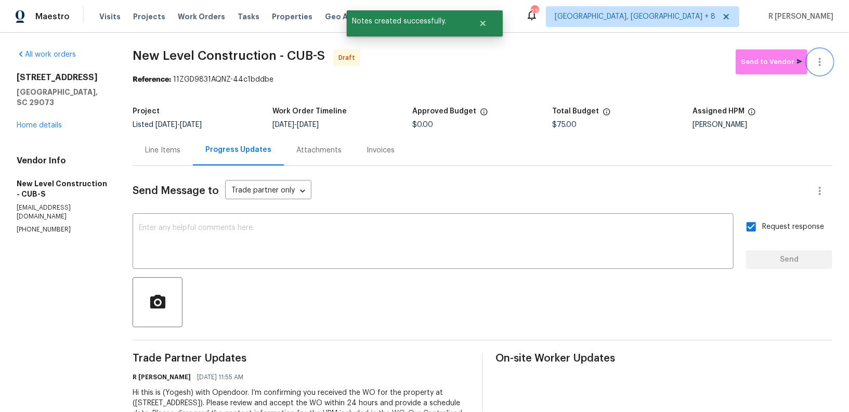
click at [820, 59] on icon "button" at bounding box center [820, 62] width 2 height 8
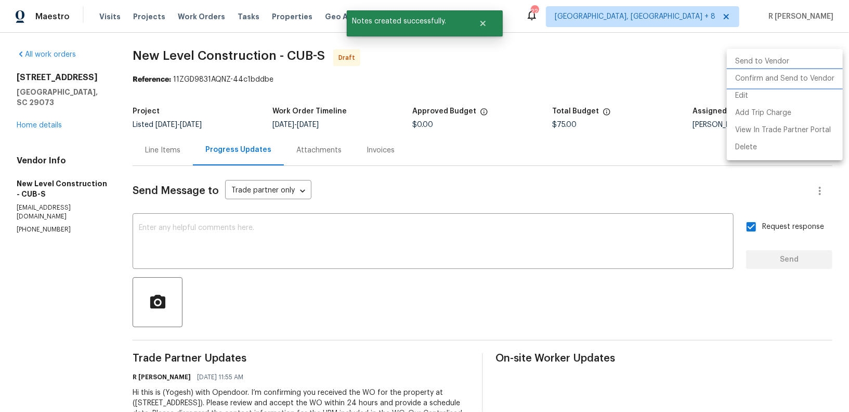
click at [750, 83] on li "Confirm and Send to Vendor" at bounding box center [785, 78] width 116 height 17
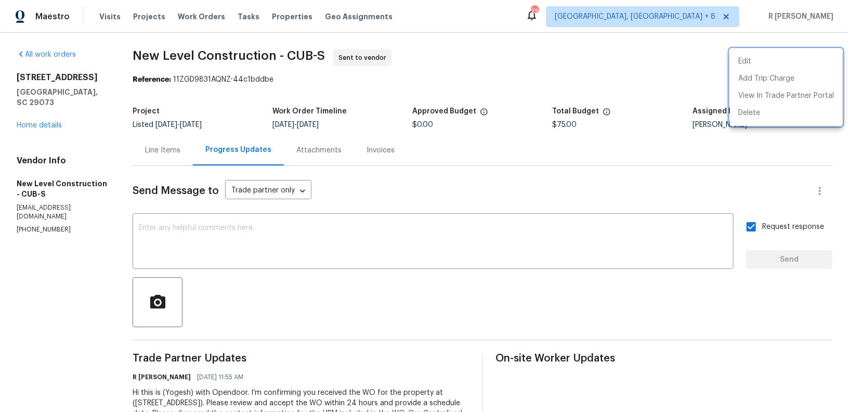
click at [521, 77] on div at bounding box center [424, 206] width 849 height 412
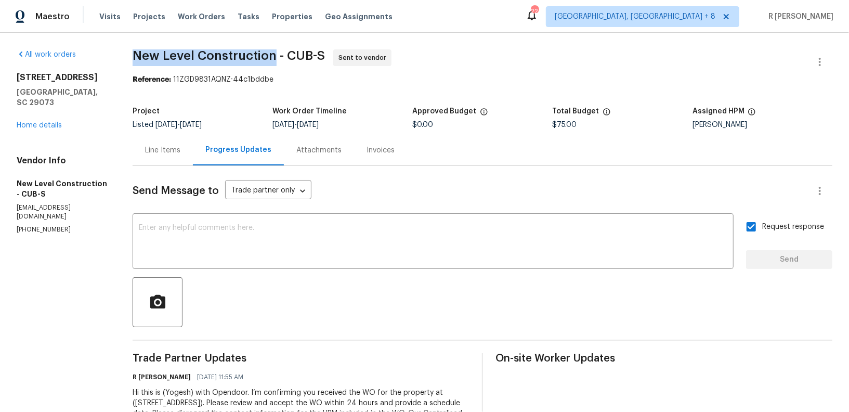
drag, startPoint x: 295, startPoint y: 56, endPoint x: 151, endPoint y: 61, distance: 144.6
click at [151, 61] on div "All work orders [STREET_ADDRESS] Home details Vendor Info New Level Constructio…" at bounding box center [424, 245] width 849 height 425
copy span "New Level Construction"
click at [44, 122] on link "Home details" at bounding box center [39, 125] width 45 height 7
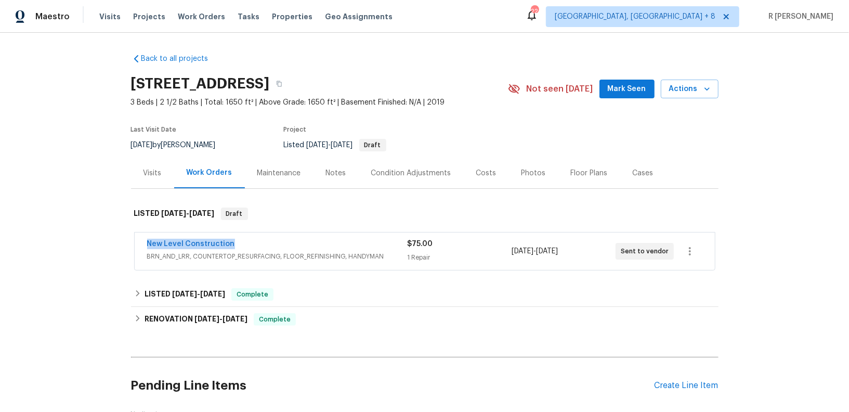
drag, startPoint x: 238, startPoint y: 241, endPoint x: 109, endPoint y: 242, distance: 128.9
click at [109, 242] on div "Back to all projects [STREET_ADDRESS] 3 Beds | 2 1/2 Baths | Total: 1650 ft² | …" at bounding box center [424, 222] width 849 height 379
copy link "New Level Construction"
